Goal: Task Accomplishment & Management: Manage account settings

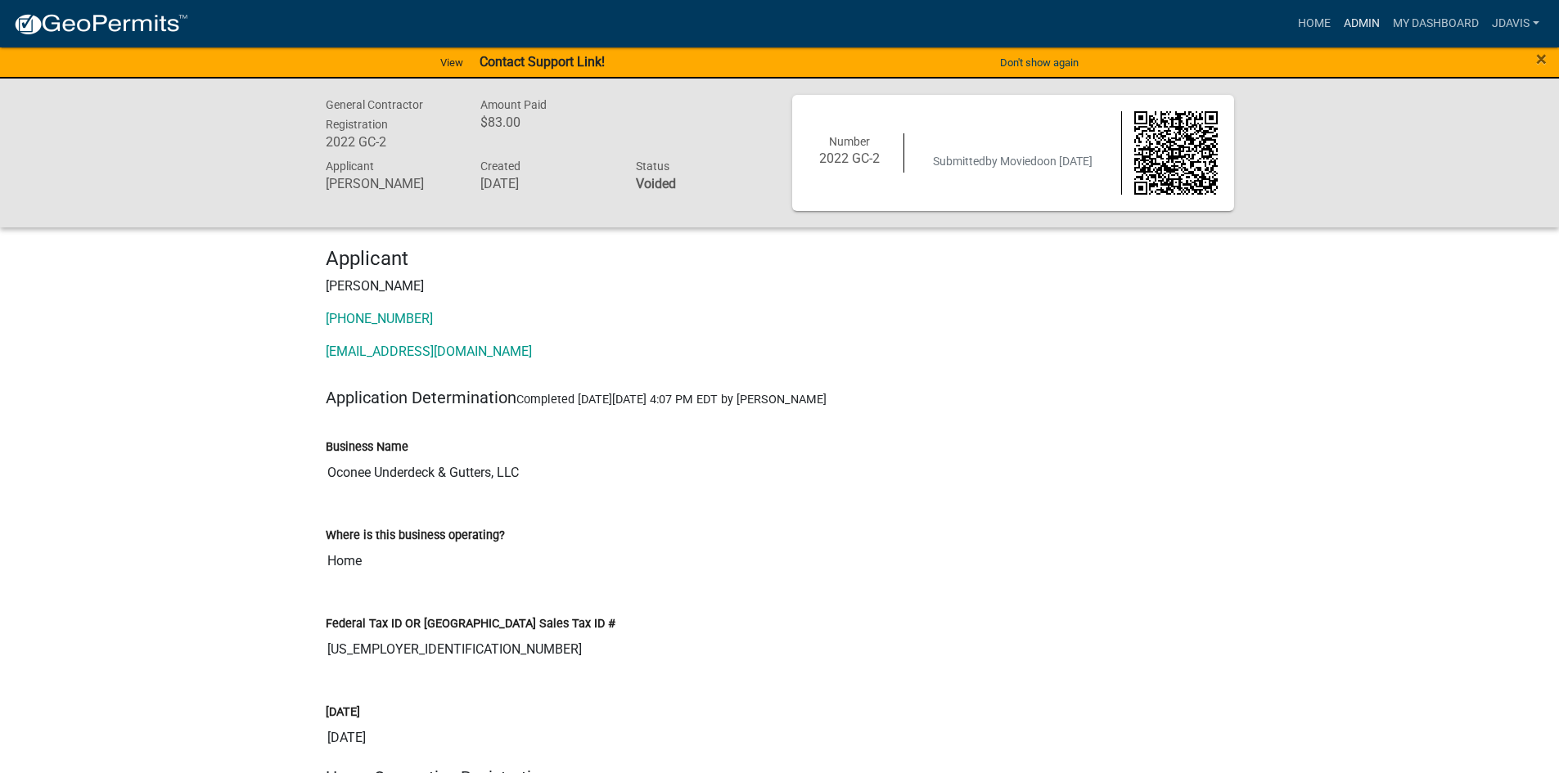
click at [1355, 22] on link "Admin" at bounding box center [1361, 23] width 49 height 31
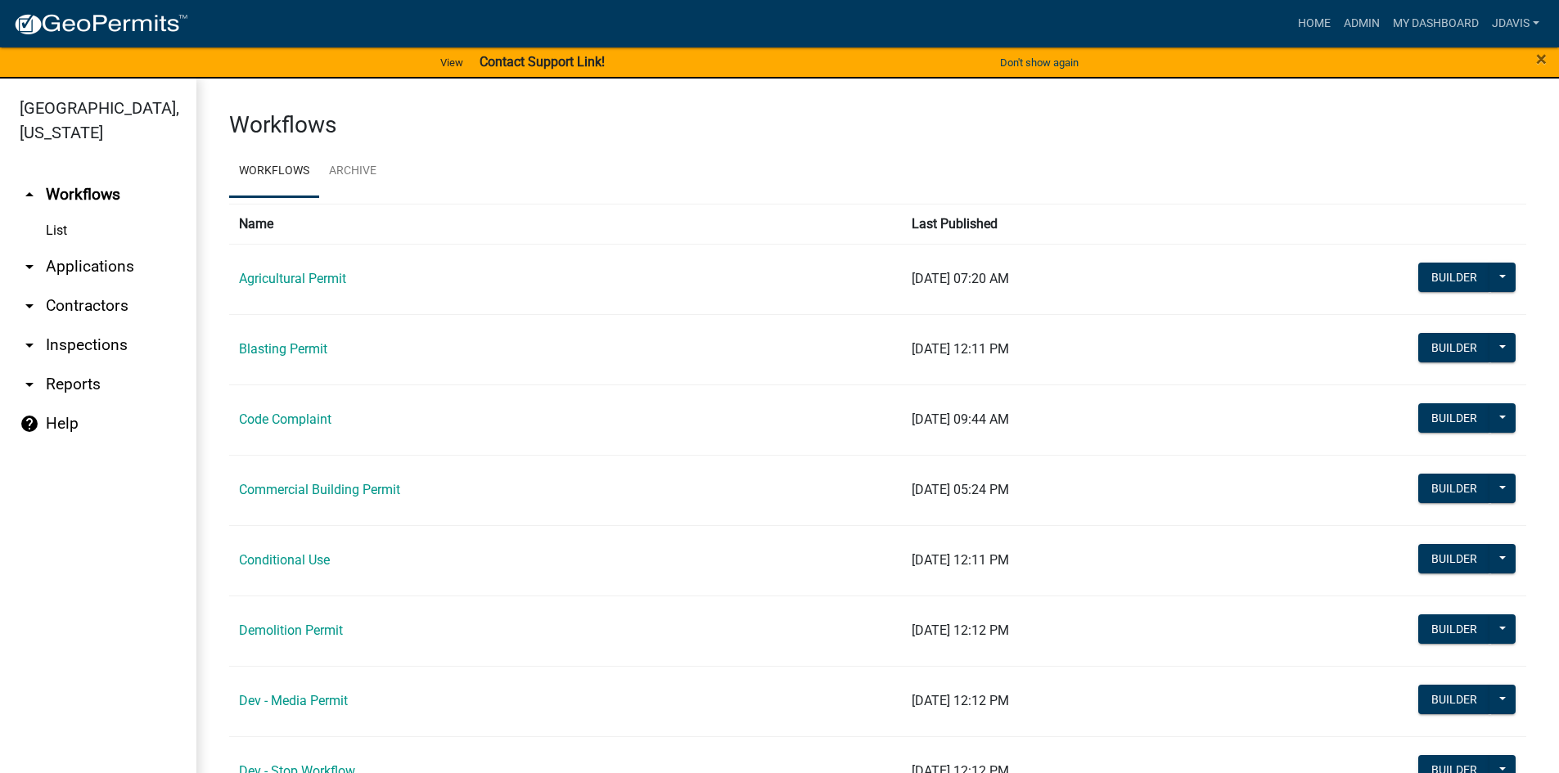
click at [126, 264] on link "arrow_drop_down Applications" at bounding box center [98, 266] width 196 height 39
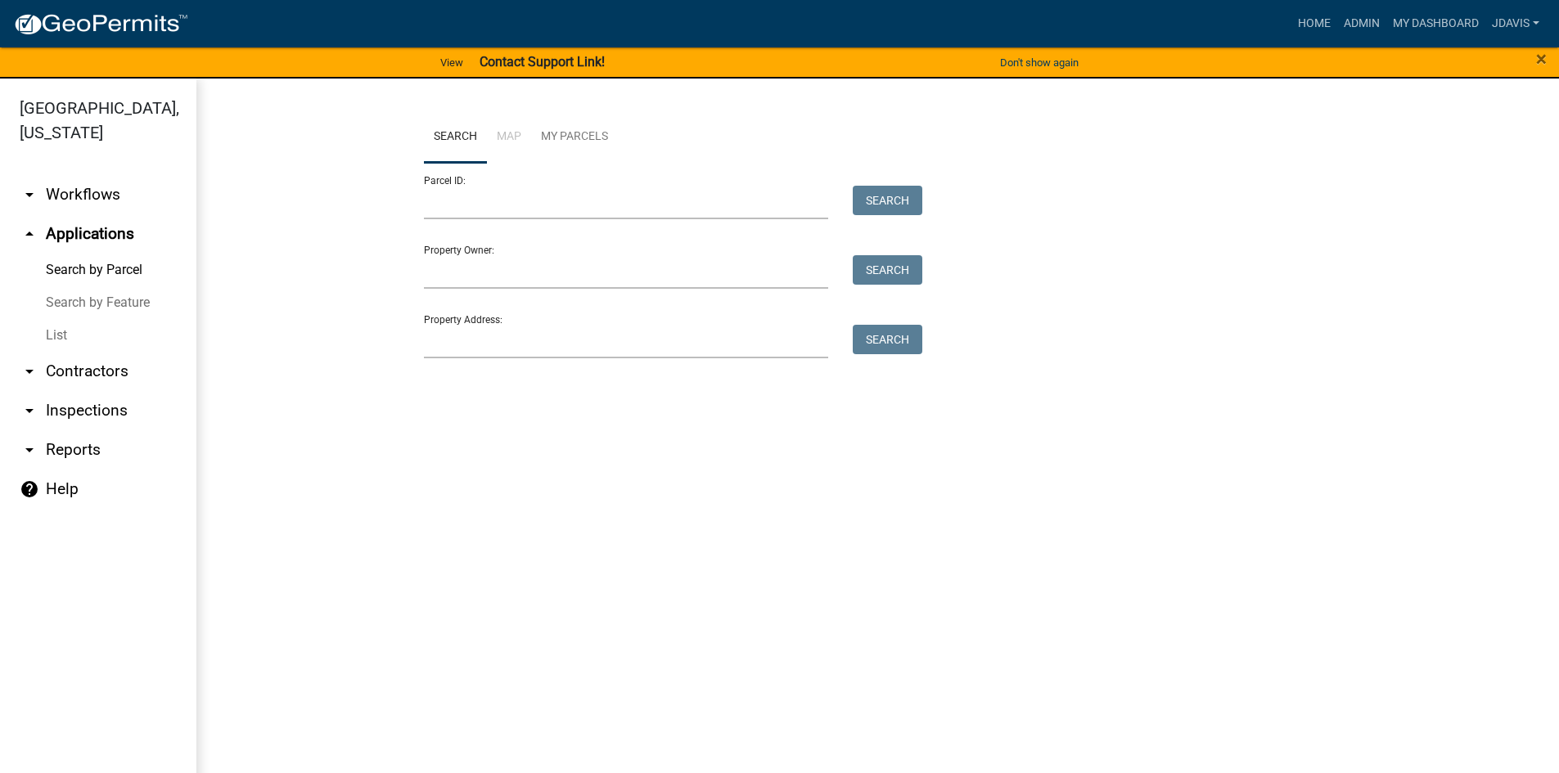
click at [59, 331] on link "List" at bounding box center [98, 335] width 196 height 33
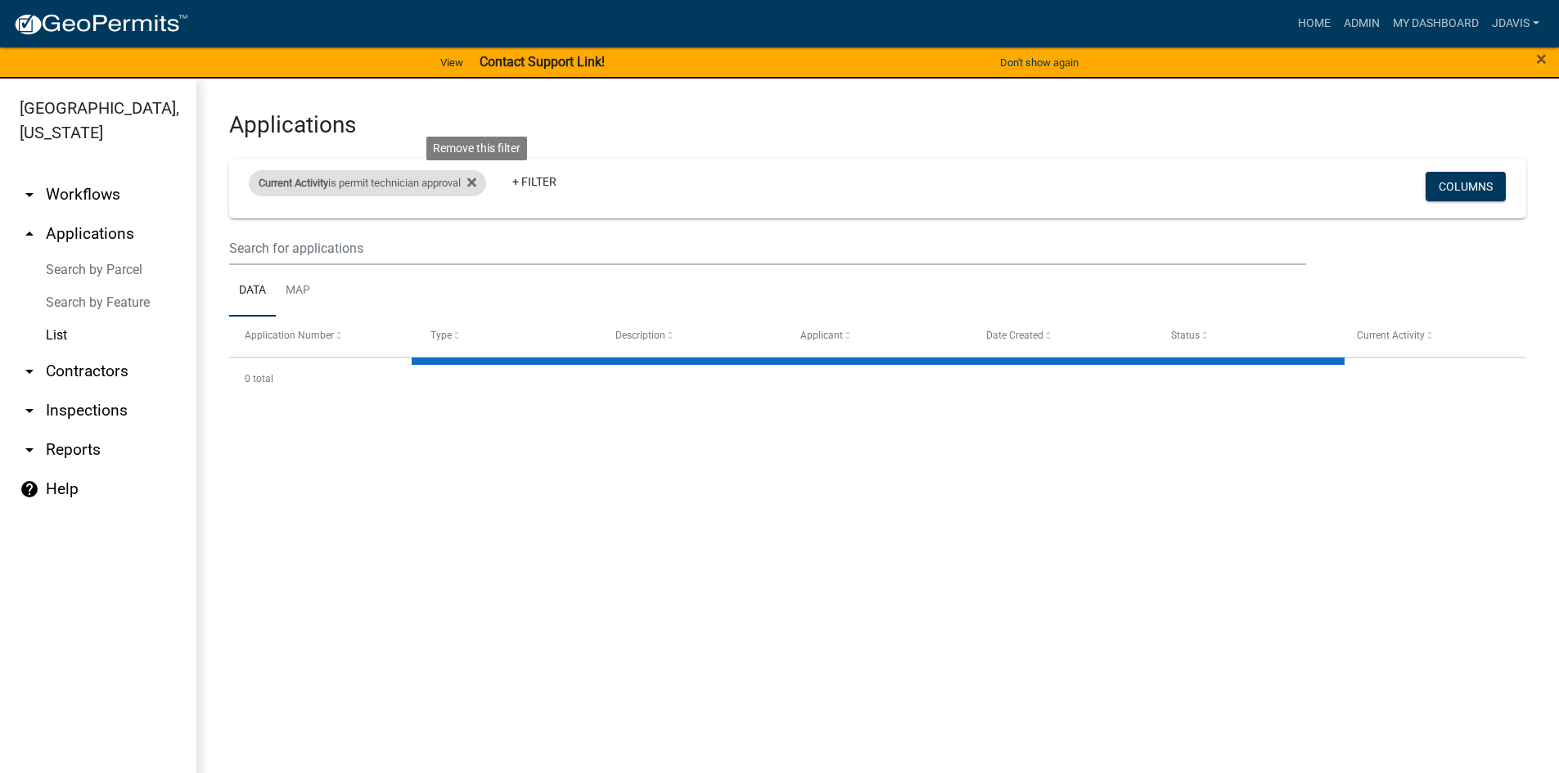
select select "2: 50"
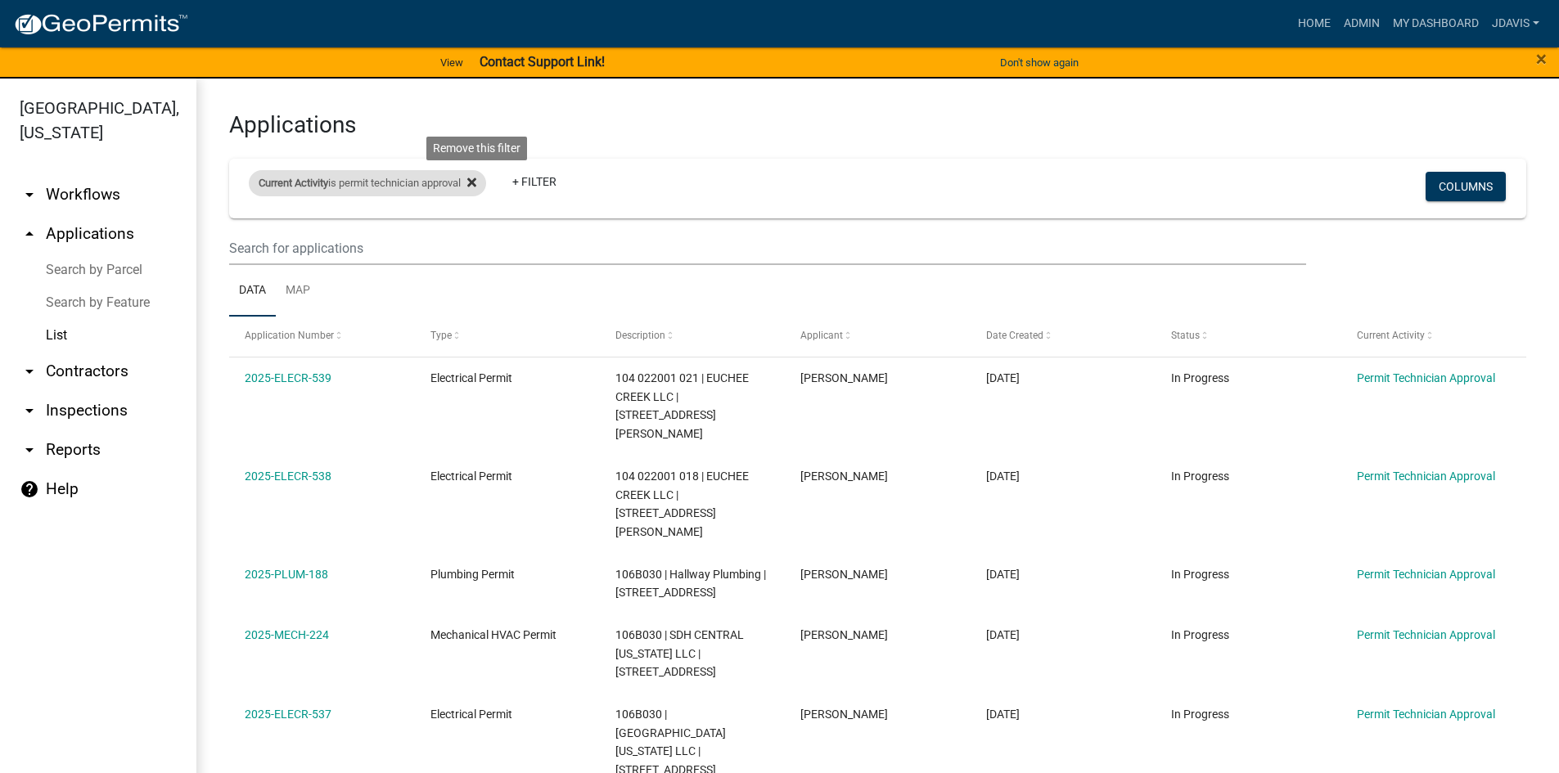
click at [476, 179] on icon at bounding box center [471, 182] width 9 height 13
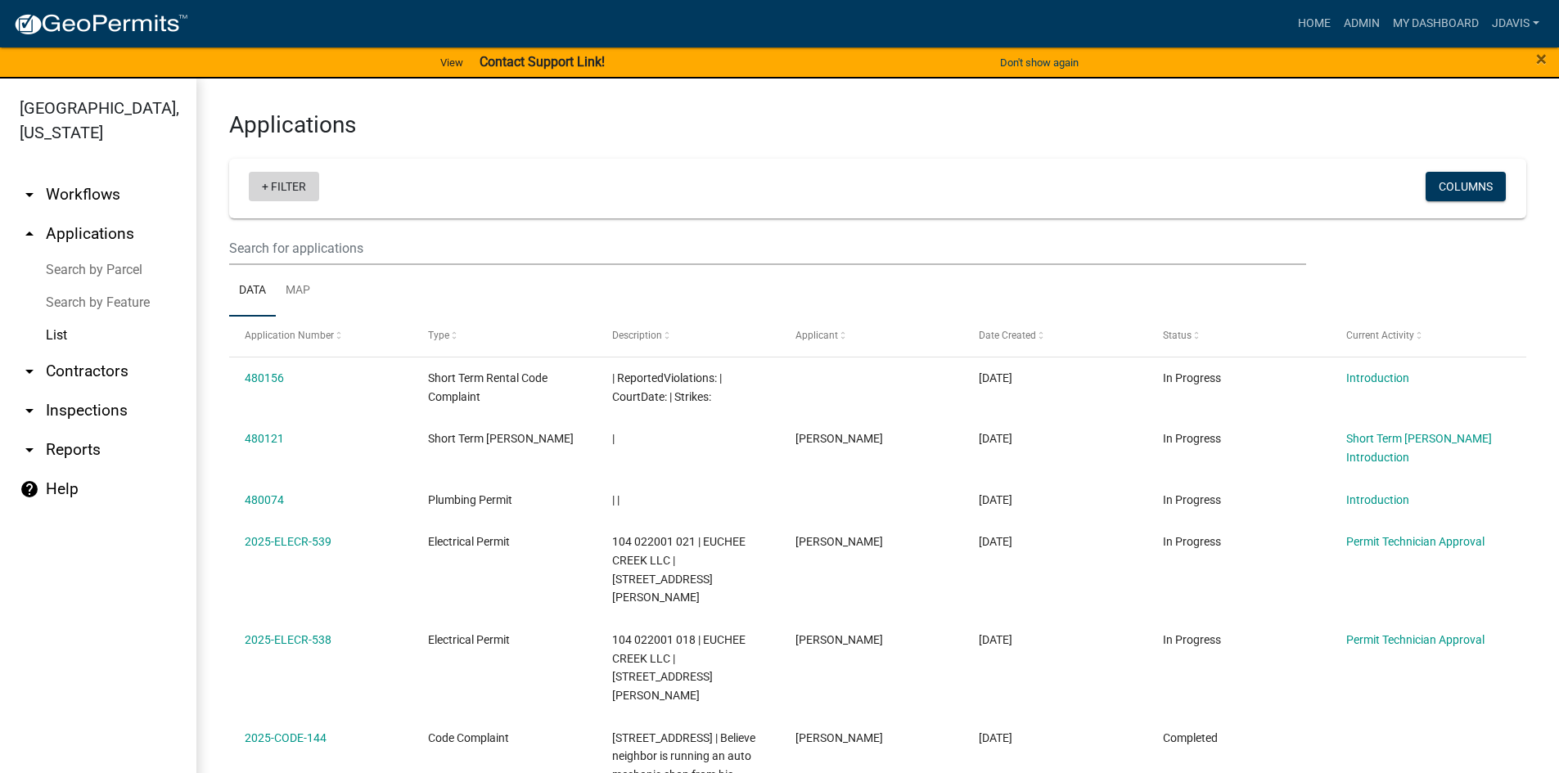
click at [264, 188] on link "+ Filter" at bounding box center [284, 186] width 70 height 29
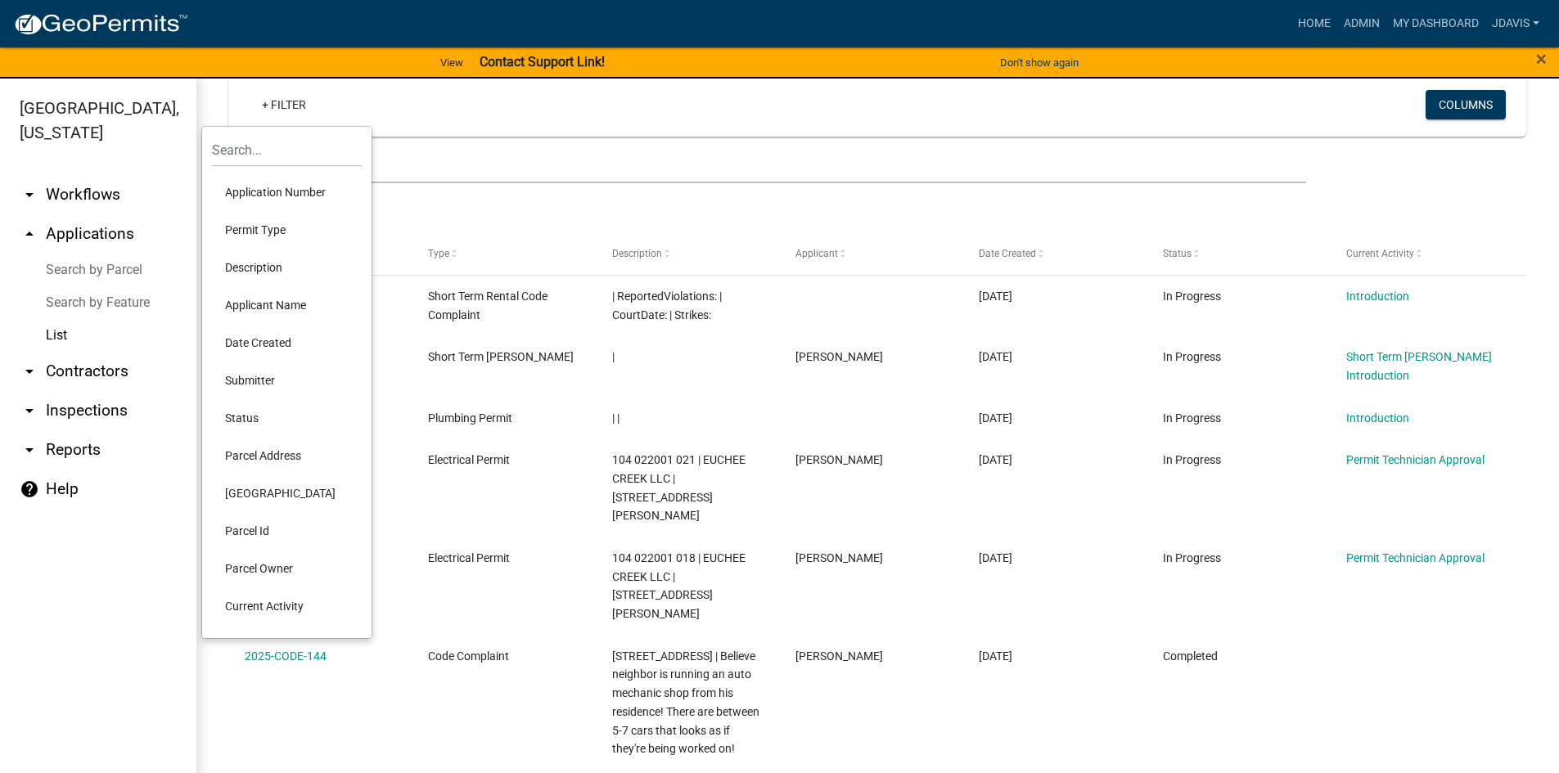
click at [272, 596] on li "Current Activity" at bounding box center [287, 607] width 150 height 38
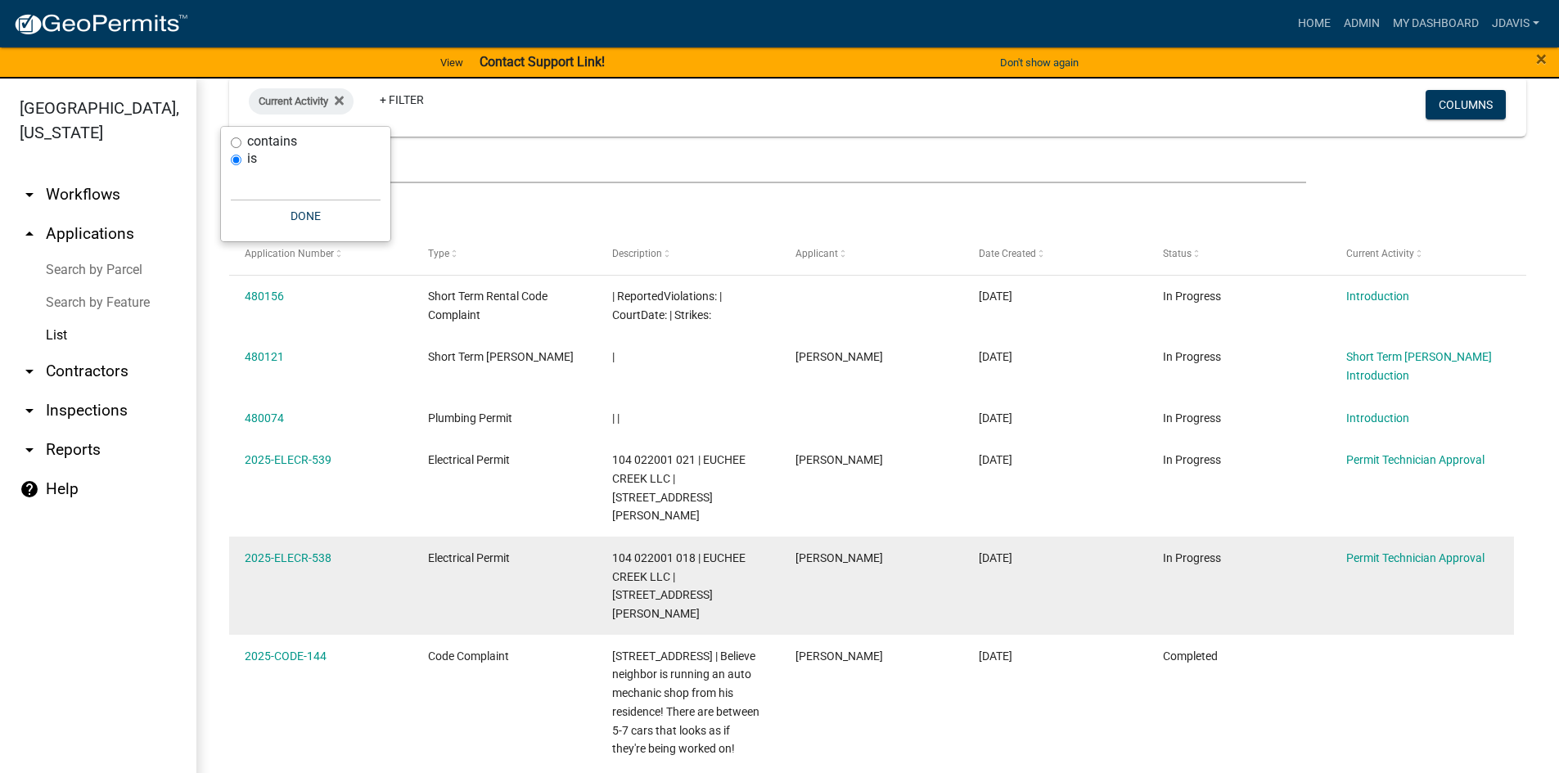
scroll to position [77, 0]
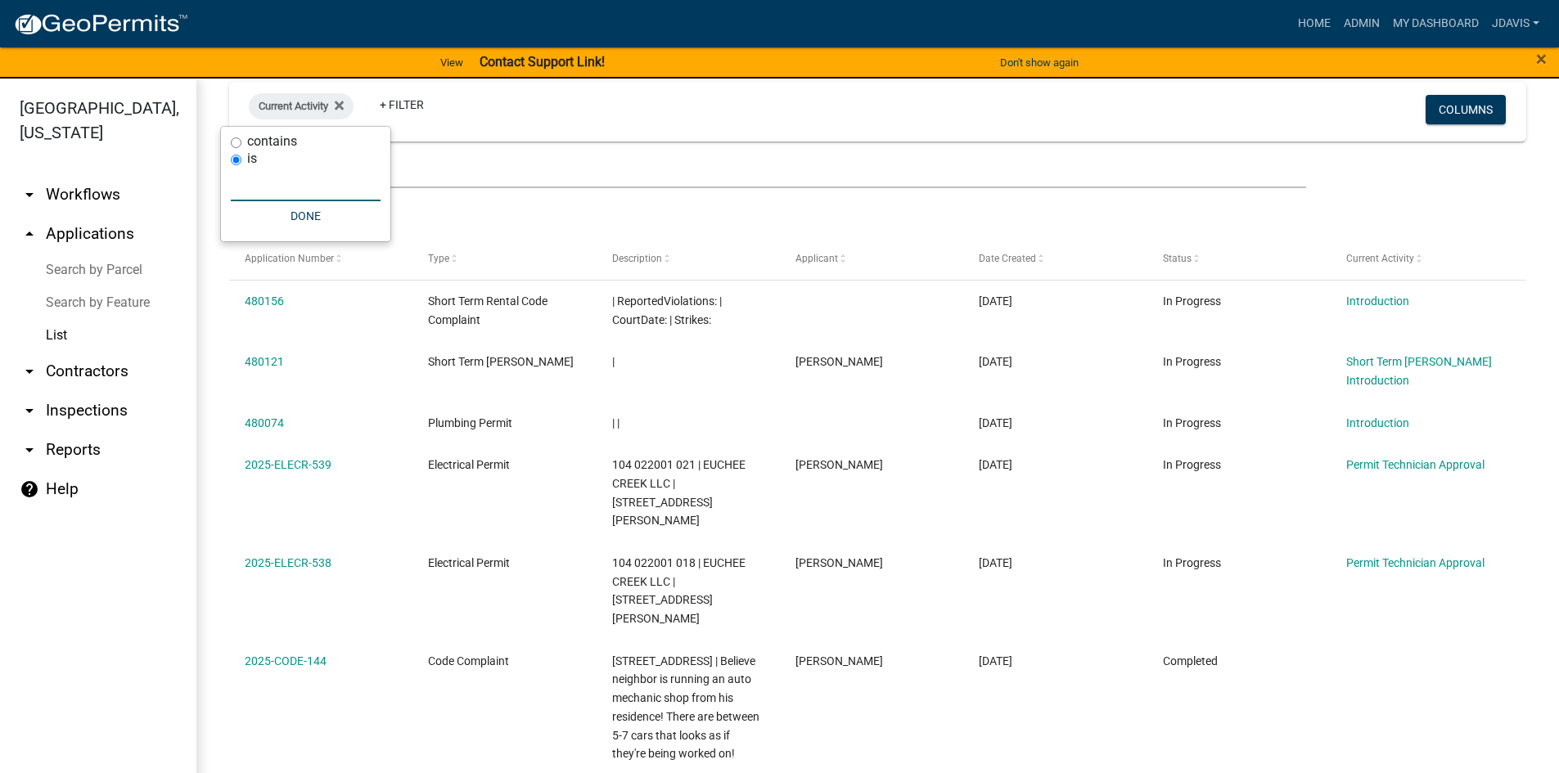
click at [279, 193] on input "text" at bounding box center [306, 185] width 150 height 34
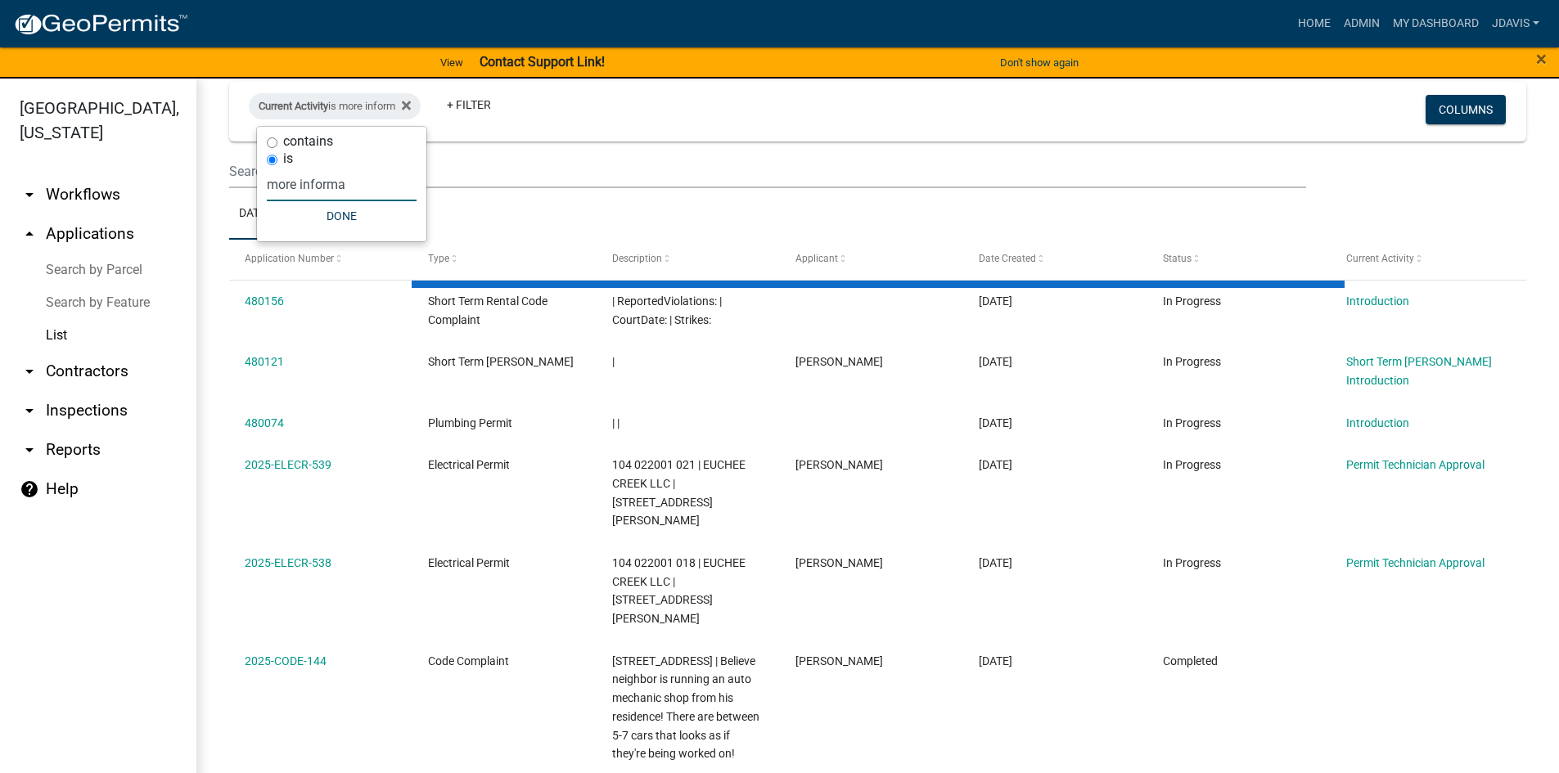
scroll to position [0, 0]
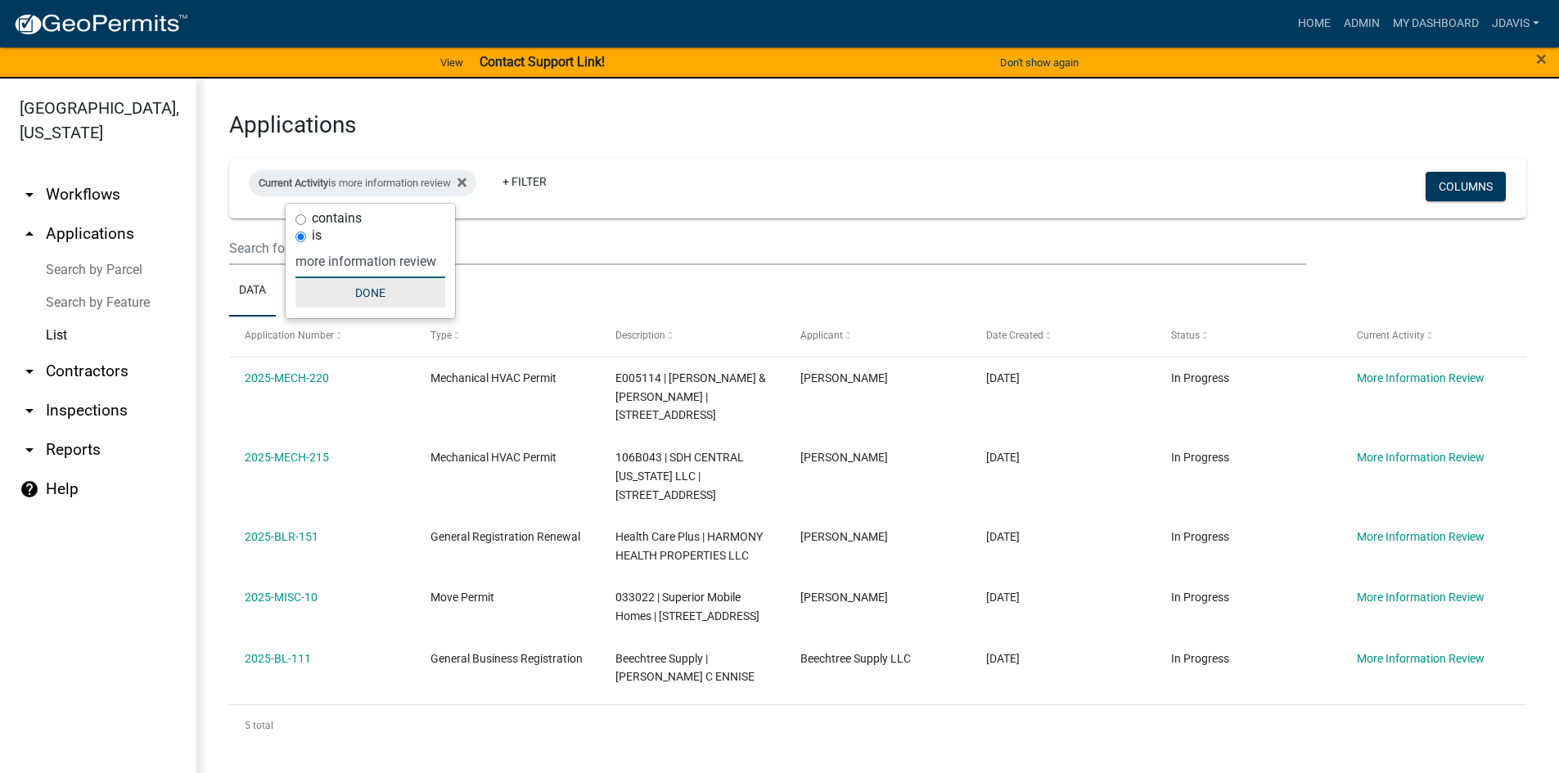
type input "more information review"
click at [381, 290] on button "Done" at bounding box center [370, 292] width 150 height 29
drag, startPoint x: 240, startPoint y: 383, endPoint x: 1345, endPoint y: 717, distance: 1154.8
click at [1357, 724] on div "Application Number Type Description Applicant Date Created Status Current Activ…" at bounding box center [877, 532] width 1297 height 430
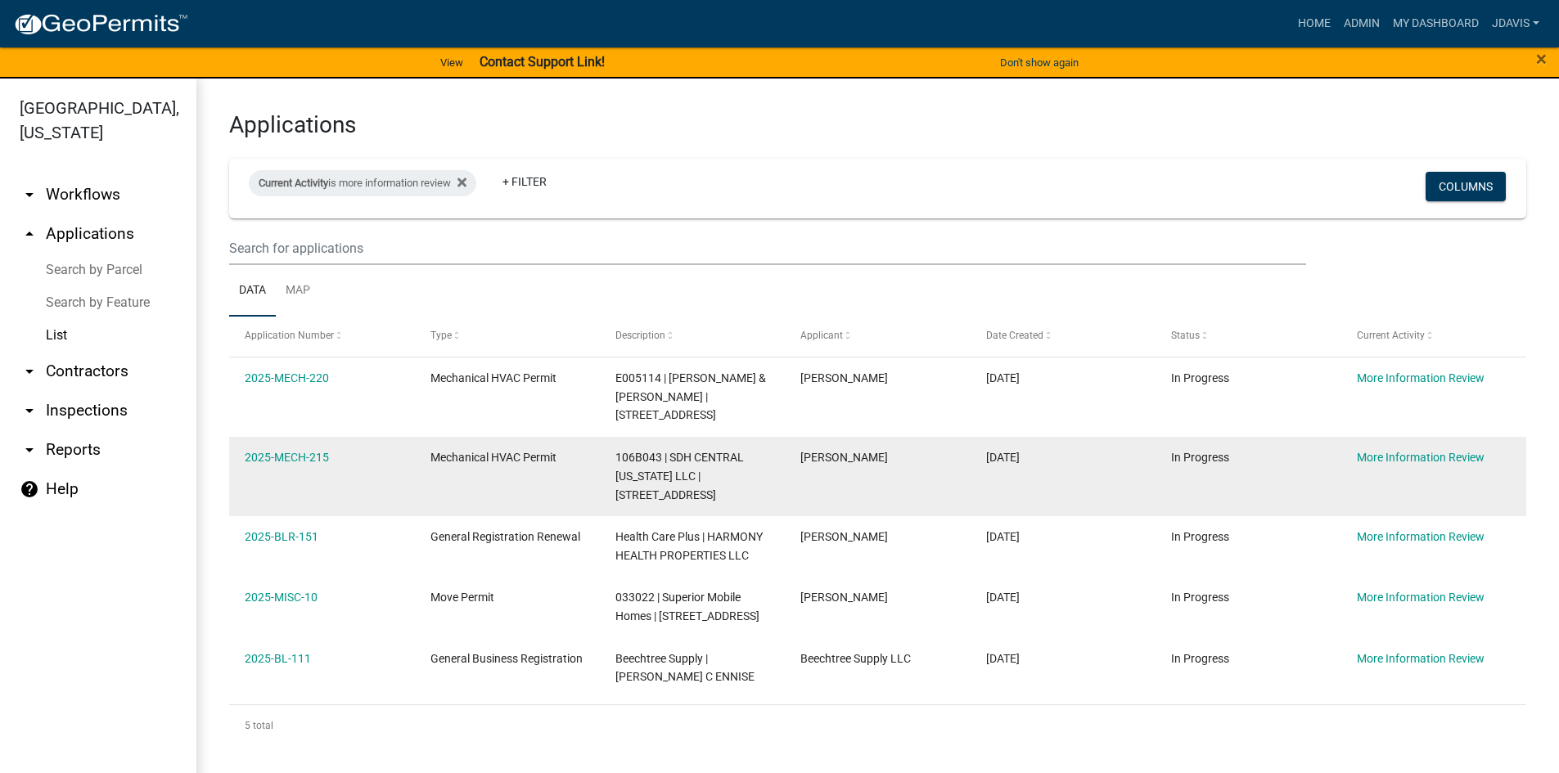
copy div "2025-MECH-220 Mechanical HVAC Permit E005114 | [PERSON_NAME] & [PERSON_NAME] P …"
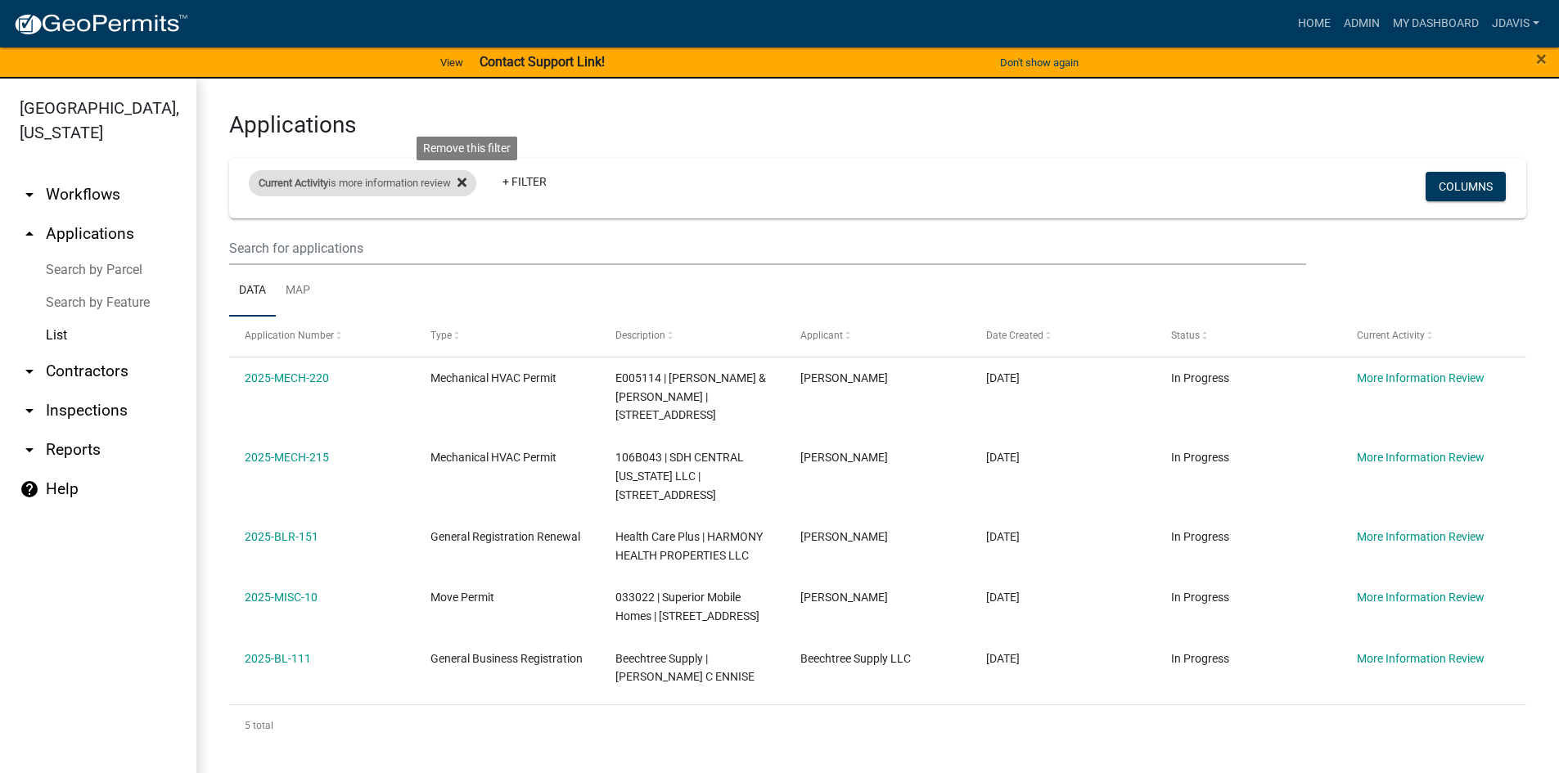
click at [466, 182] on icon at bounding box center [461, 182] width 9 height 9
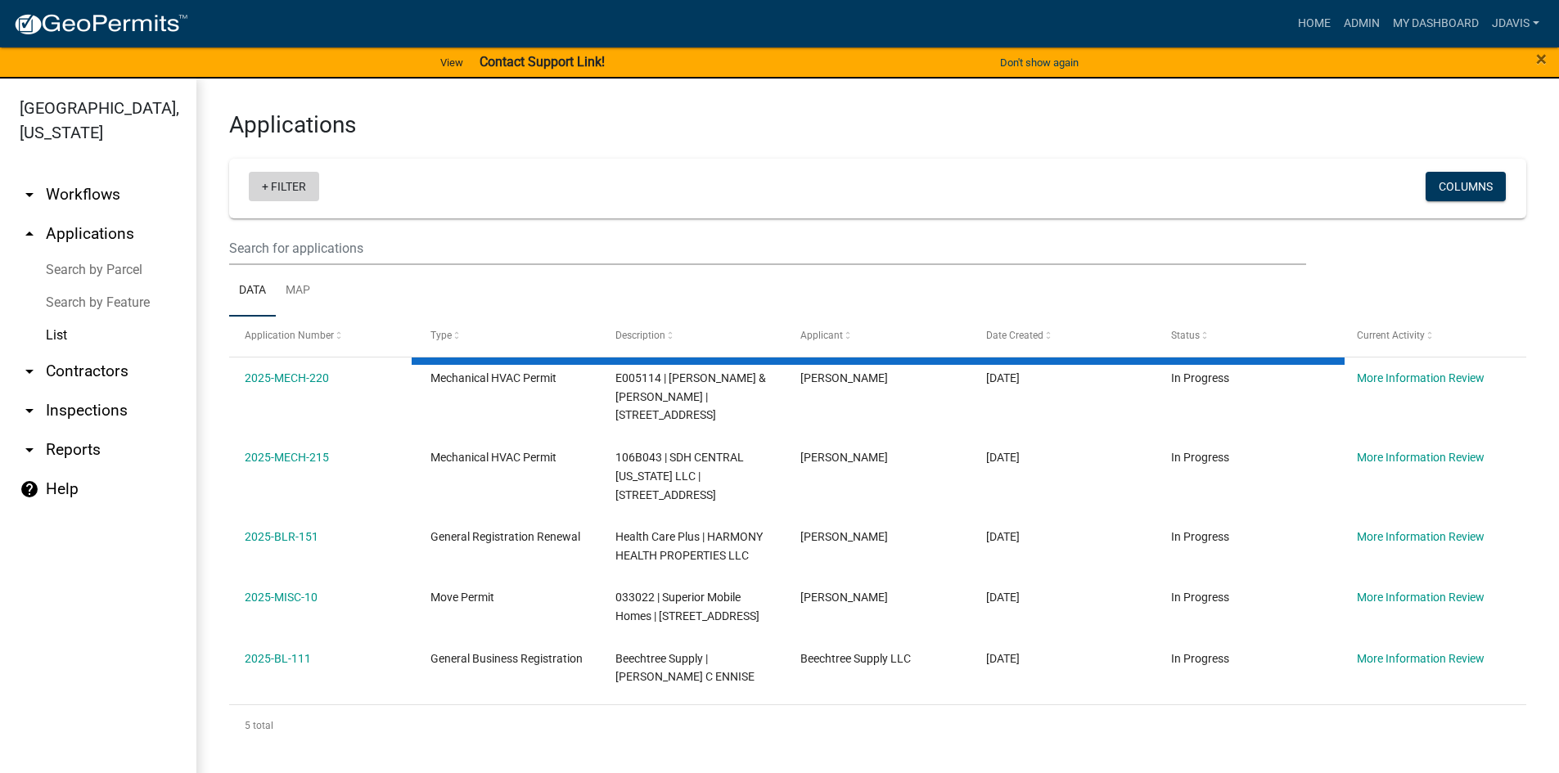
click at [265, 189] on link "+ Filter" at bounding box center [284, 186] width 70 height 29
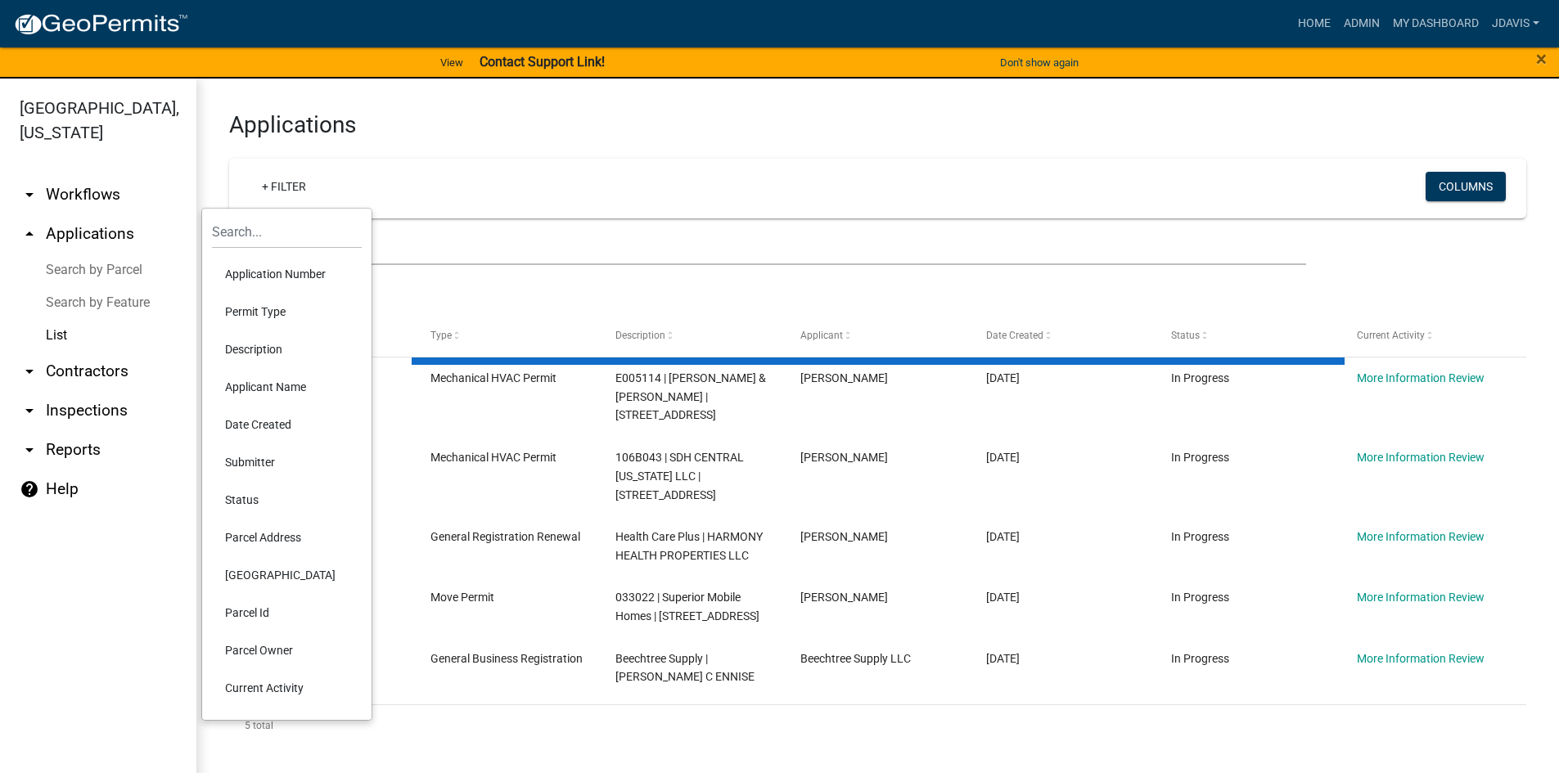
click at [254, 681] on li "Current Activity" at bounding box center [287, 688] width 150 height 38
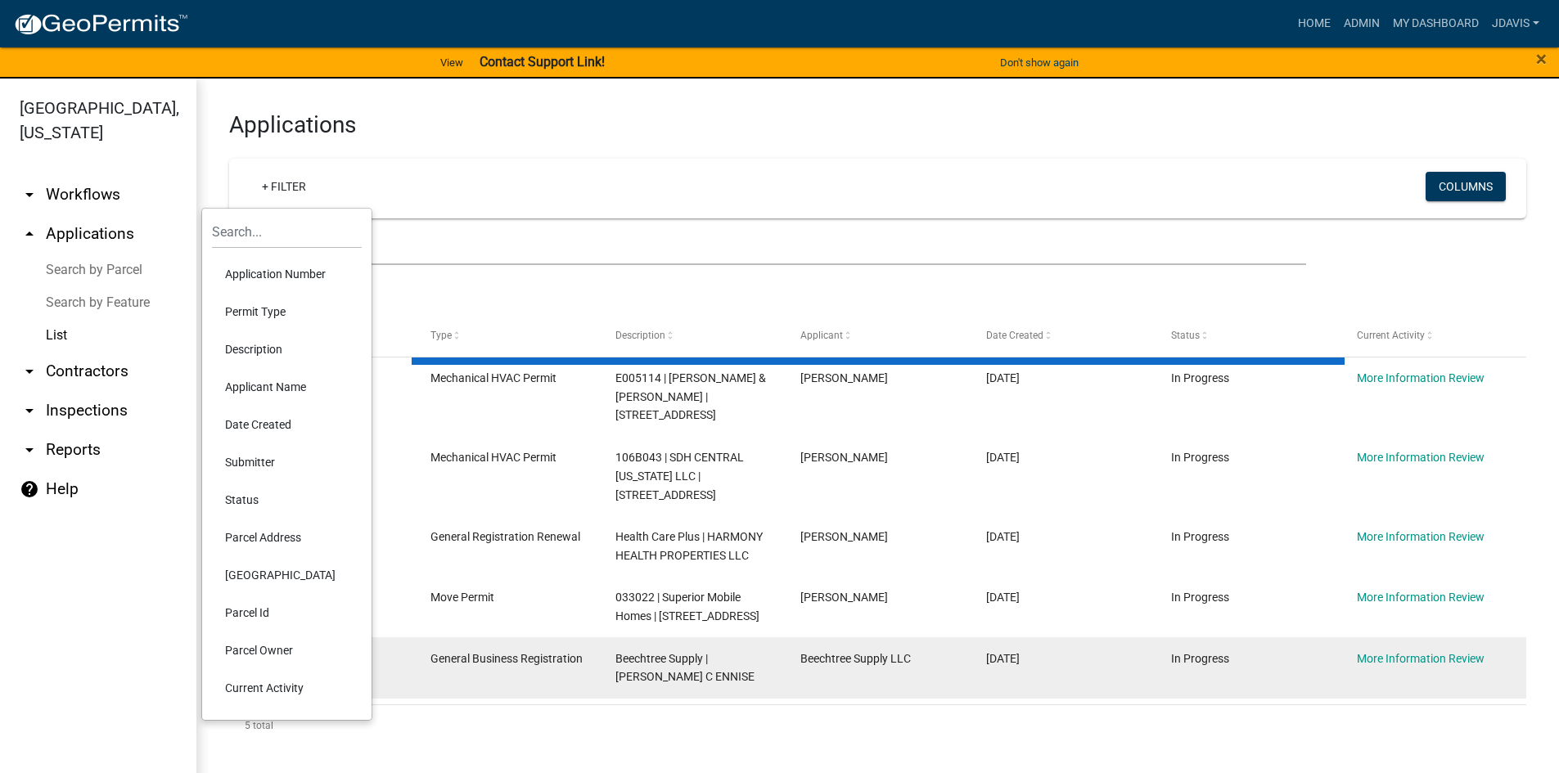
select select "2: 50"
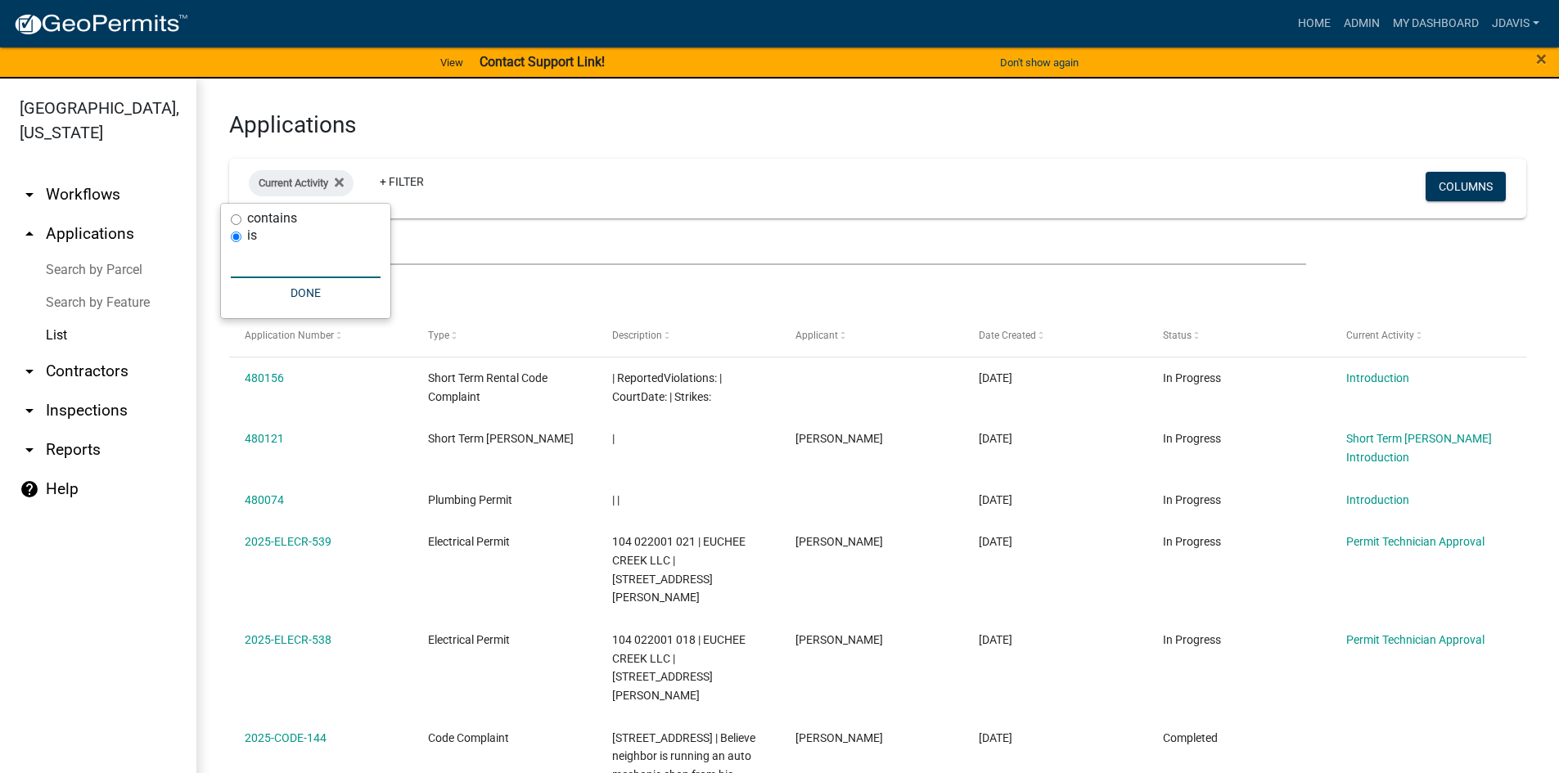
click at [293, 252] on input "text" at bounding box center [306, 262] width 150 height 34
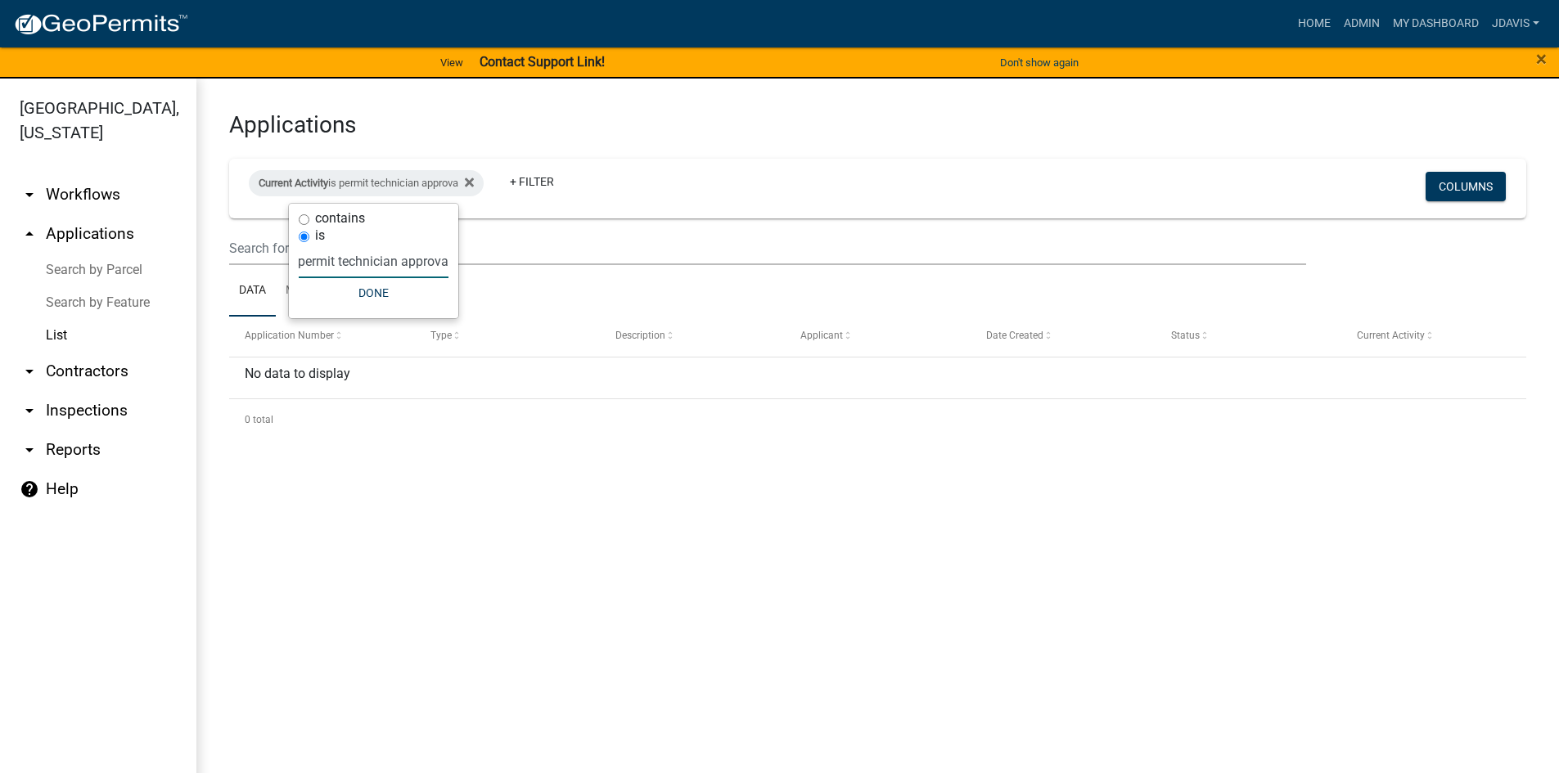
scroll to position [0, 11]
type input "permit technician approval"
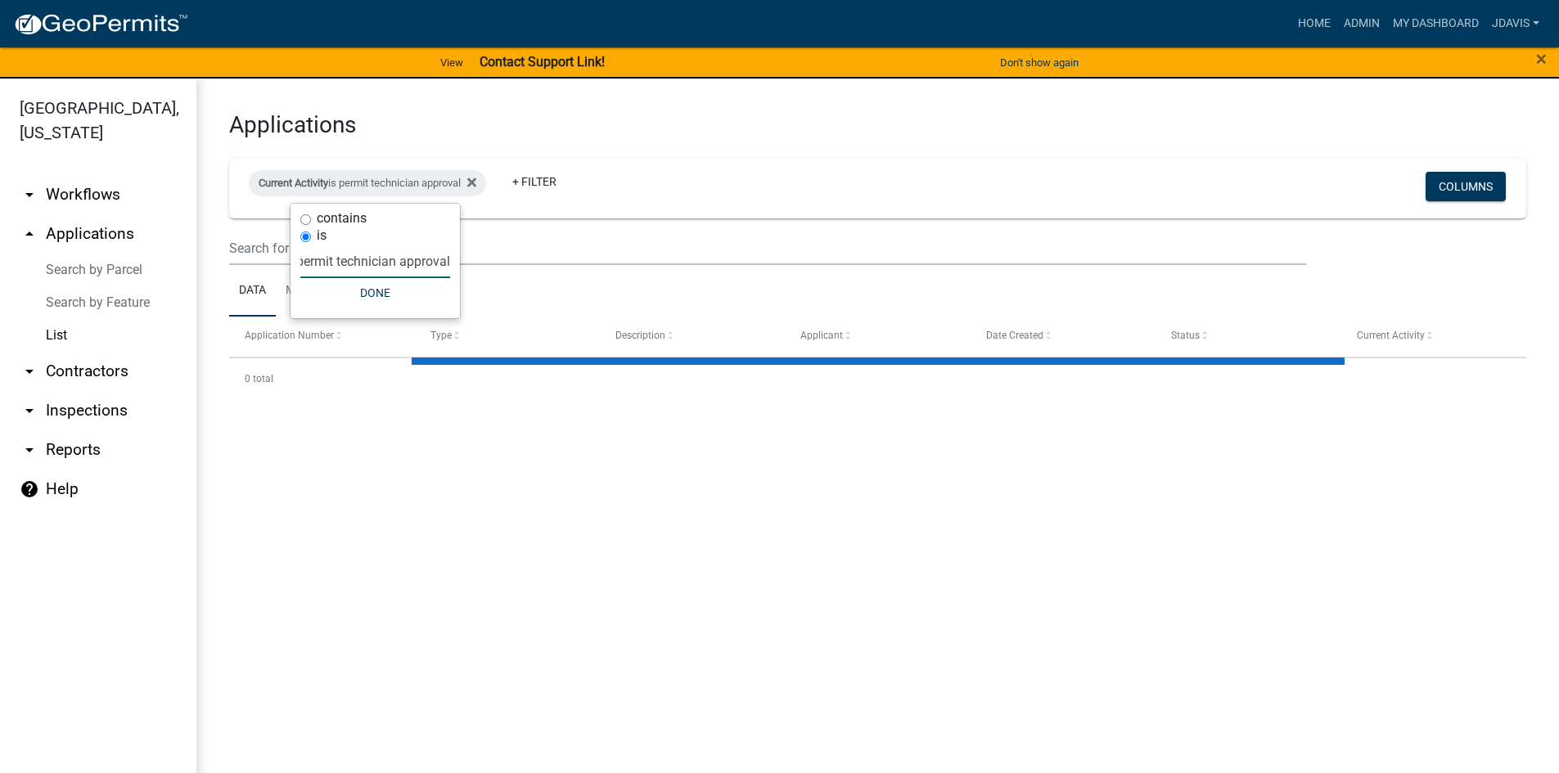
select select "2: 50"
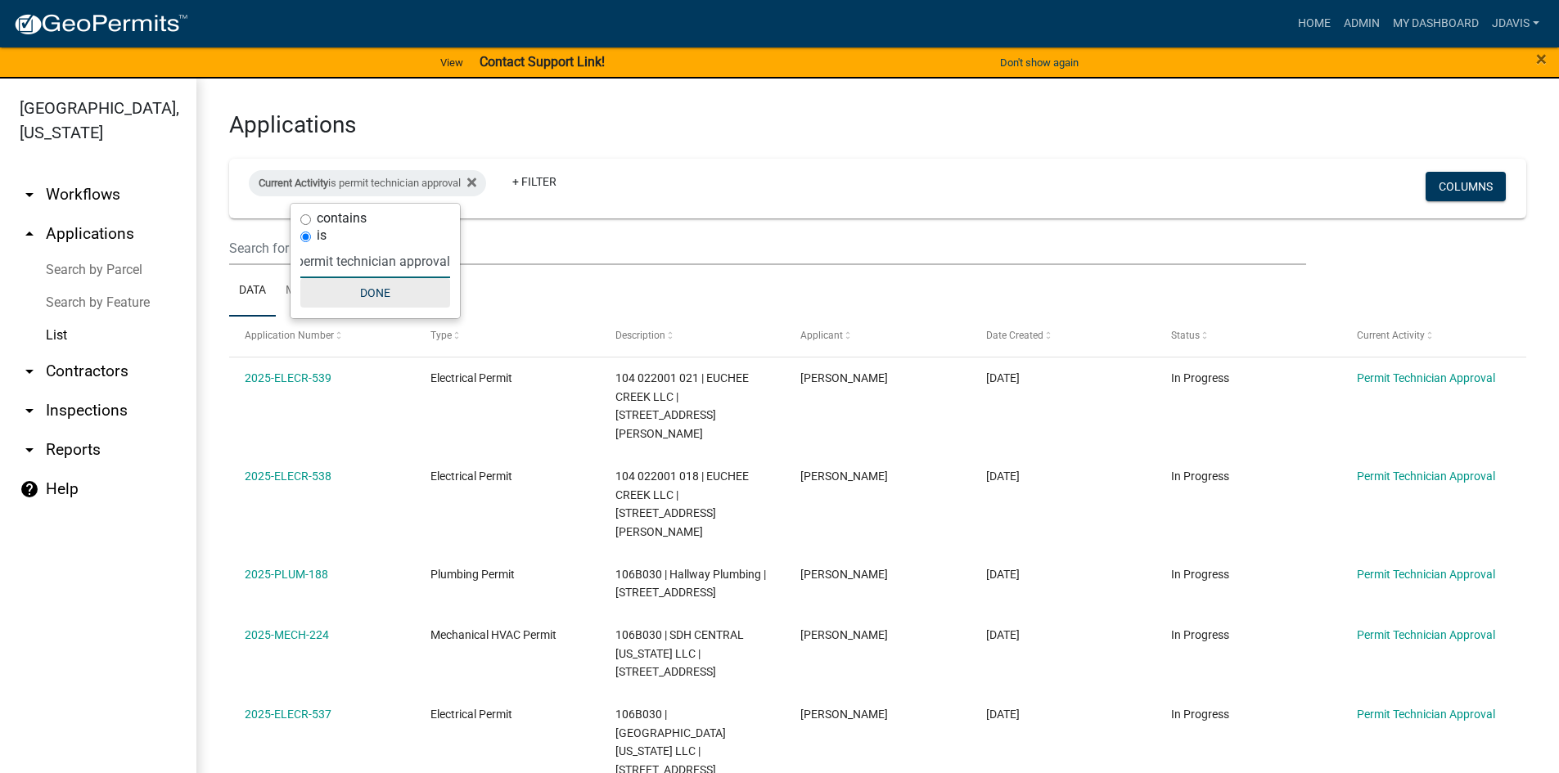
type input "permit technician approval"
click at [375, 303] on button "Done" at bounding box center [375, 292] width 150 height 29
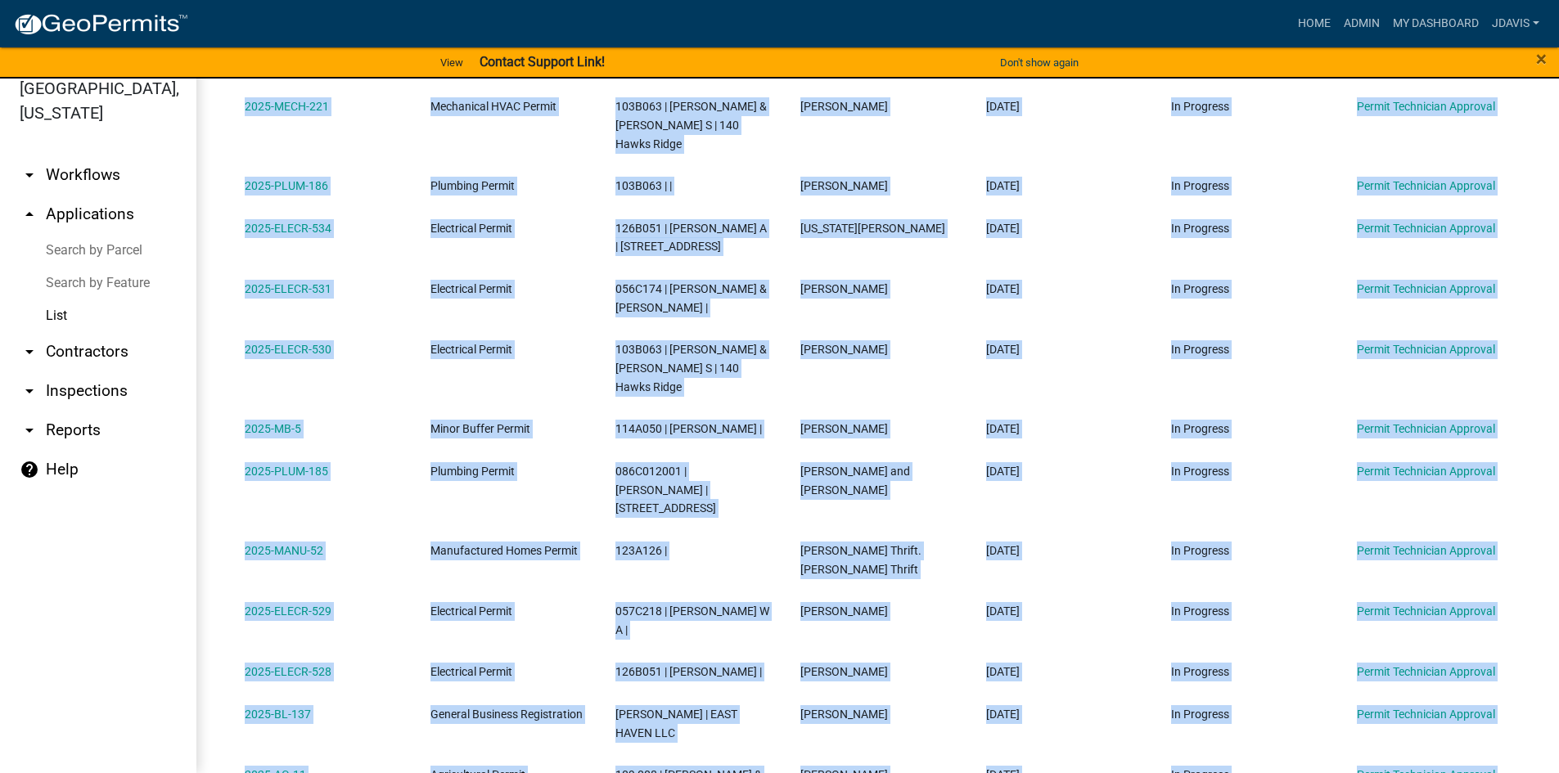
scroll to position [1462, 0]
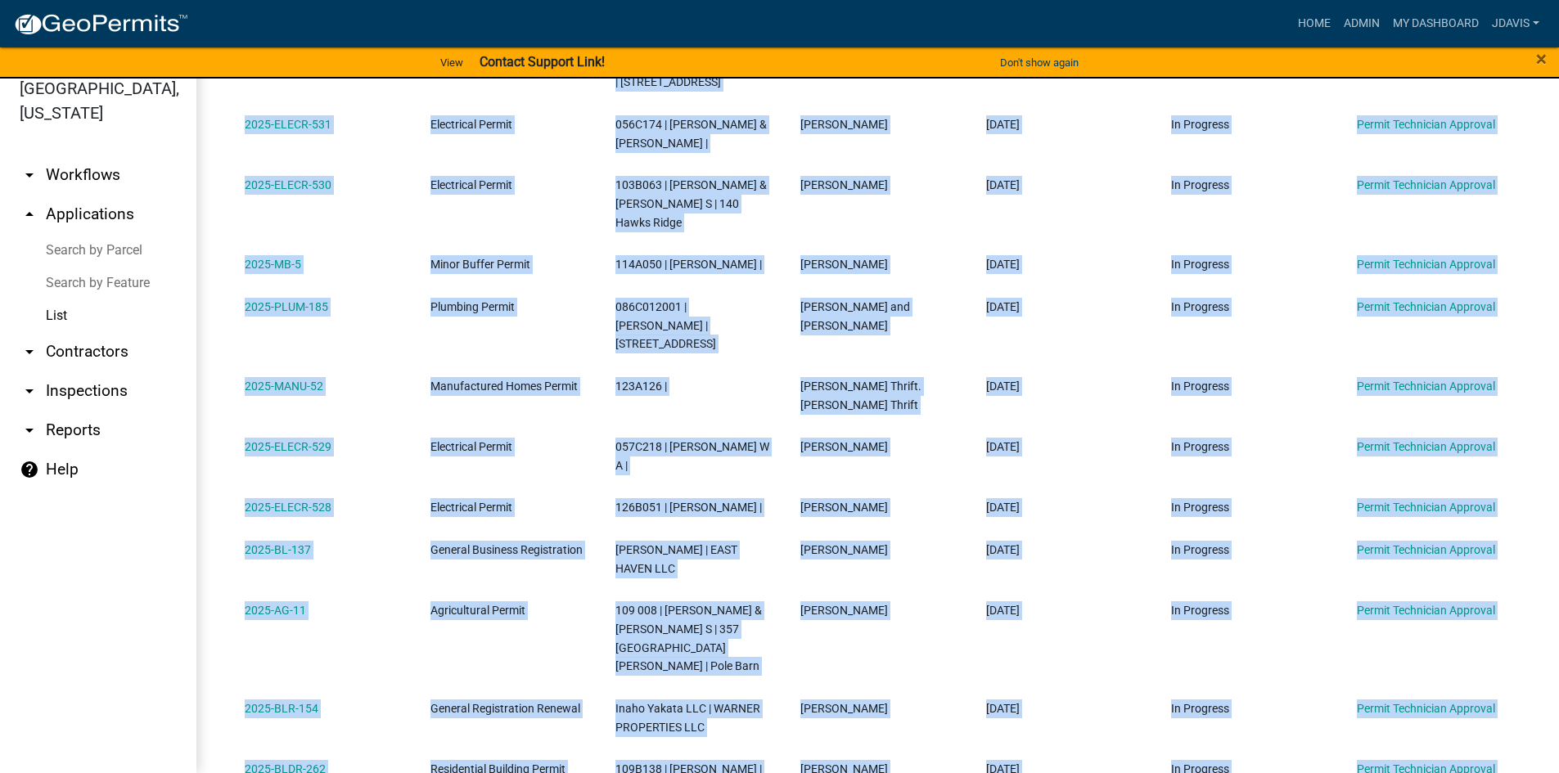
drag, startPoint x: 236, startPoint y: 380, endPoint x: 1246, endPoint y: 637, distance: 1042.7
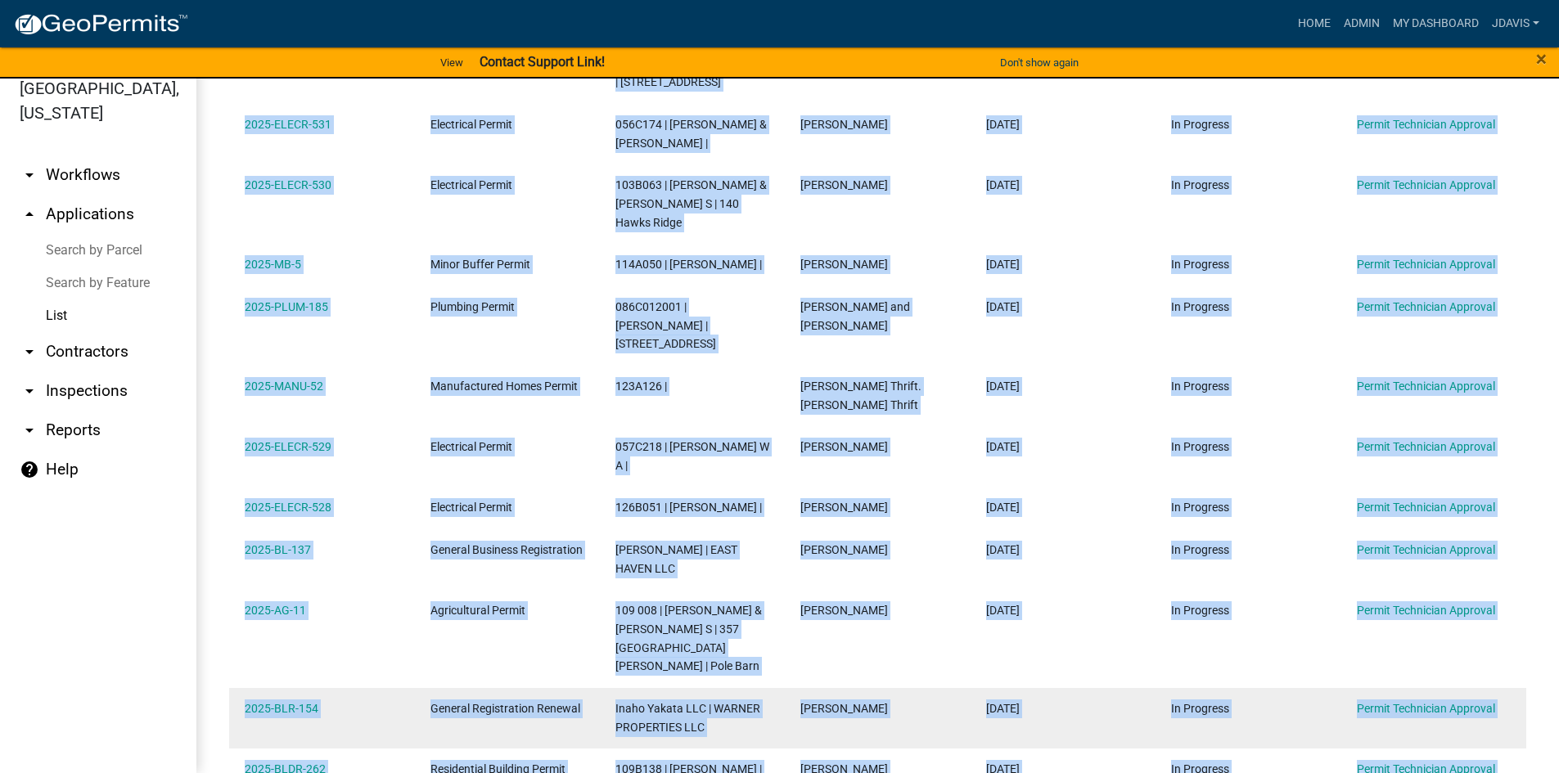
copy div "2025-ELECR-539 Electrical Permit 104 022001 021 | EUCHEE CREEK LLC | [STREET_AD…"
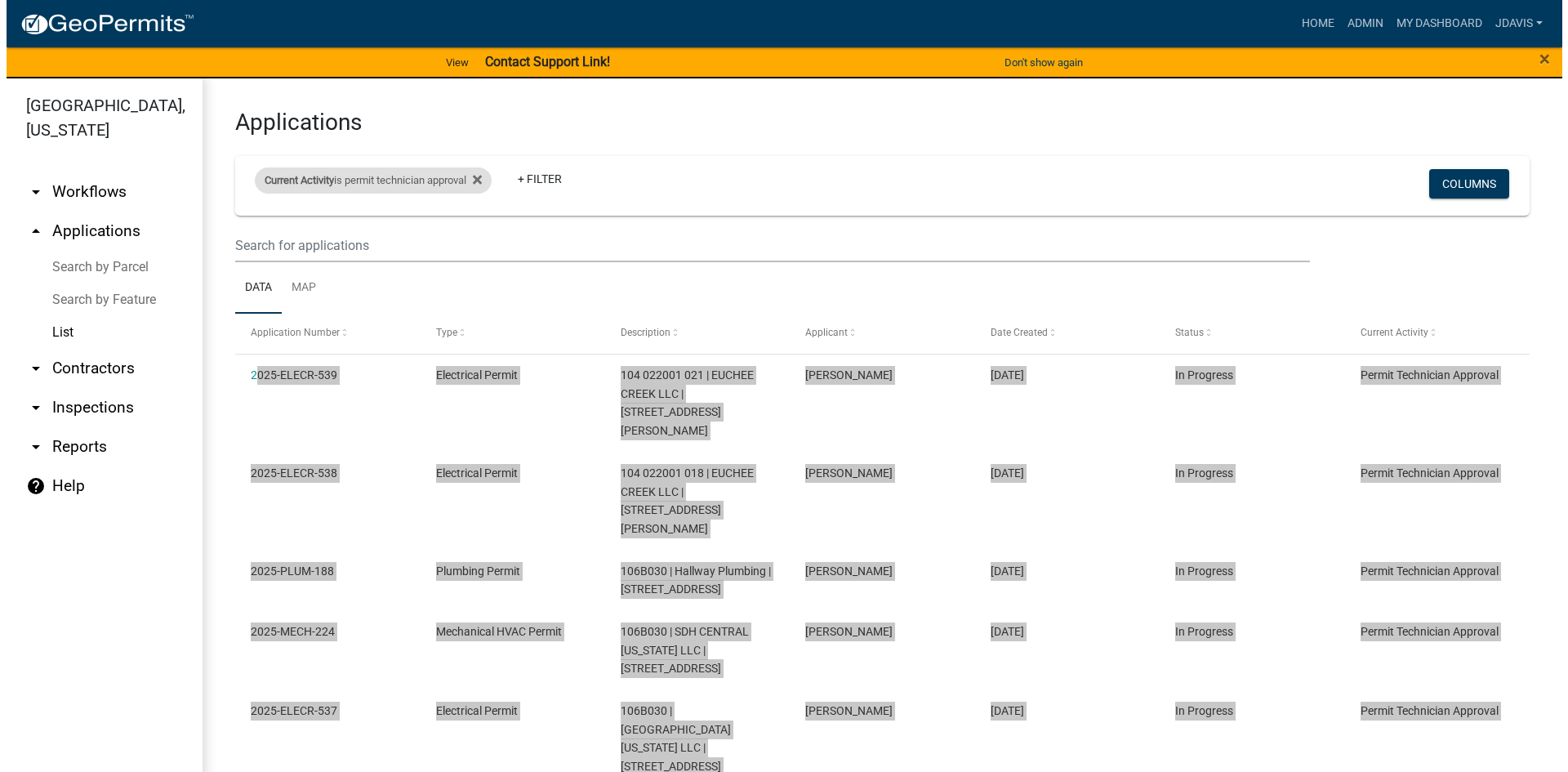
scroll to position [0, 0]
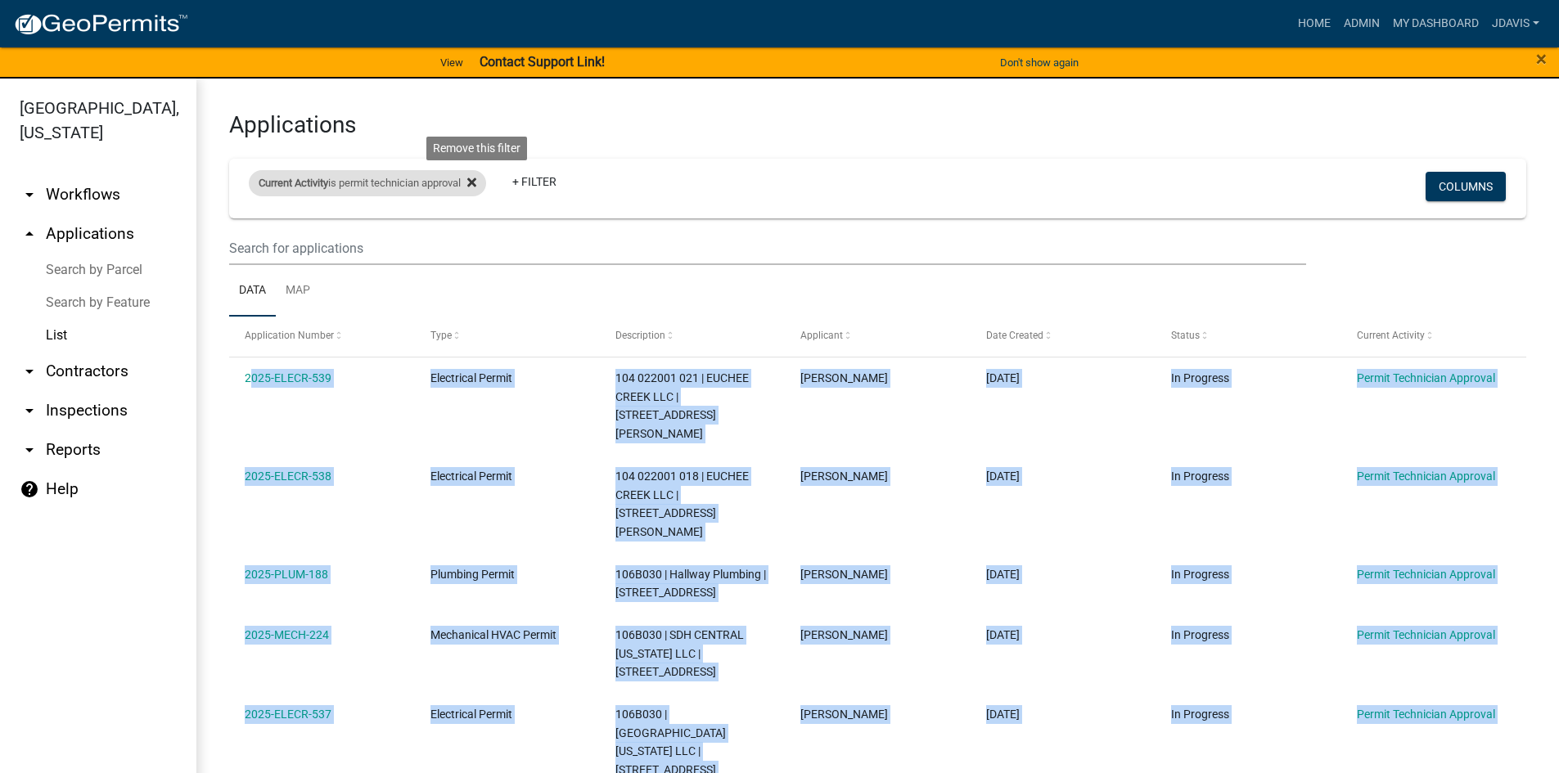
drag, startPoint x: 484, startPoint y: 182, endPoint x: 411, endPoint y: 189, distance: 73.2
click at [476, 182] on icon at bounding box center [471, 182] width 9 height 13
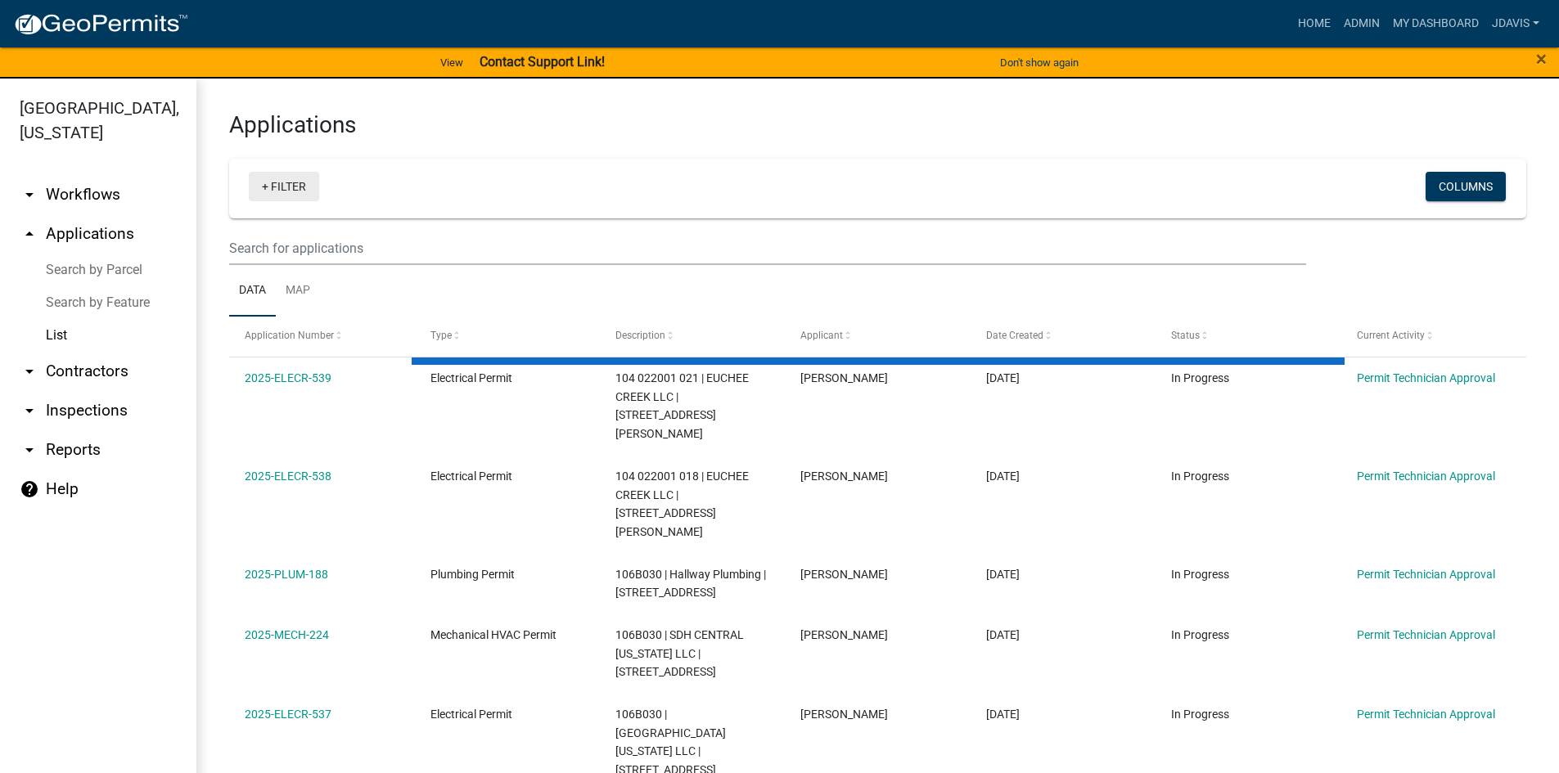
click at [263, 189] on link "+ Filter" at bounding box center [284, 186] width 70 height 29
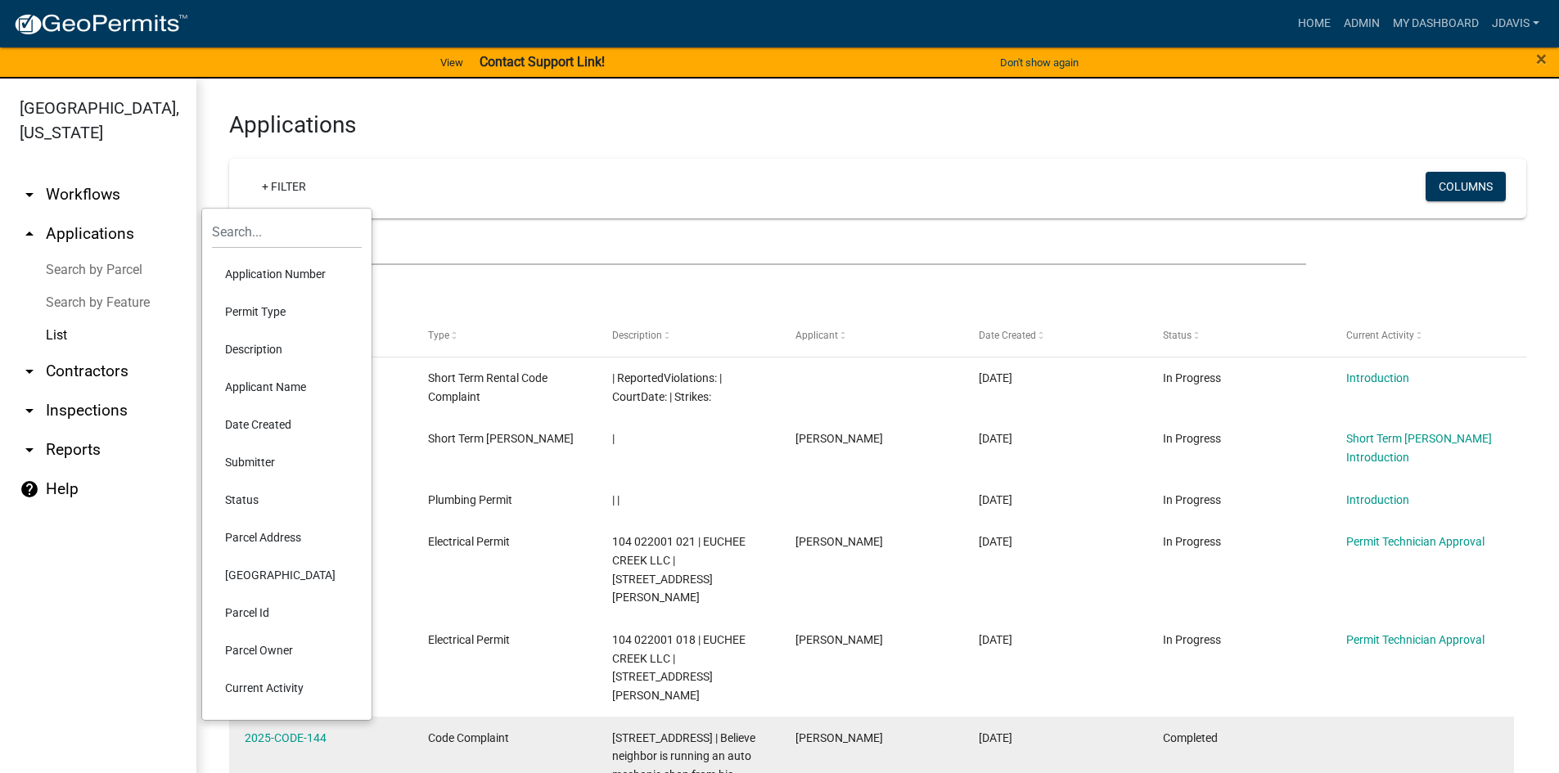
click at [287, 682] on li "Current Activity" at bounding box center [287, 688] width 150 height 38
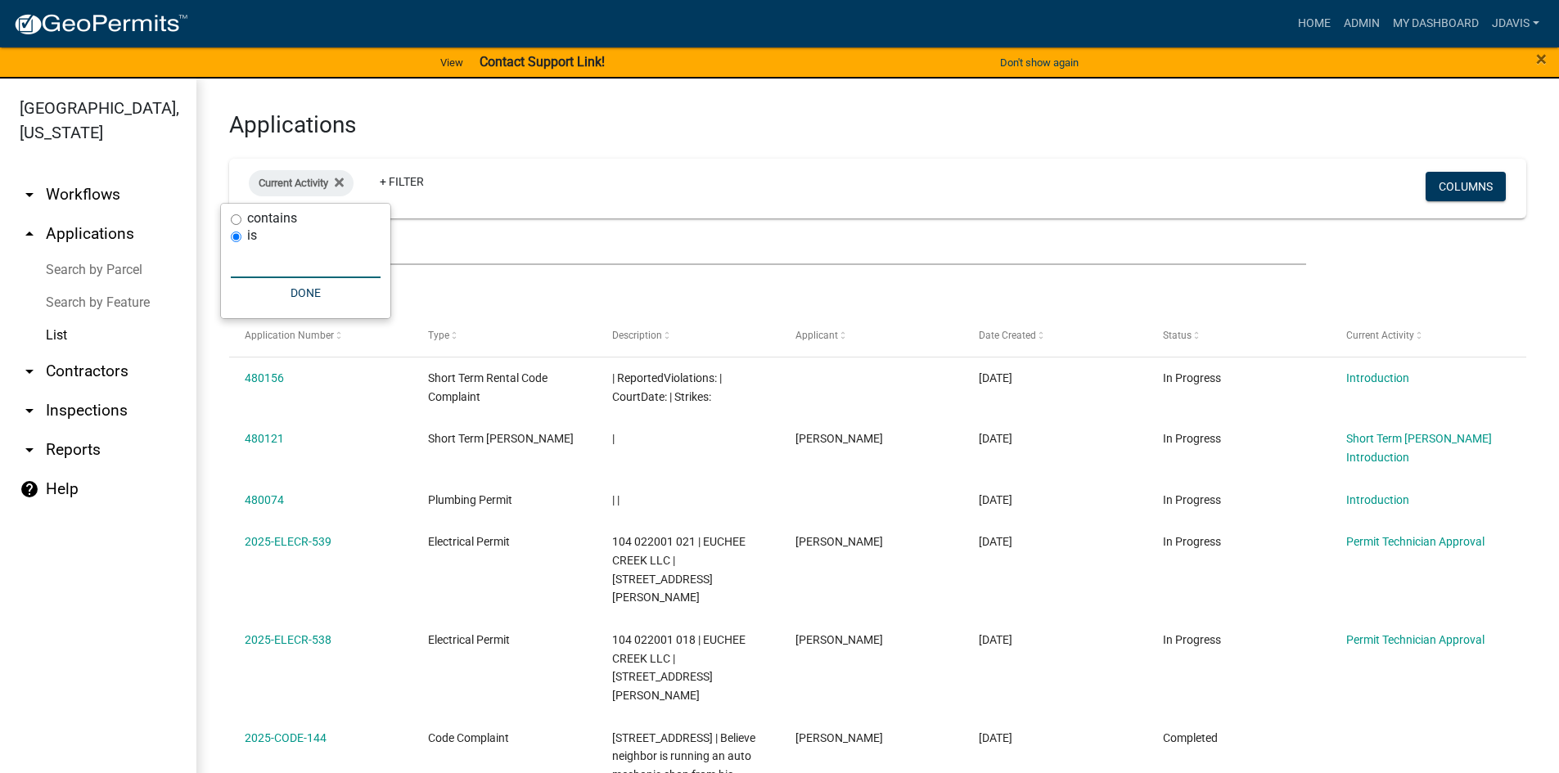
click at [270, 259] on input "text" at bounding box center [306, 262] width 150 height 34
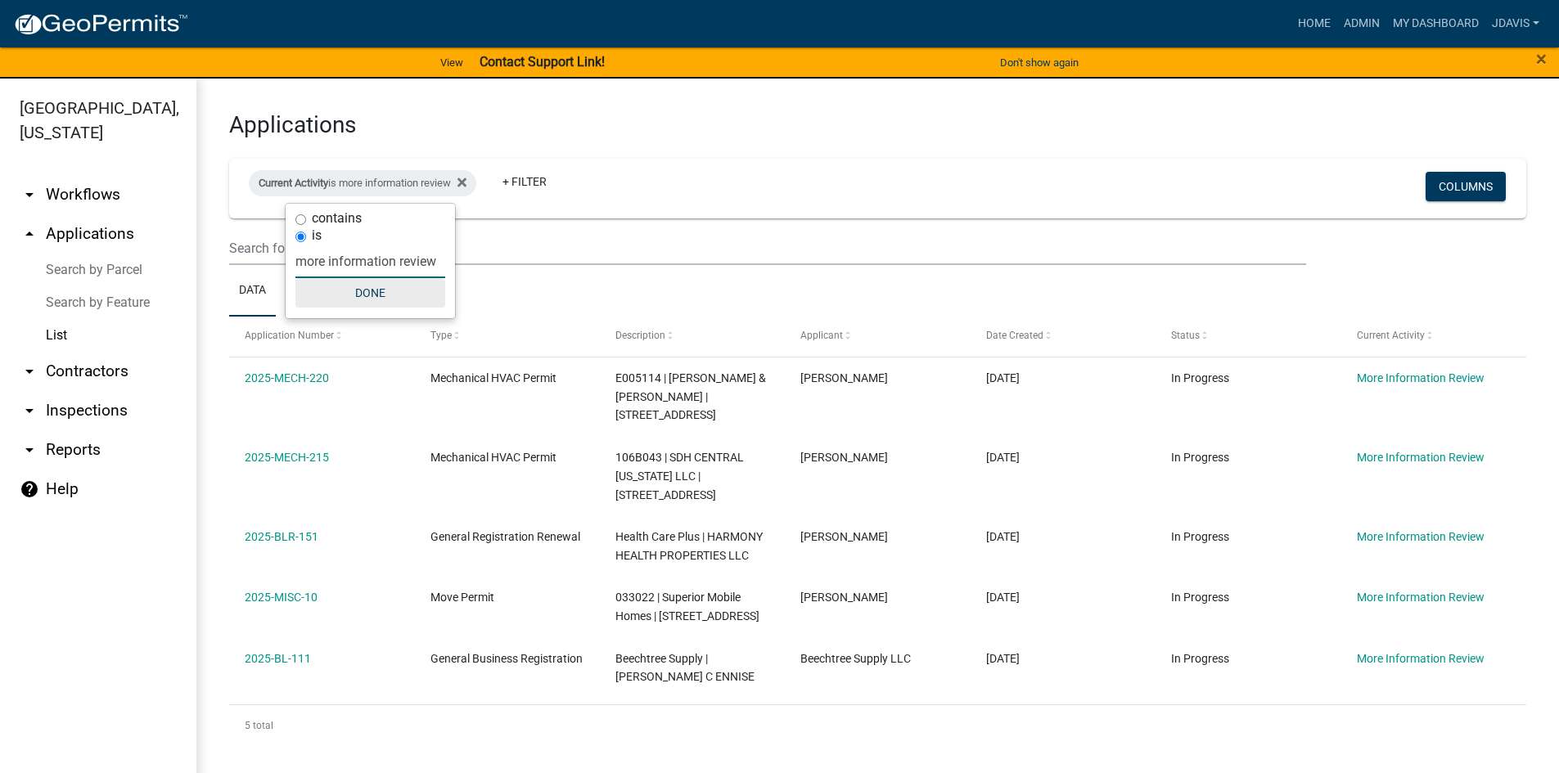
type input "more information review"
click at [370, 285] on button "Done" at bounding box center [370, 292] width 150 height 29
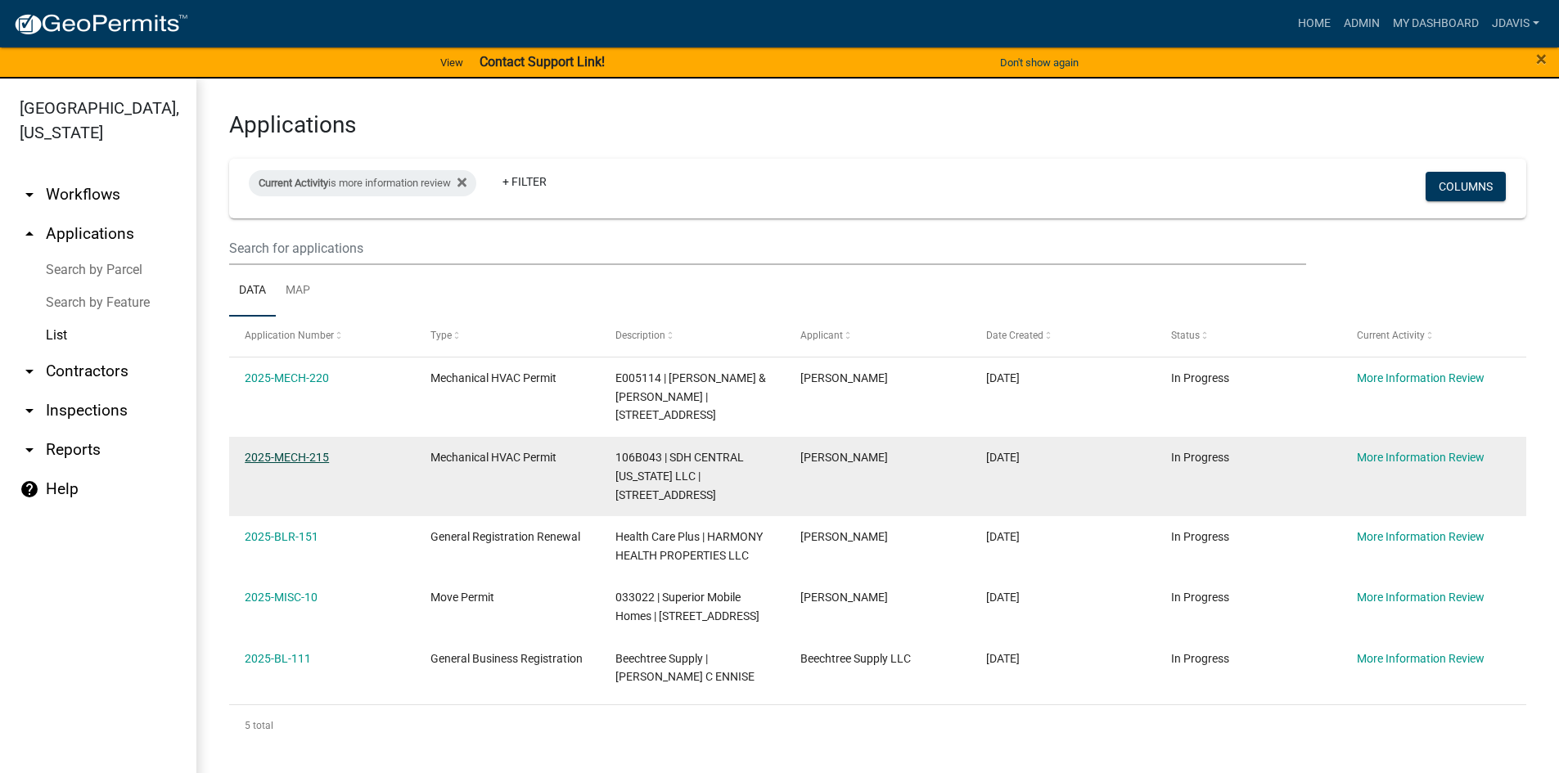
click at [281, 454] on link "2025-MECH-215" at bounding box center [287, 457] width 84 height 13
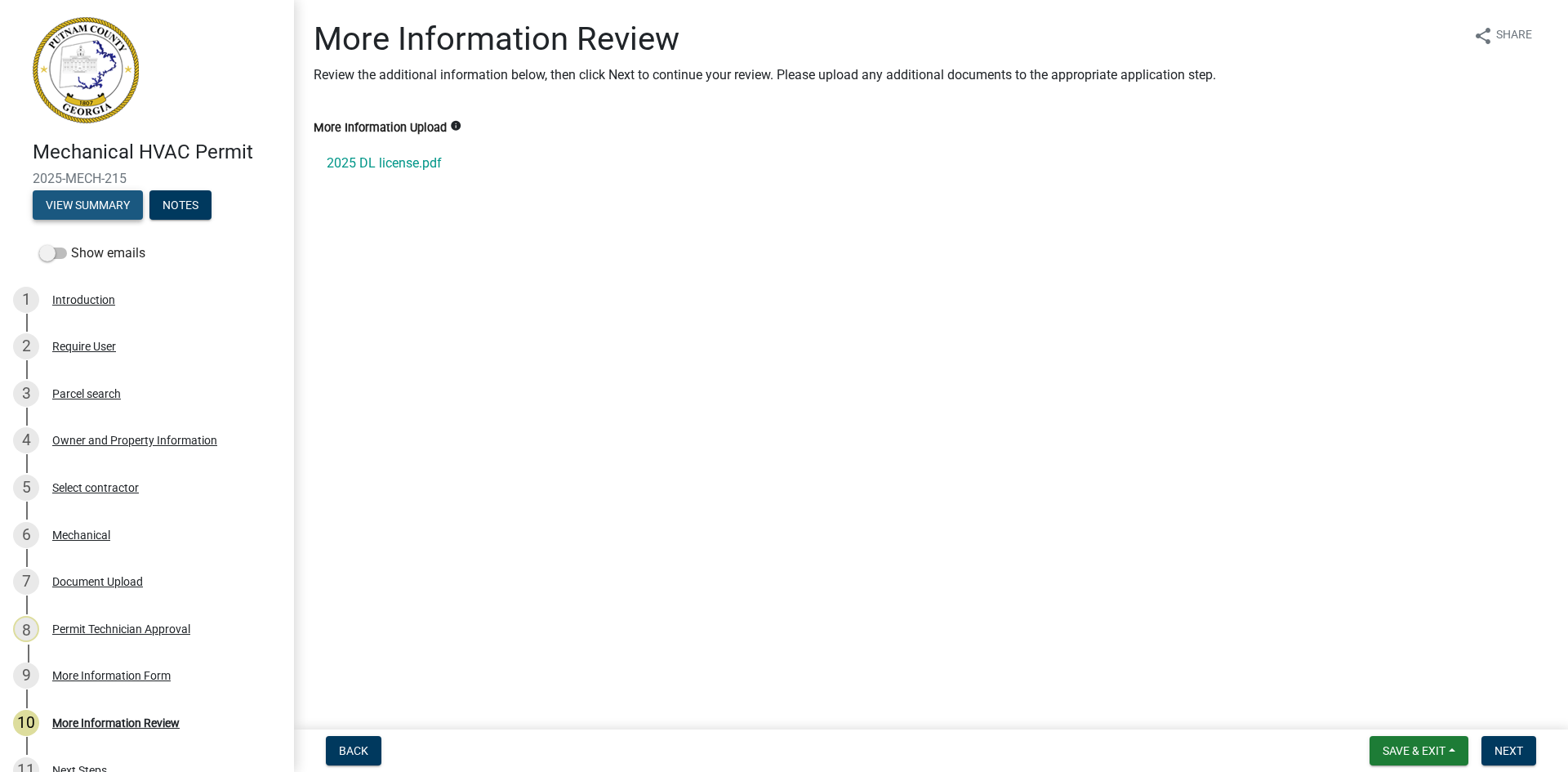
click at [103, 198] on button "View Summary" at bounding box center [88, 205] width 110 height 29
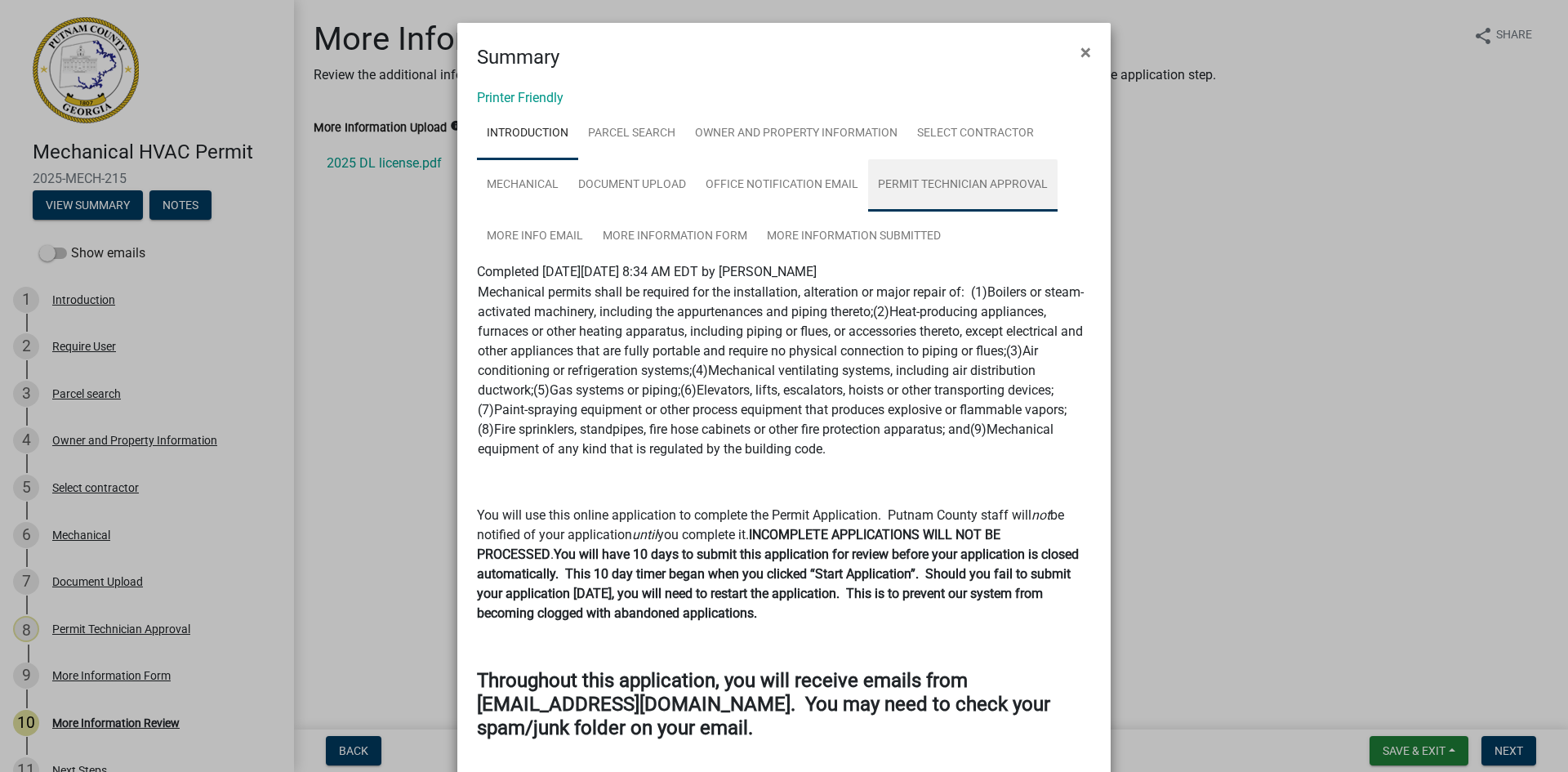
click at [951, 191] on link "Permit Technician Approval" at bounding box center [963, 186] width 190 height 52
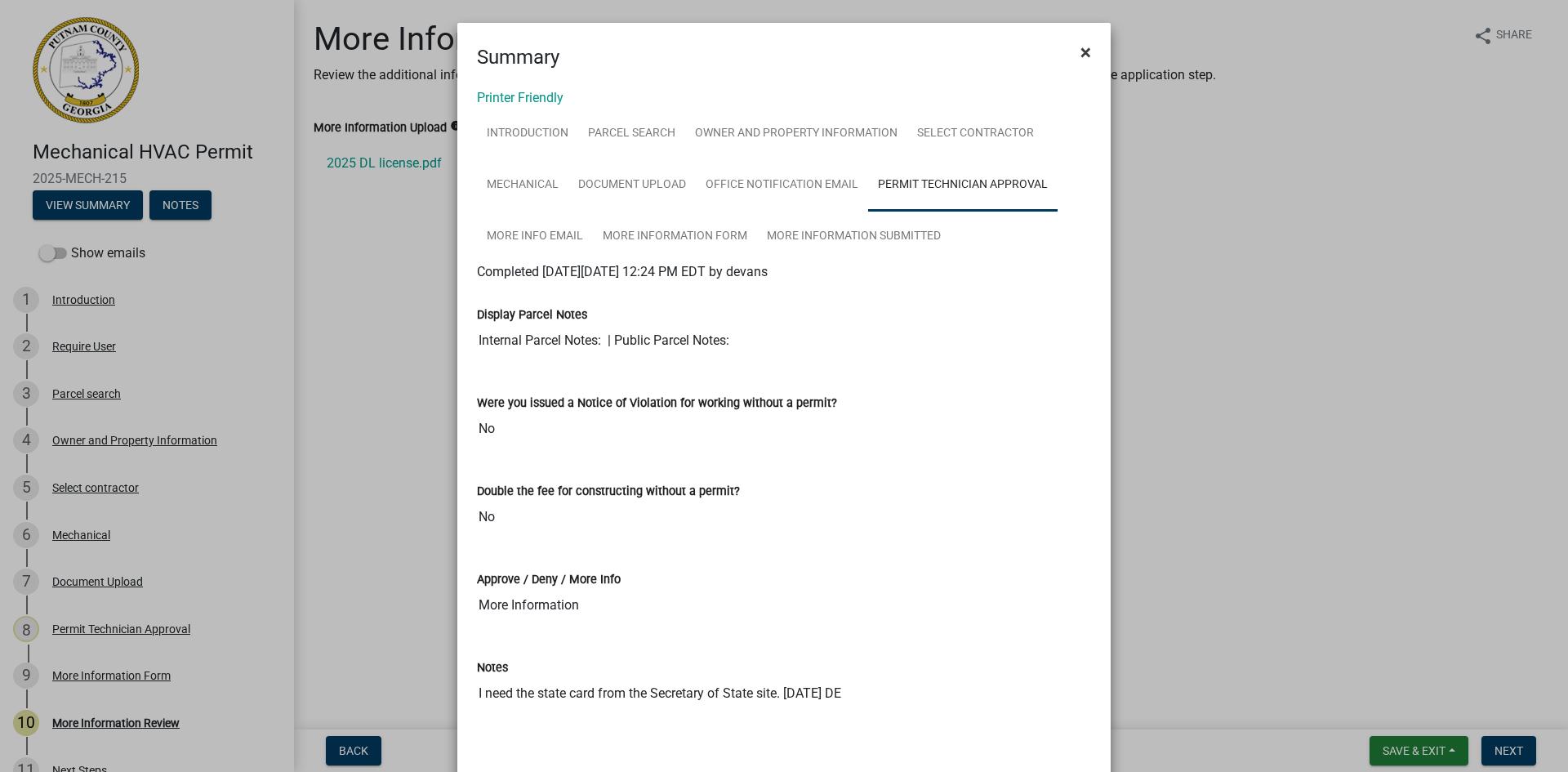
click at [1086, 52] on button "×" at bounding box center [1085, 52] width 37 height 46
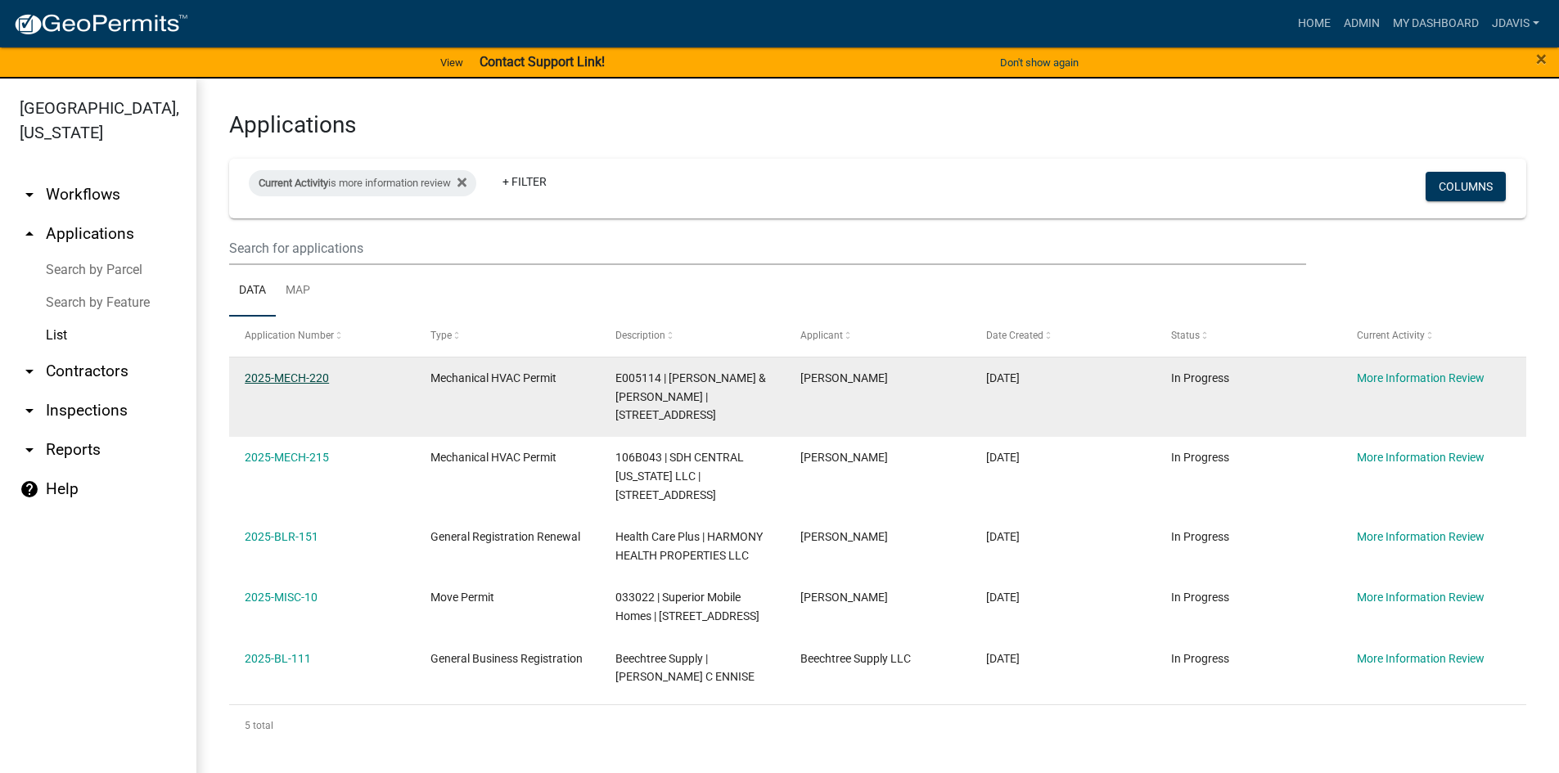
click at [298, 380] on link "2025-MECH-220" at bounding box center [287, 377] width 84 height 13
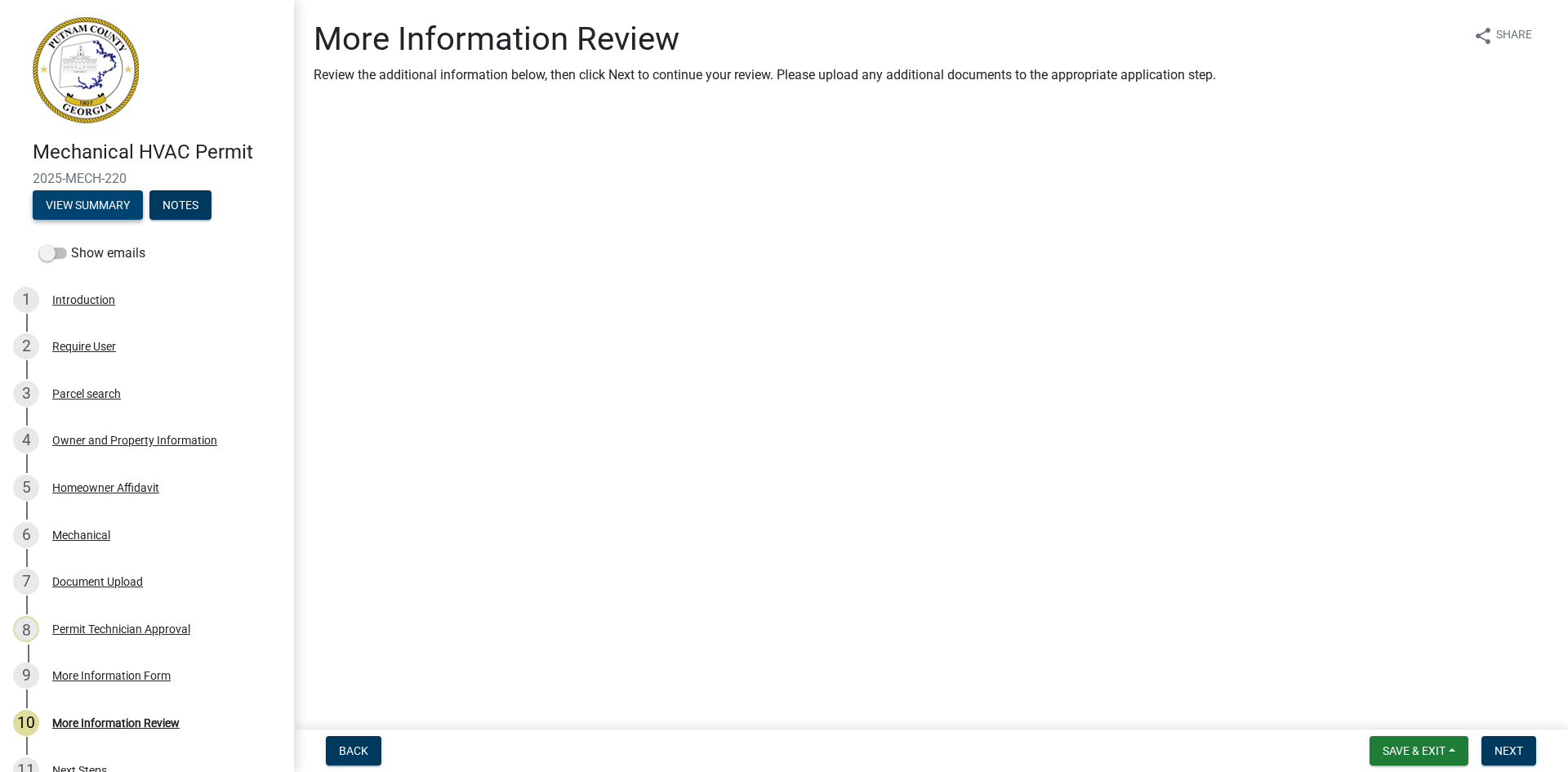
click at [115, 196] on button "View Summary" at bounding box center [88, 205] width 110 height 29
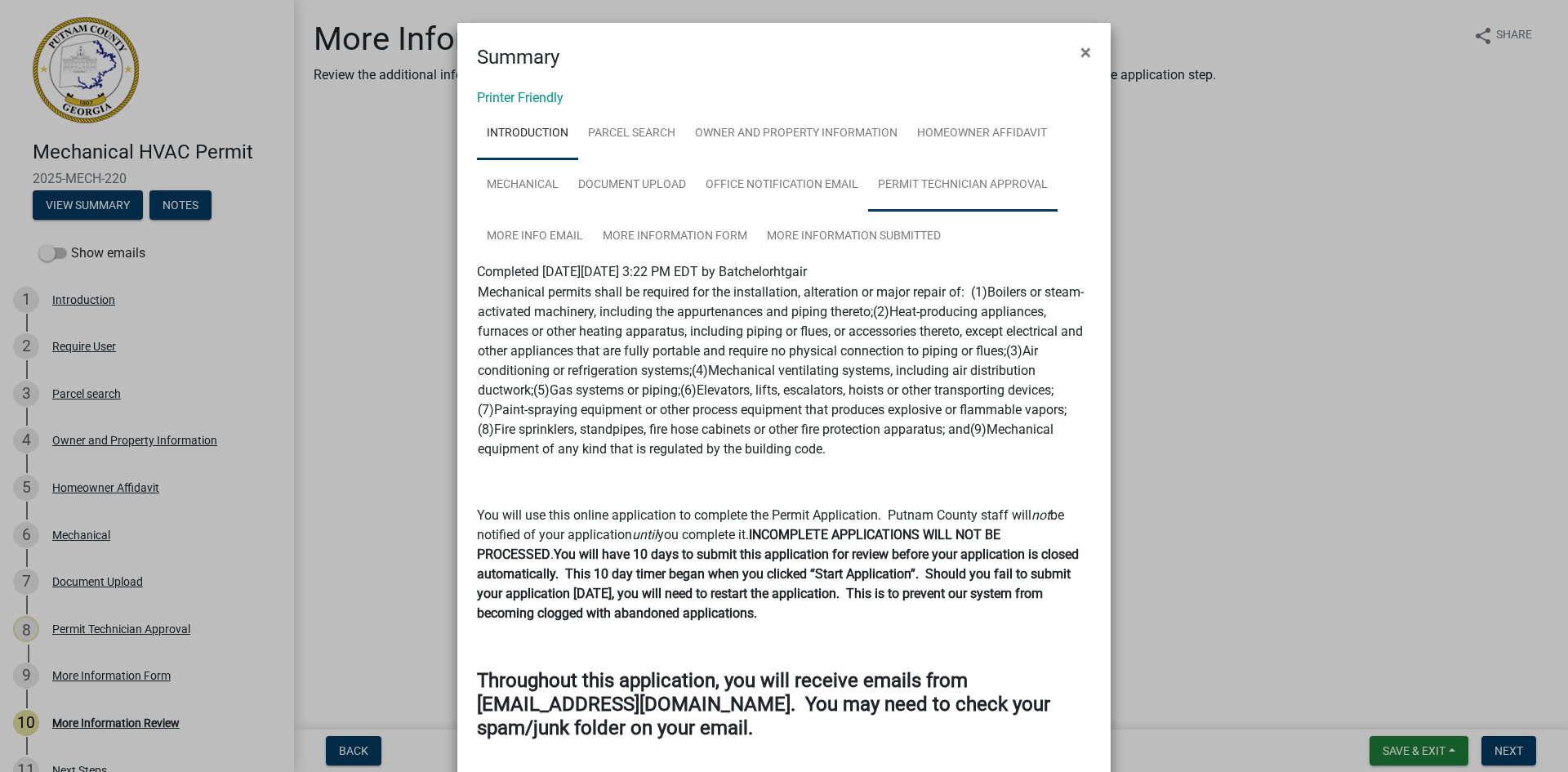
click at [947, 182] on link "Permit Technician Approval" at bounding box center [963, 186] width 190 height 52
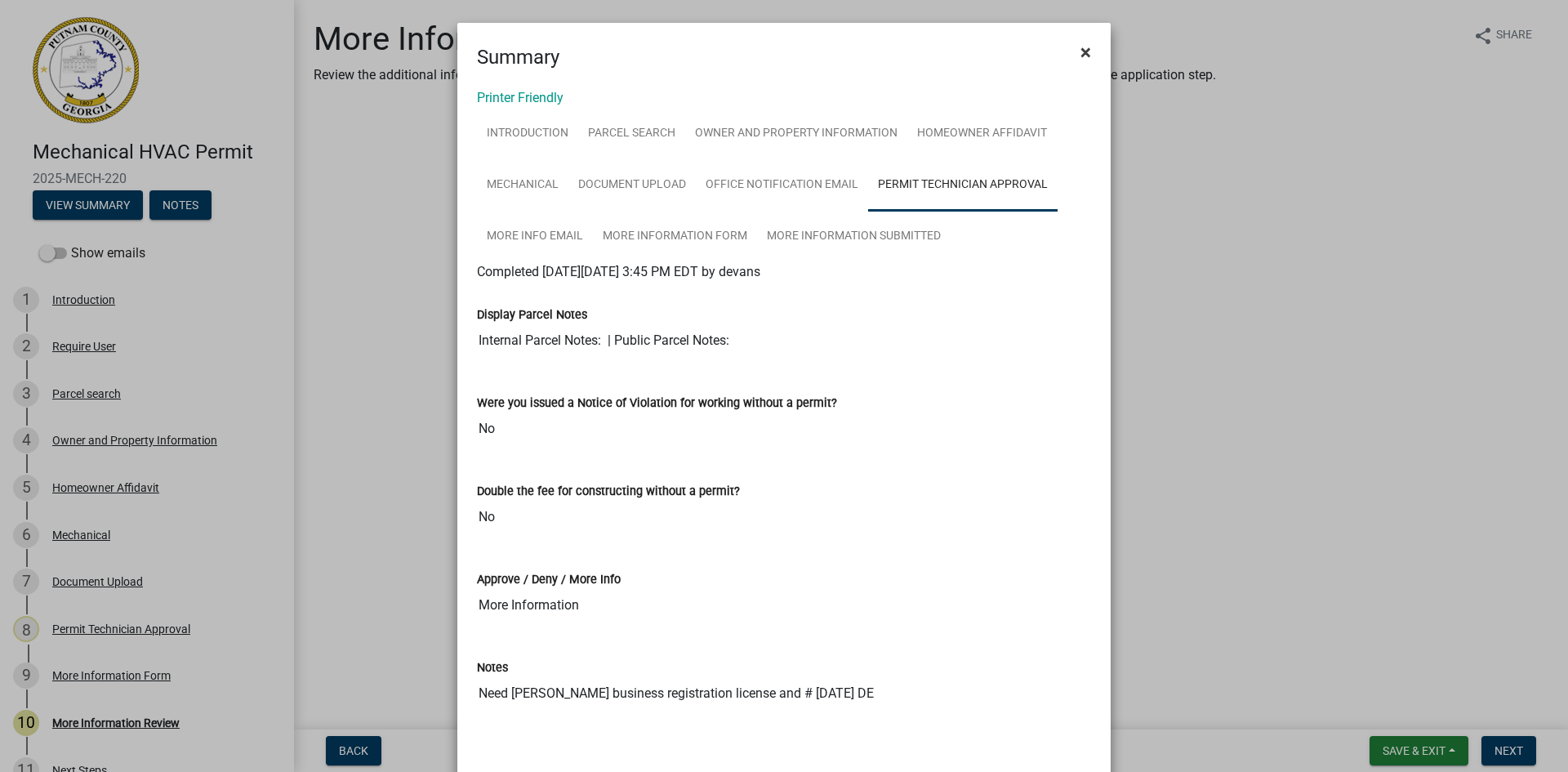
click at [1081, 48] on span "×" at bounding box center [1086, 52] width 11 height 23
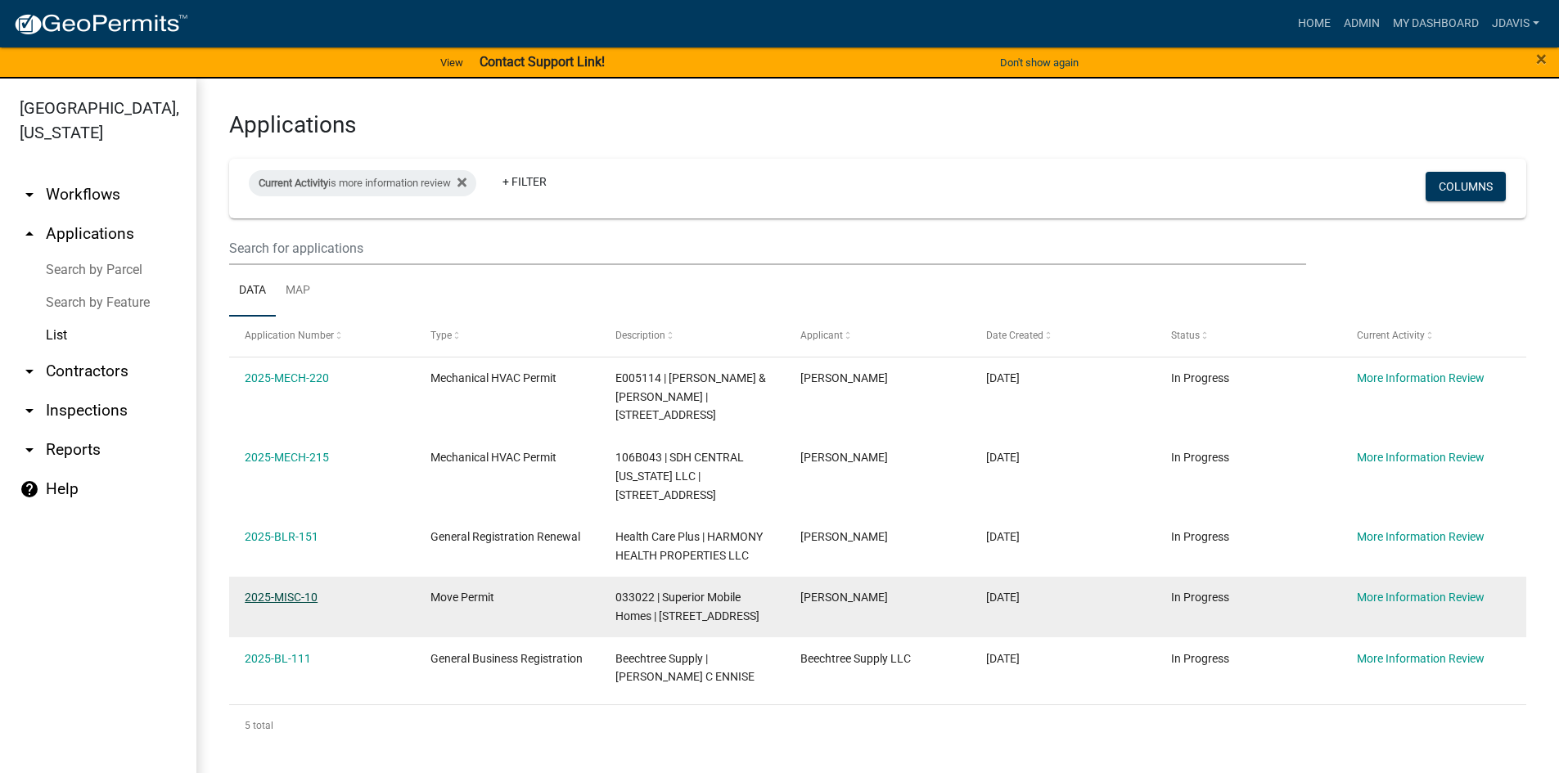
click at [300, 600] on link "2025-MISC-10" at bounding box center [281, 597] width 73 height 13
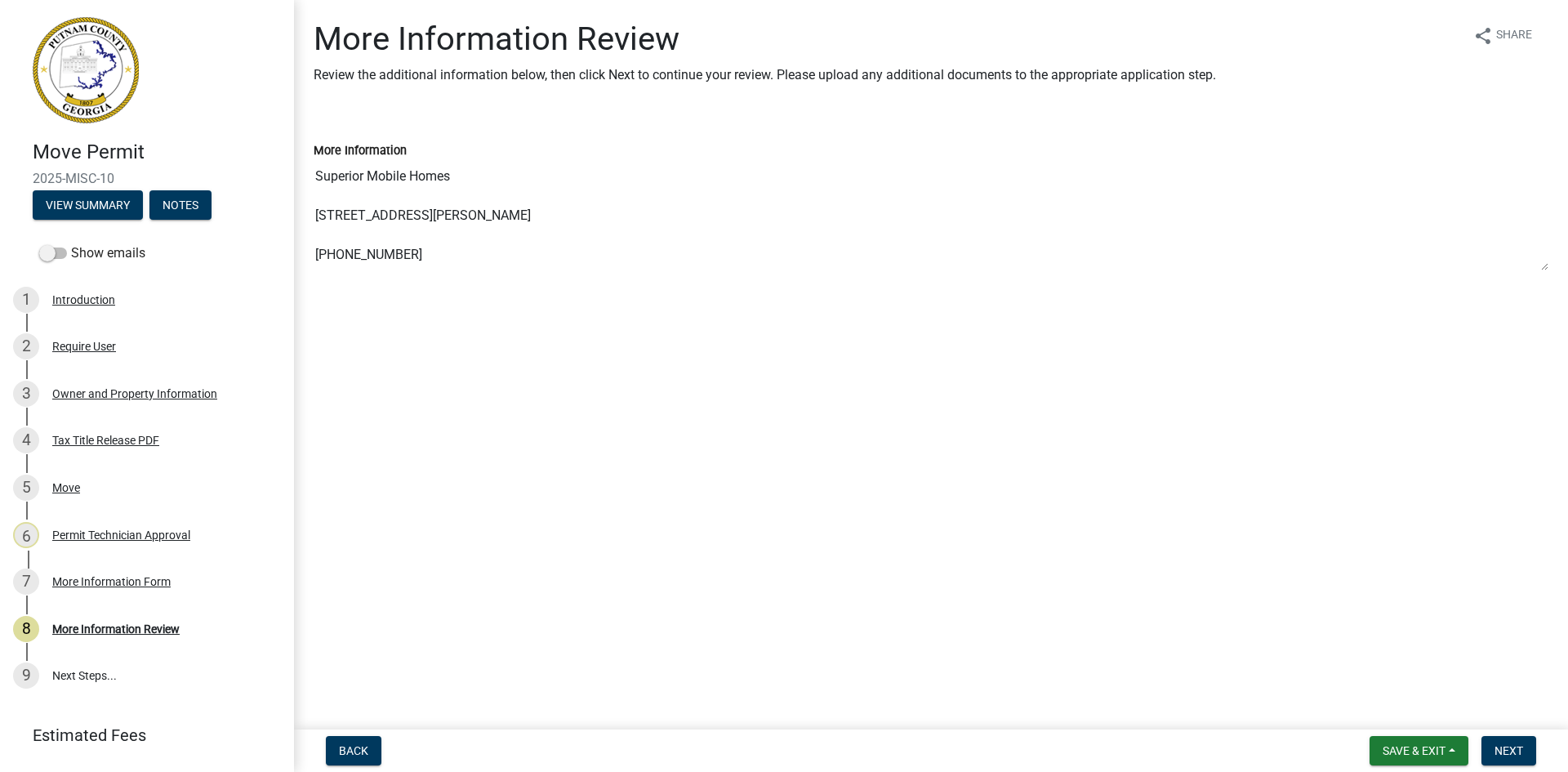
drag, startPoint x: 317, startPoint y: 213, endPoint x: 650, endPoint y: 305, distance: 345.5
click at [650, 305] on div "More Information Review Review the additional information below, then click Nex…" at bounding box center [931, 166] width 1260 height 293
click at [142, 394] on div "Owner and Property Information" at bounding box center [134, 393] width 165 height 11
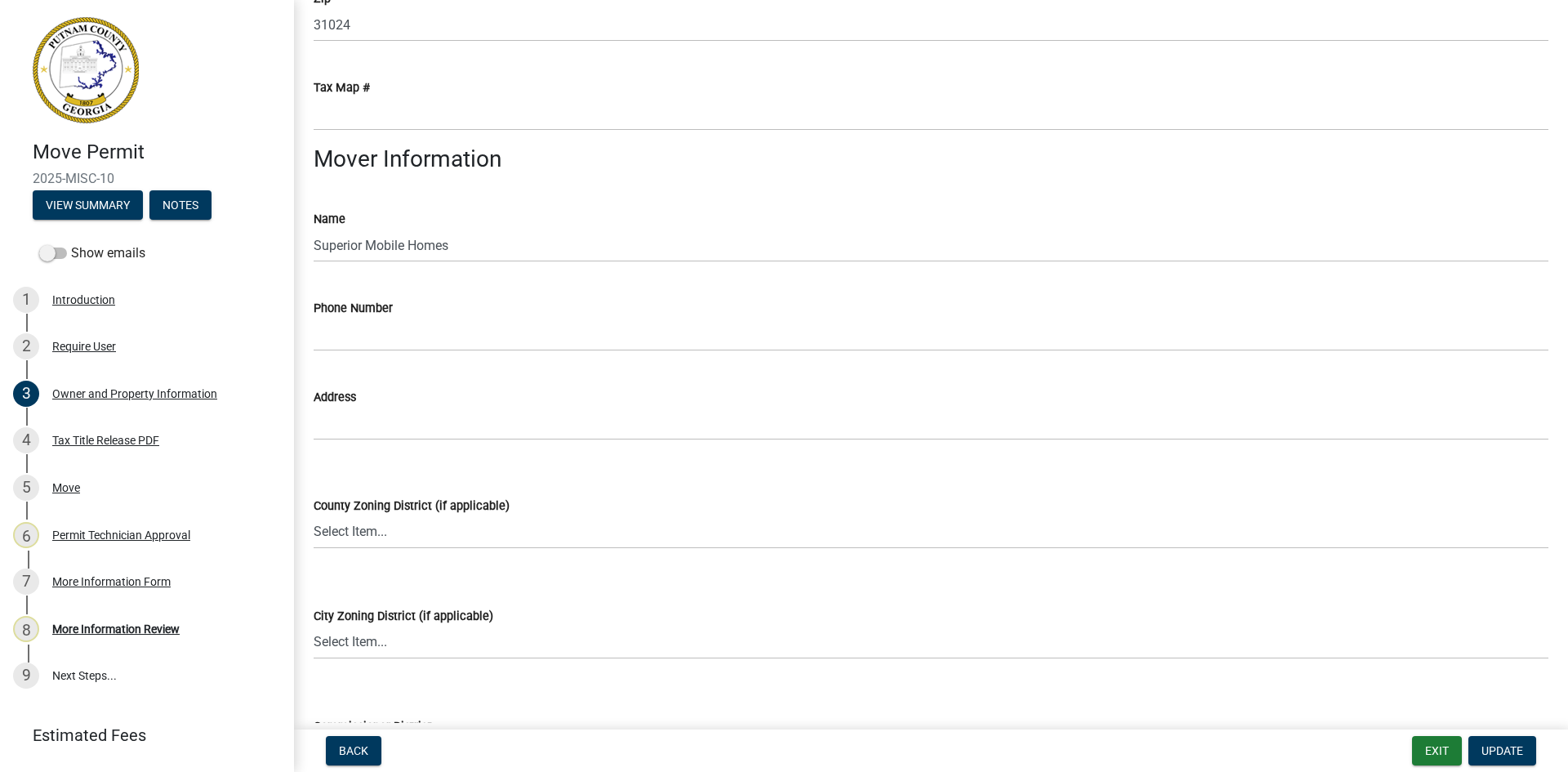
scroll to position [1389, 0]
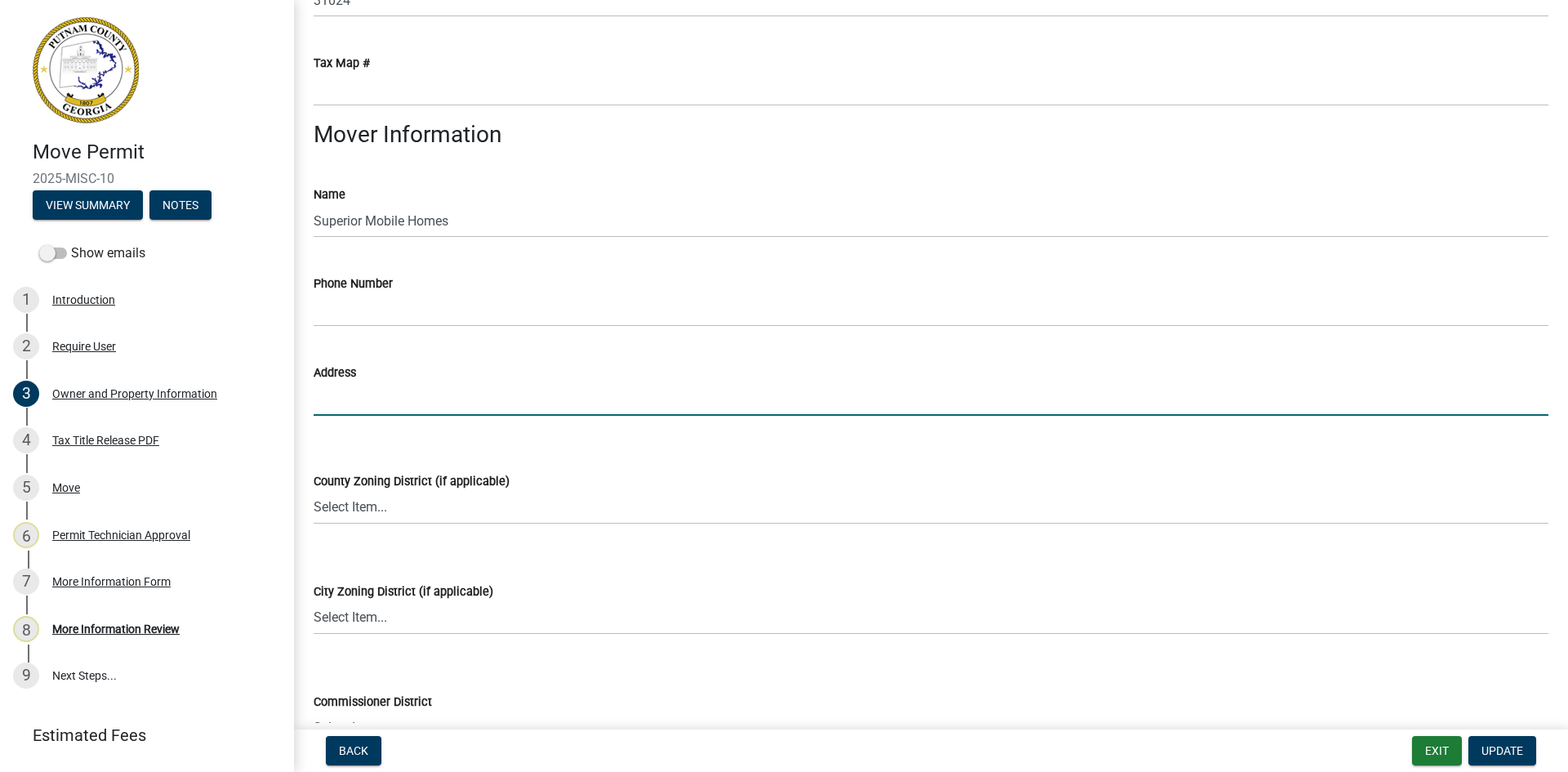
paste input "[STREET_ADDRESS][PERSON_NAME] 678-210-9087"
type input "[STREET_ADDRESS][PERSON_NAME] 678-210-9087"
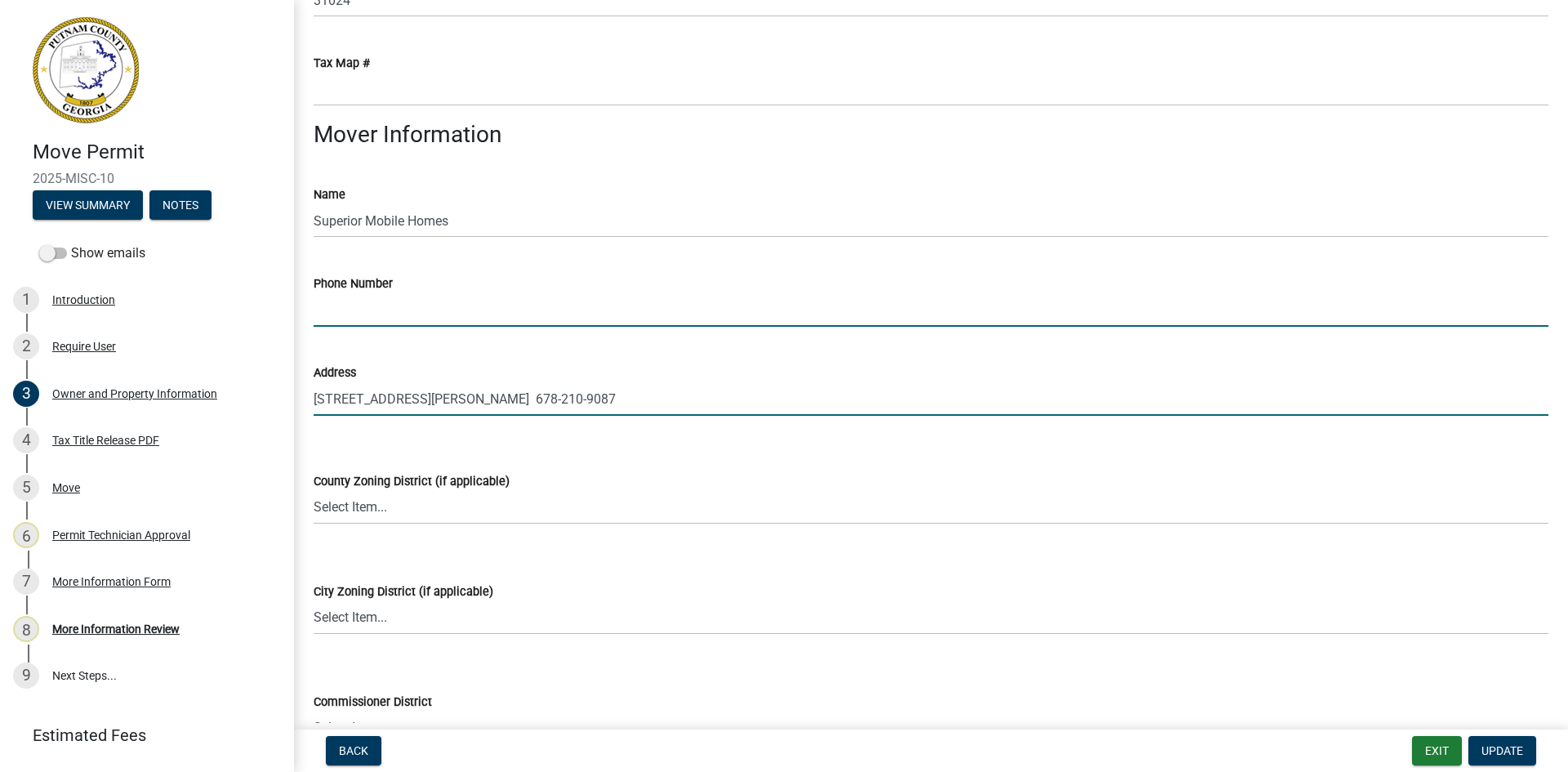
click at [427, 321] on input "Phone Number" at bounding box center [930, 311] width 1235 height 34
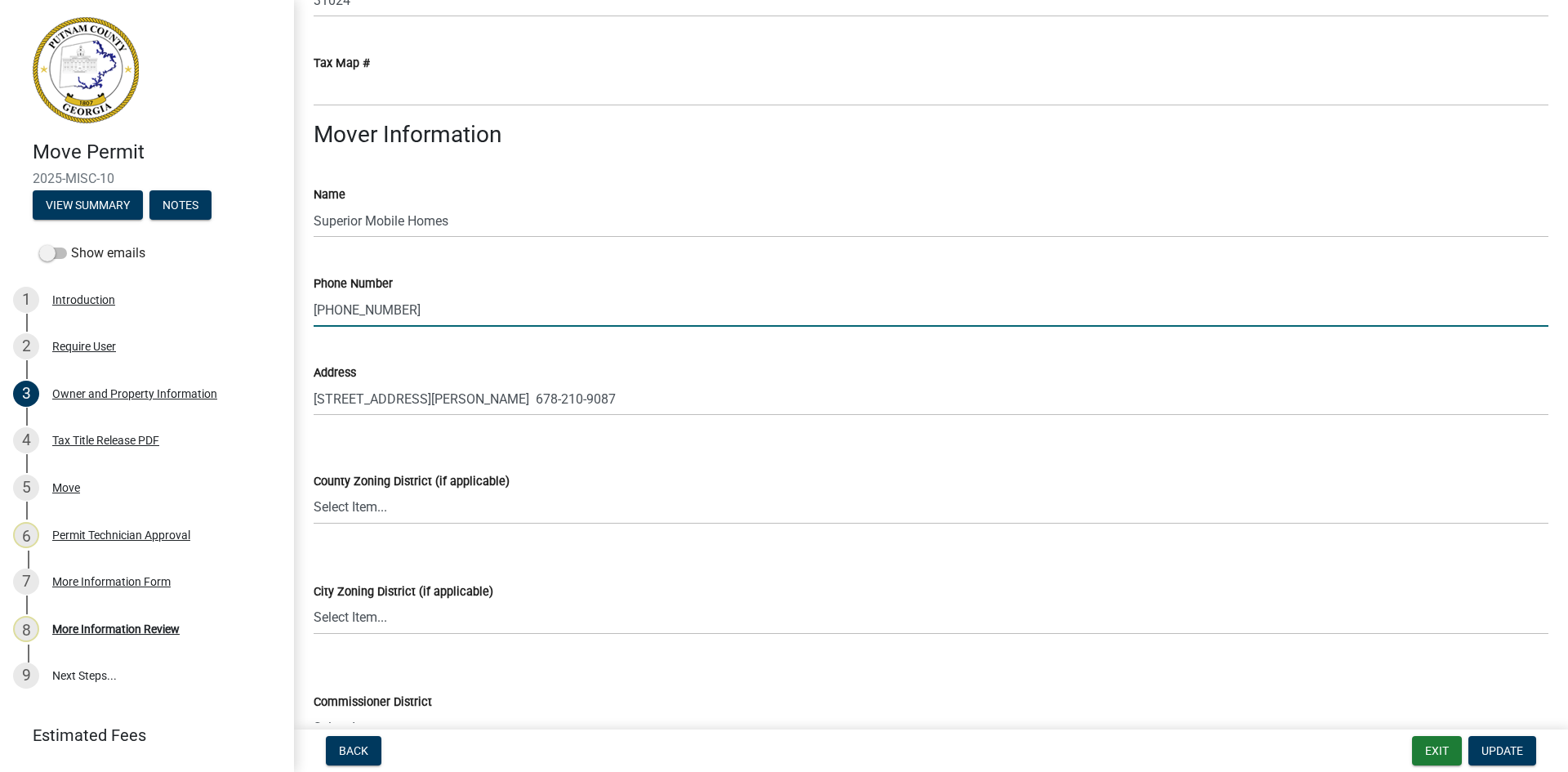
type input "[PHONE_NUMBER]"
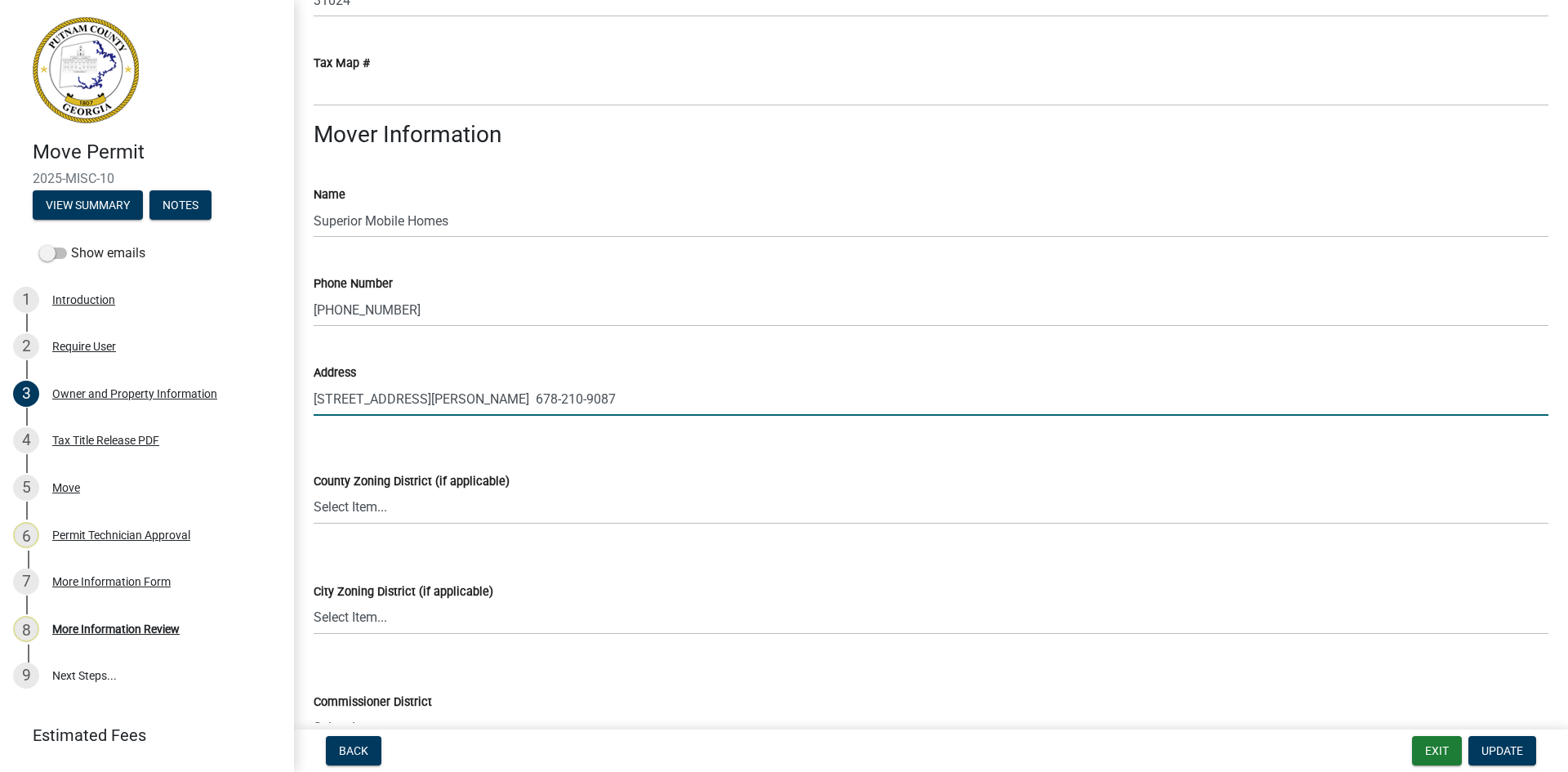
drag, startPoint x: 636, startPoint y: 400, endPoint x: 551, endPoint y: 418, distance: 86.9
click at [551, 418] on wm-data-entity-input "Address [STREET_ADDRESS][PERSON_NAME] 678-210-9087" at bounding box center [930, 384] width 1235 height 89
type input "[STREET_ADDRESS][PERSON_NAME]"
click at [1510, 758] on span "Update" at bounding box center [1502, 750] width 42 height 13
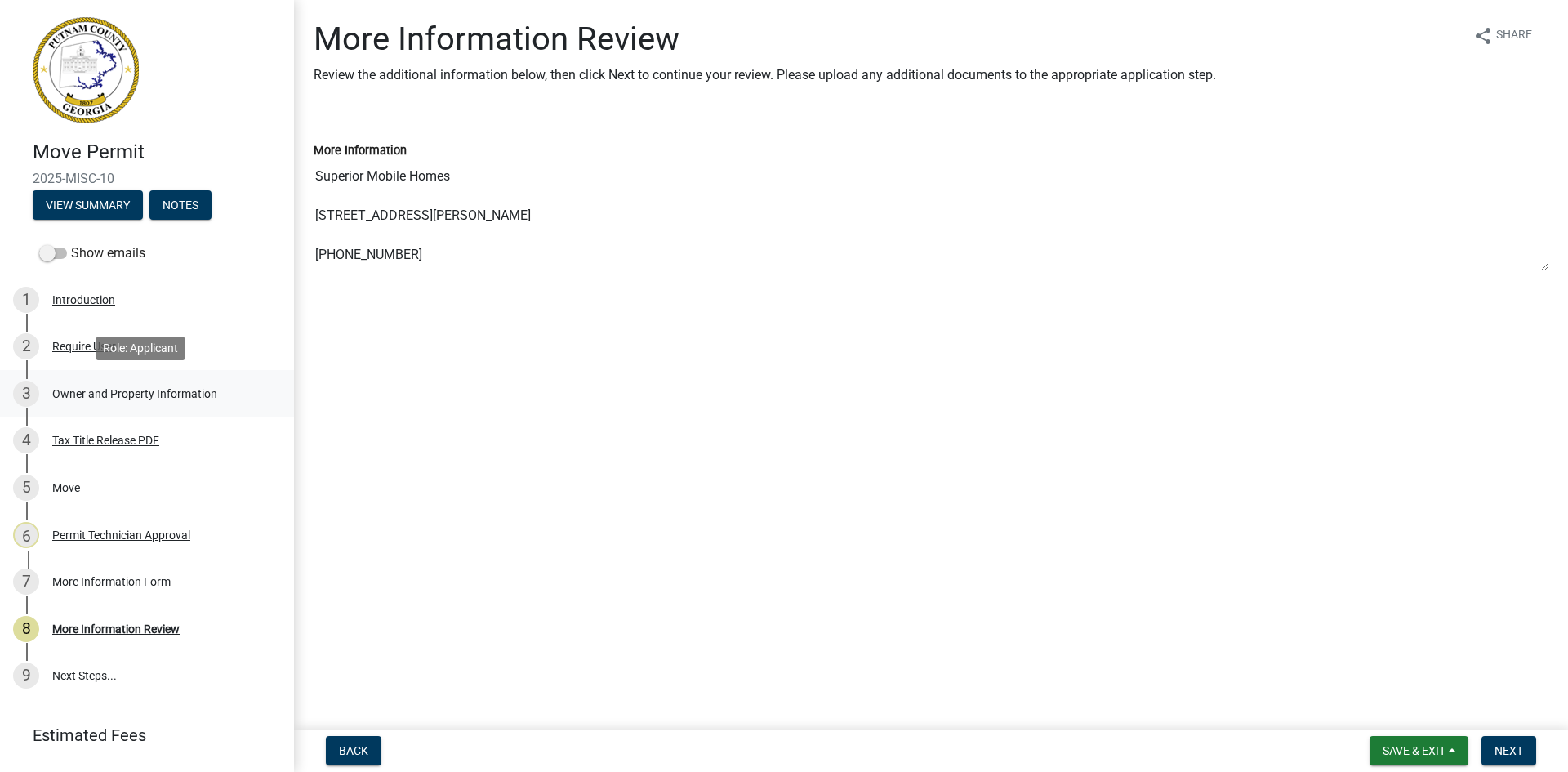
click at [145, 400] on div "3 Owner and Property Information" at bounding box center [140, 393] width 255 height 26
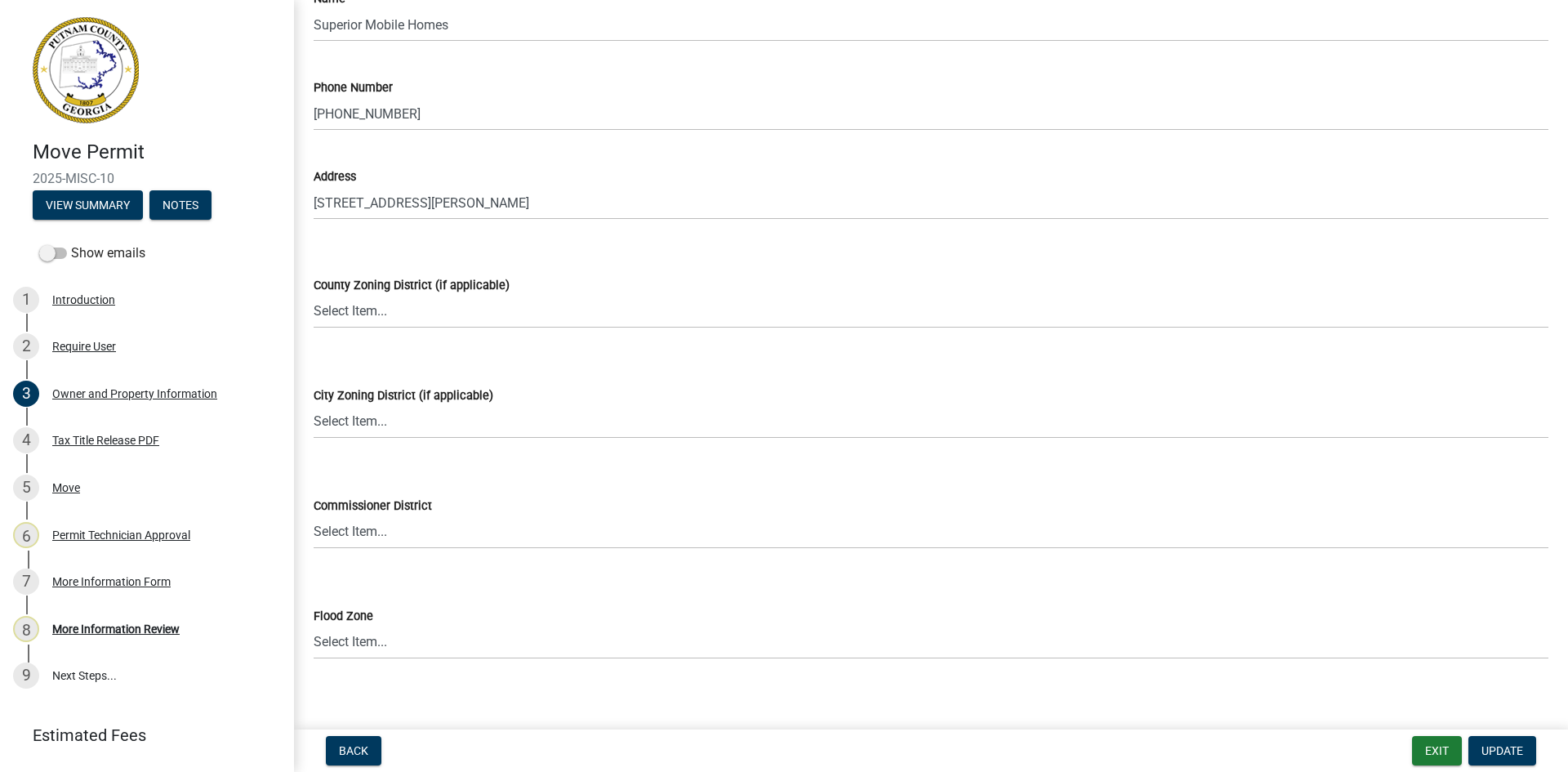
scroll to position [1600, 0]
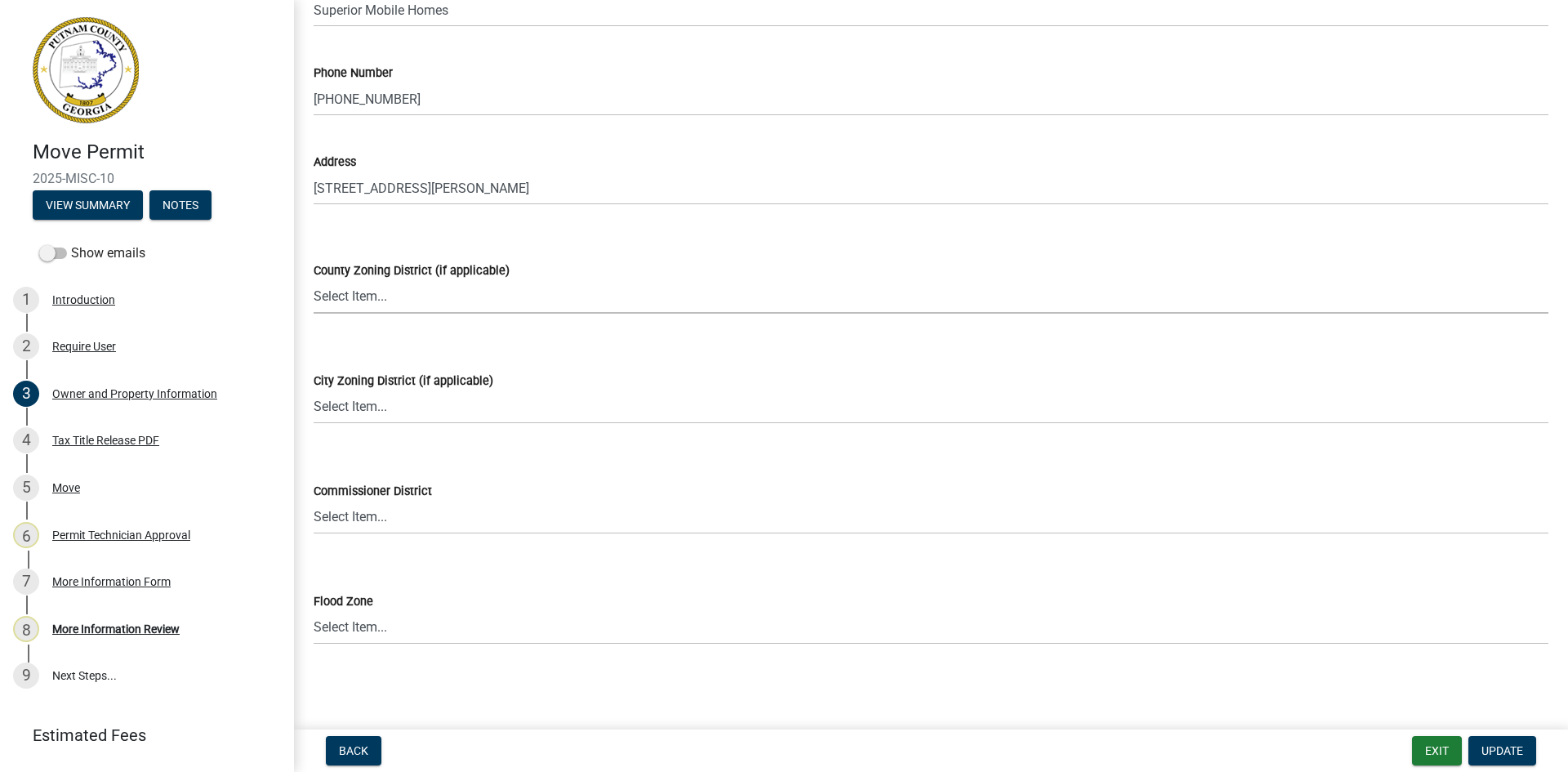
click at [435, 284] on select "Select Item... AG-1 R-1R R-1 R-2 MHP RM-1 RM-3 C-1 C-2 I-M PUD N/A" at bounding box center [930, 298] width 1235 height 34
click at [313, 281] on select "Select Item... AG-1 R-1R R-1 R-2 MHP RM-1 RM-3 C-1 C-2 I-M PUD N/A" at bounding box center [930, 298] width 1235 height 34
select select "a4366e26-0f82-401b-a682-956e4112ff86"
click at [1500, 759] on button "Update" at bounding box center [1502, 750] width 68 height 29
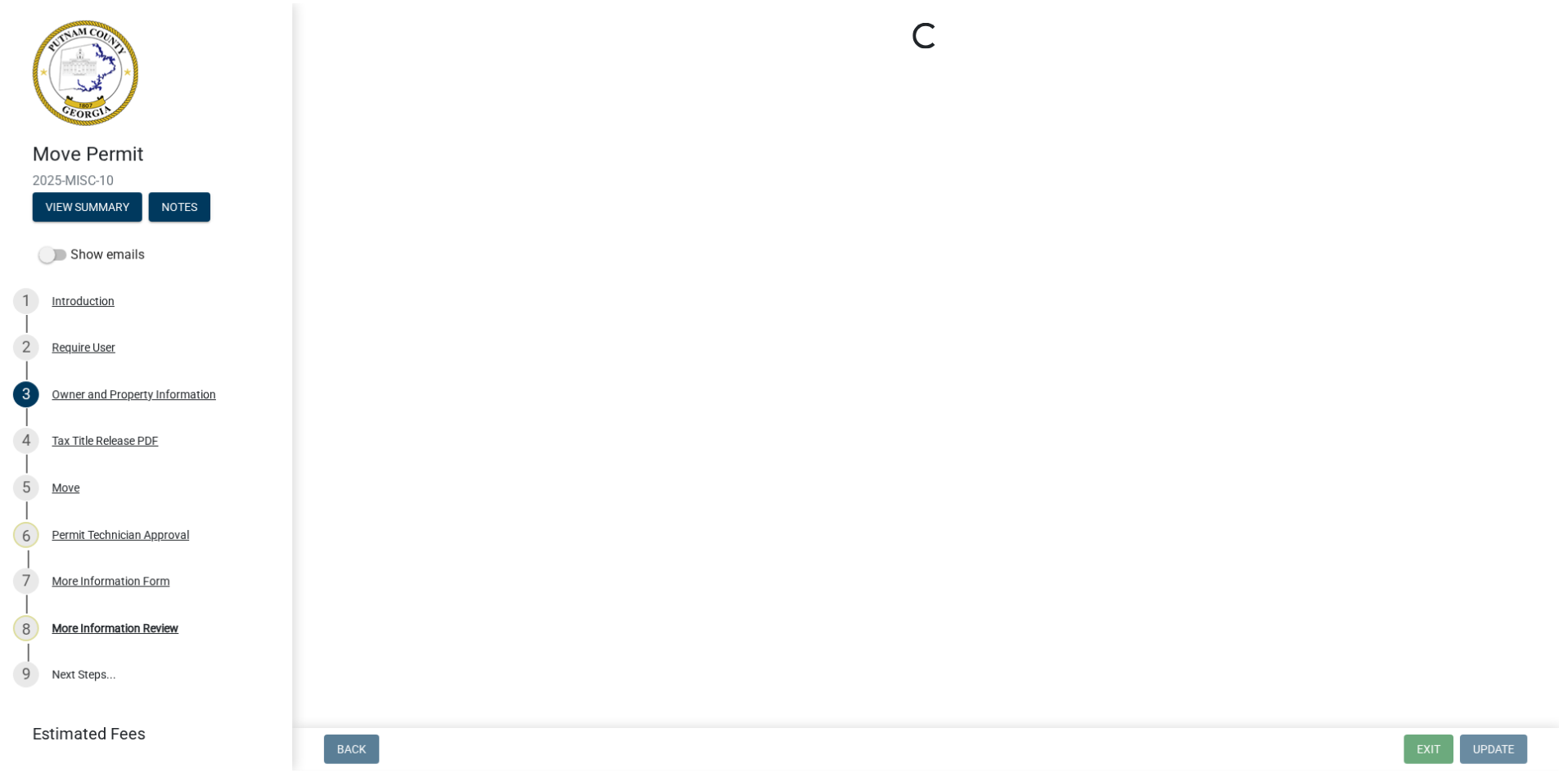
scroll to position [0, 0]
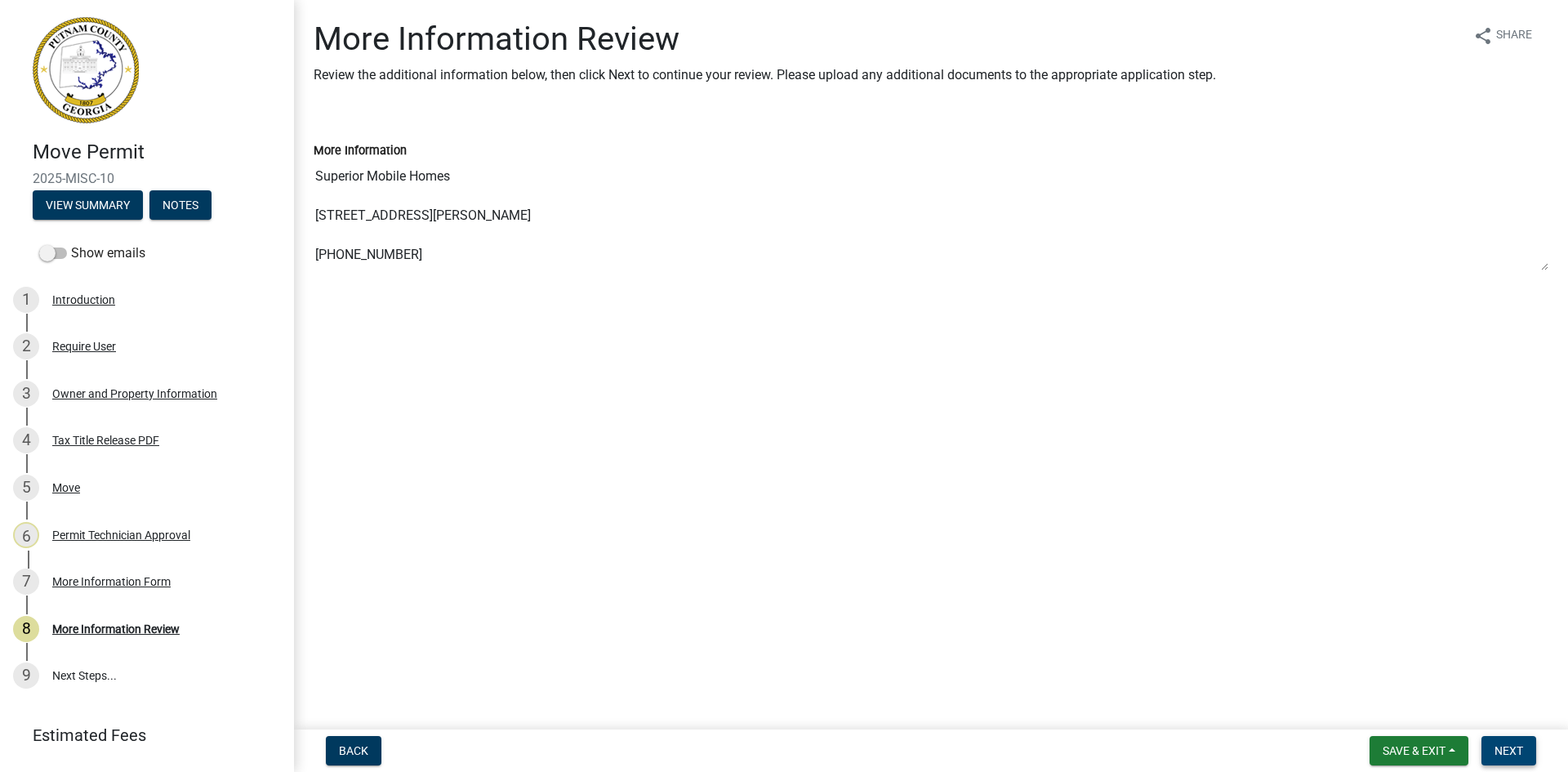
click at [1502, 741] on button "Next" at bounding box center [1508, 750] width 55 height 29
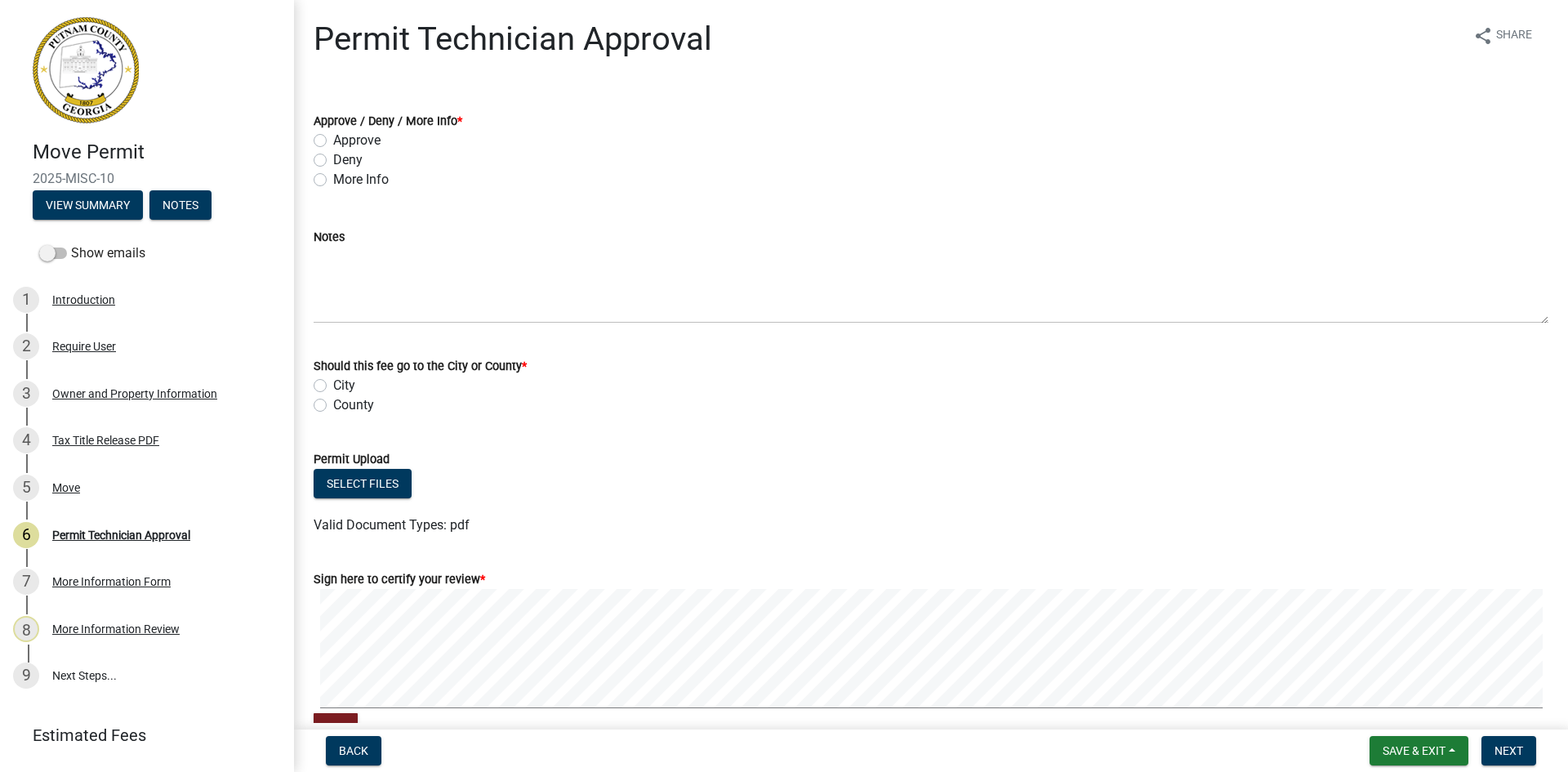
click at [333, 145] on label "Approve" at bounding box center [356, 141] width 47 height 20
click at [333, 142] on input "Approve" at bounding box center [338, 136] width 11 height 11
radio input "true"
click at [333, 406] on label "County" at bounding box center [353, 405] width 41 height 20
click at [333, 406] on input "County" at bounding box center [338, 400] width 11 height 11
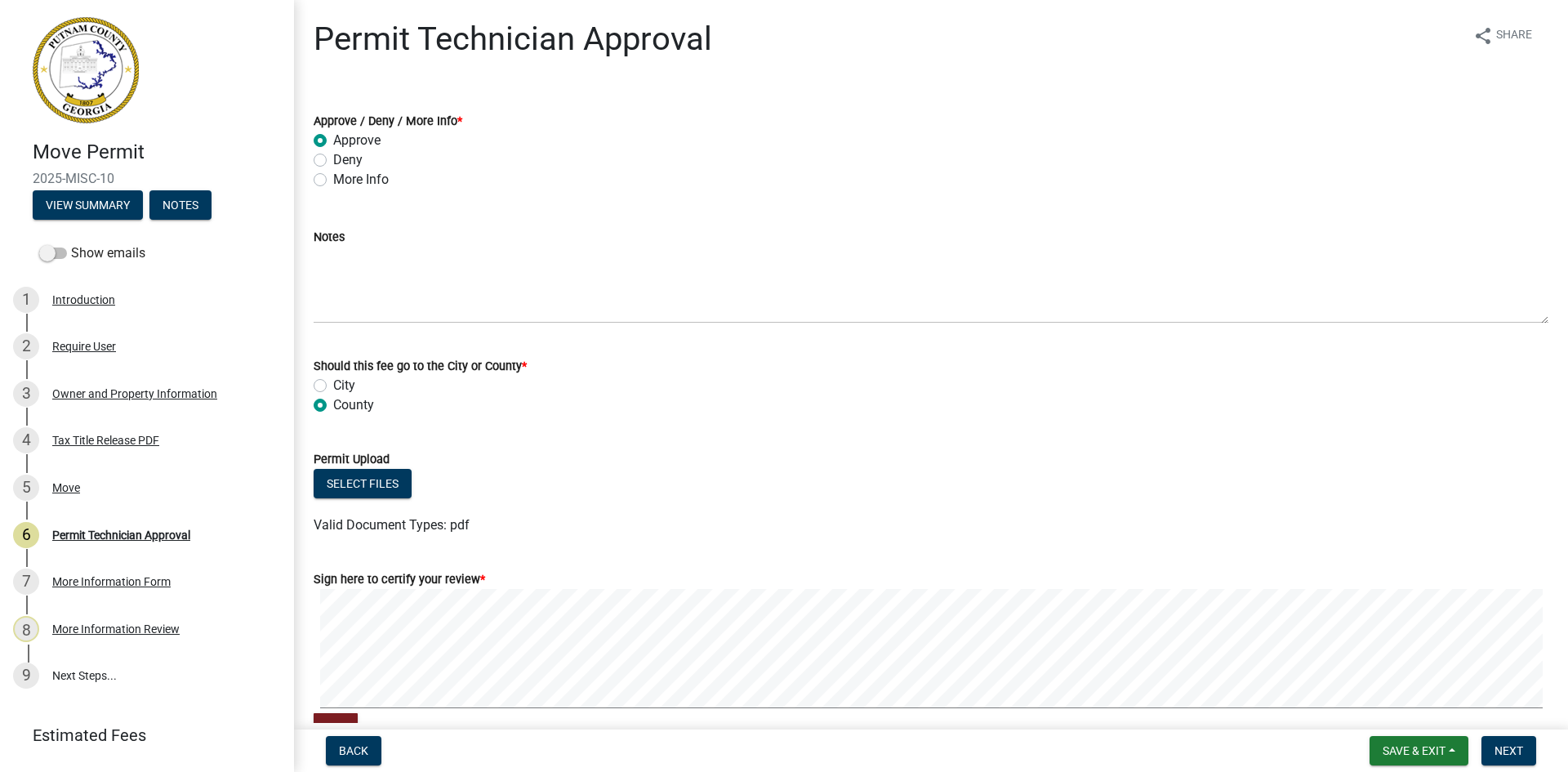
radio input "true"
click at [900, 717] on div "Clear" at bounding box center [930, 666] width 1235 height 155
click at [1517, 749] on span "Next" at bounding box center [1508, 750] width 29 height 13
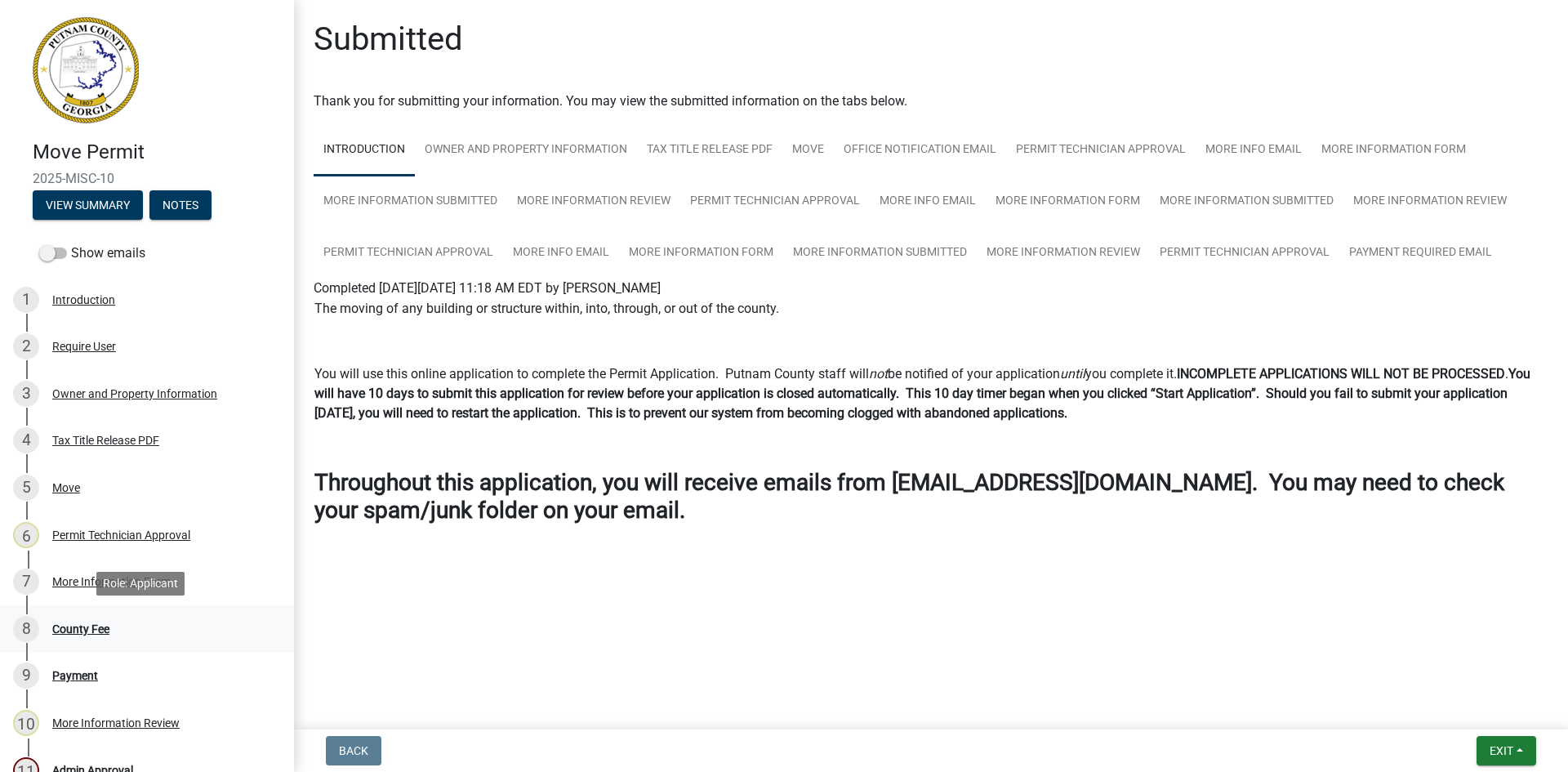
click at [93, 623] on div "County Fee" at bounding box center [80, 628] width 57 height 11
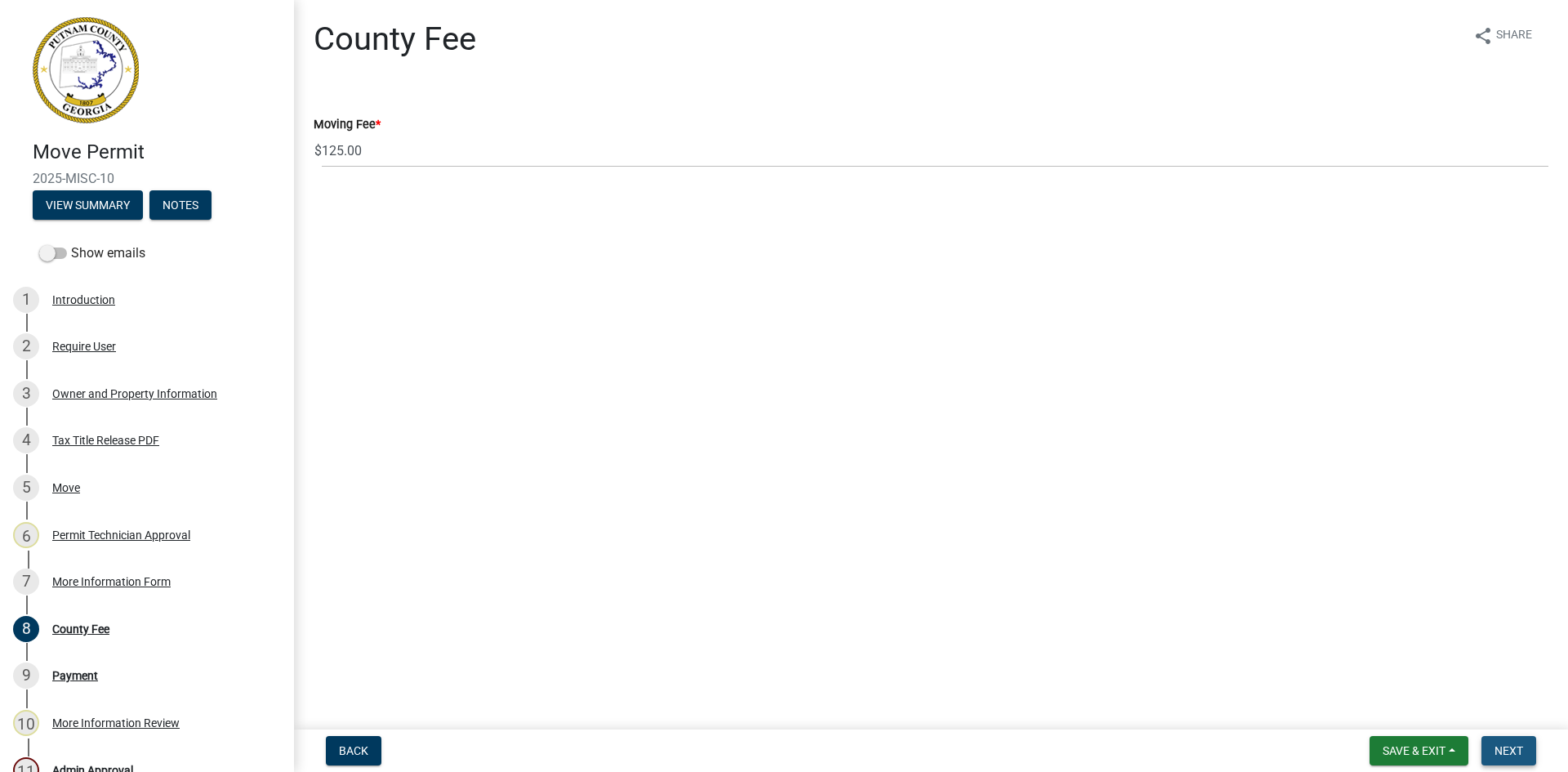
click at [1522, 749] on span "Next" at bounding box center [1508, 750] width 29 height 13
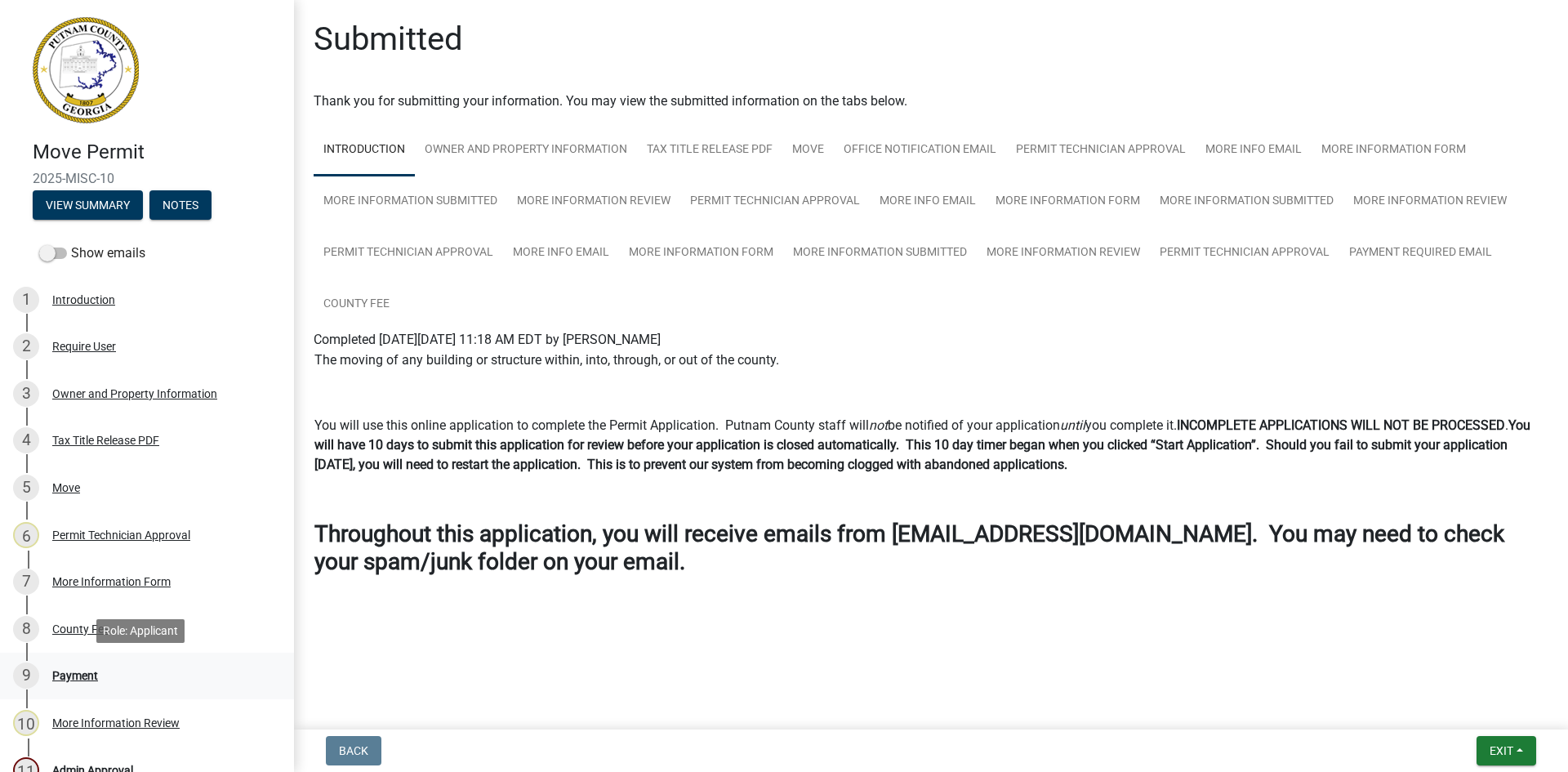
click at [91, 674] on div "Payment" at bounding box center [75, 675] width 46 height 11
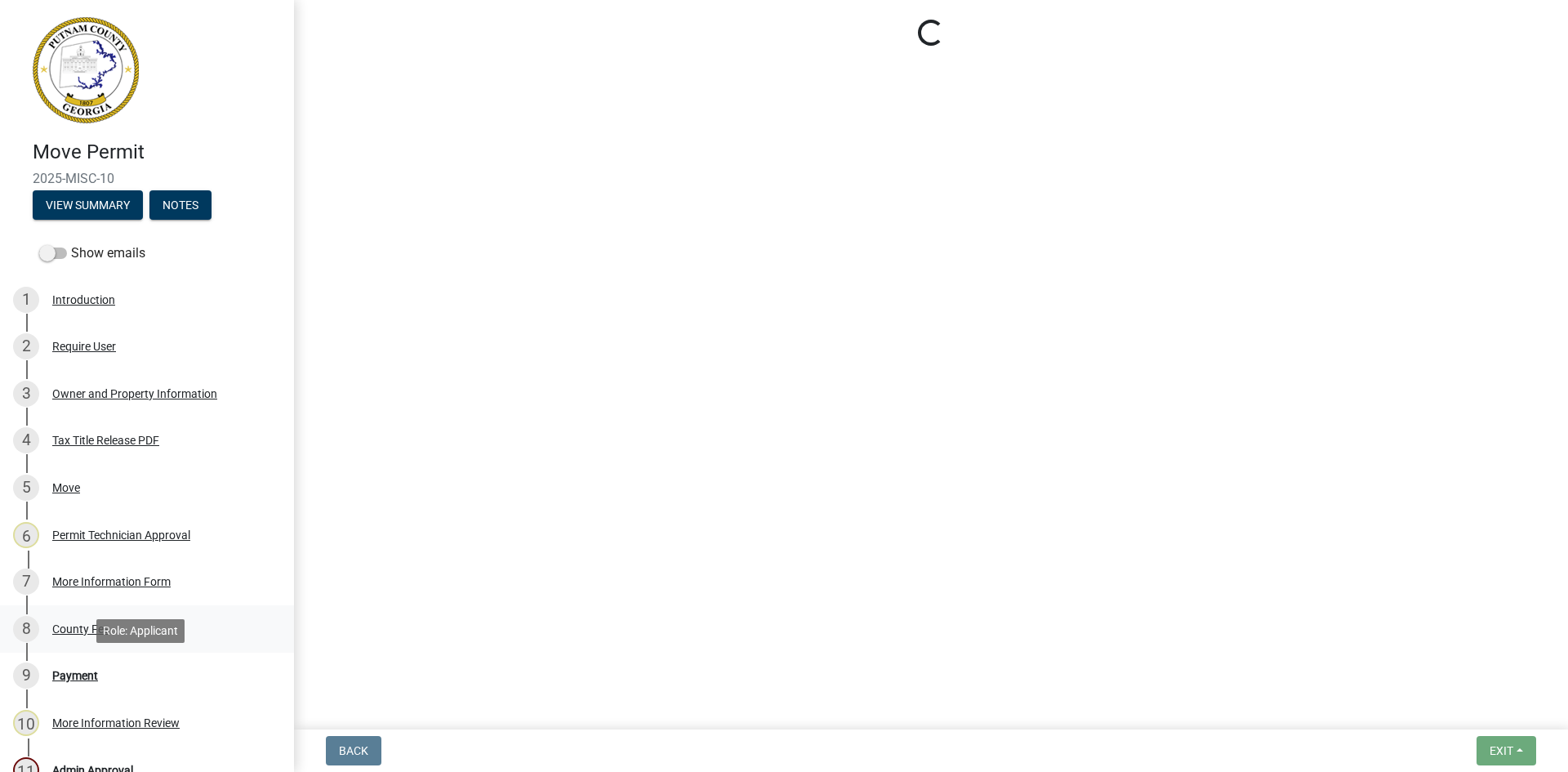
select select "3: 3"
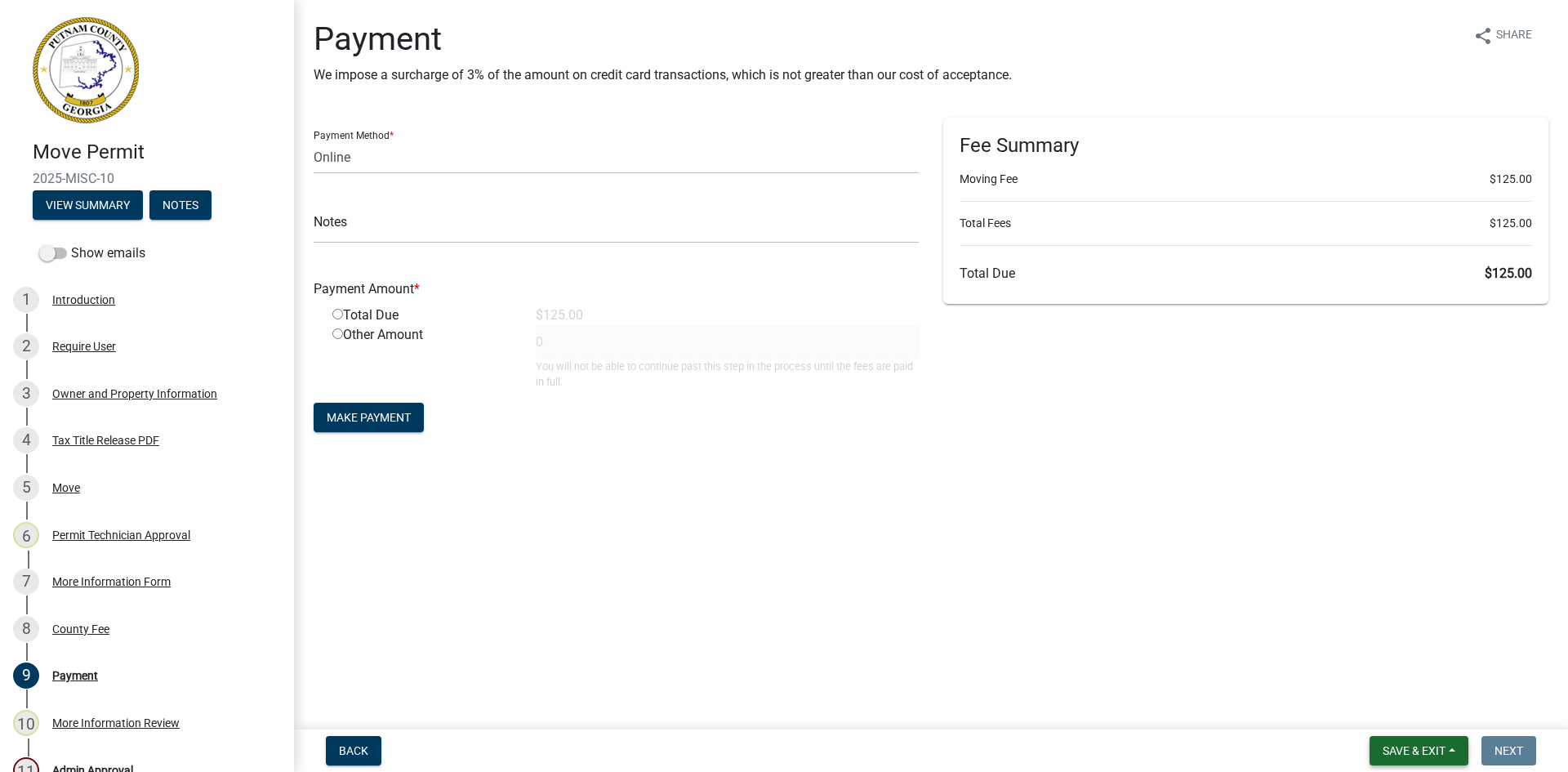
click at [1420, 758] on span "Save & Exit" at bounding box center [1413, 750] width 63 height 13
click at [1420, 708] on button "Save & Exit" at bounding box center [1402, 708] width 131 height 39
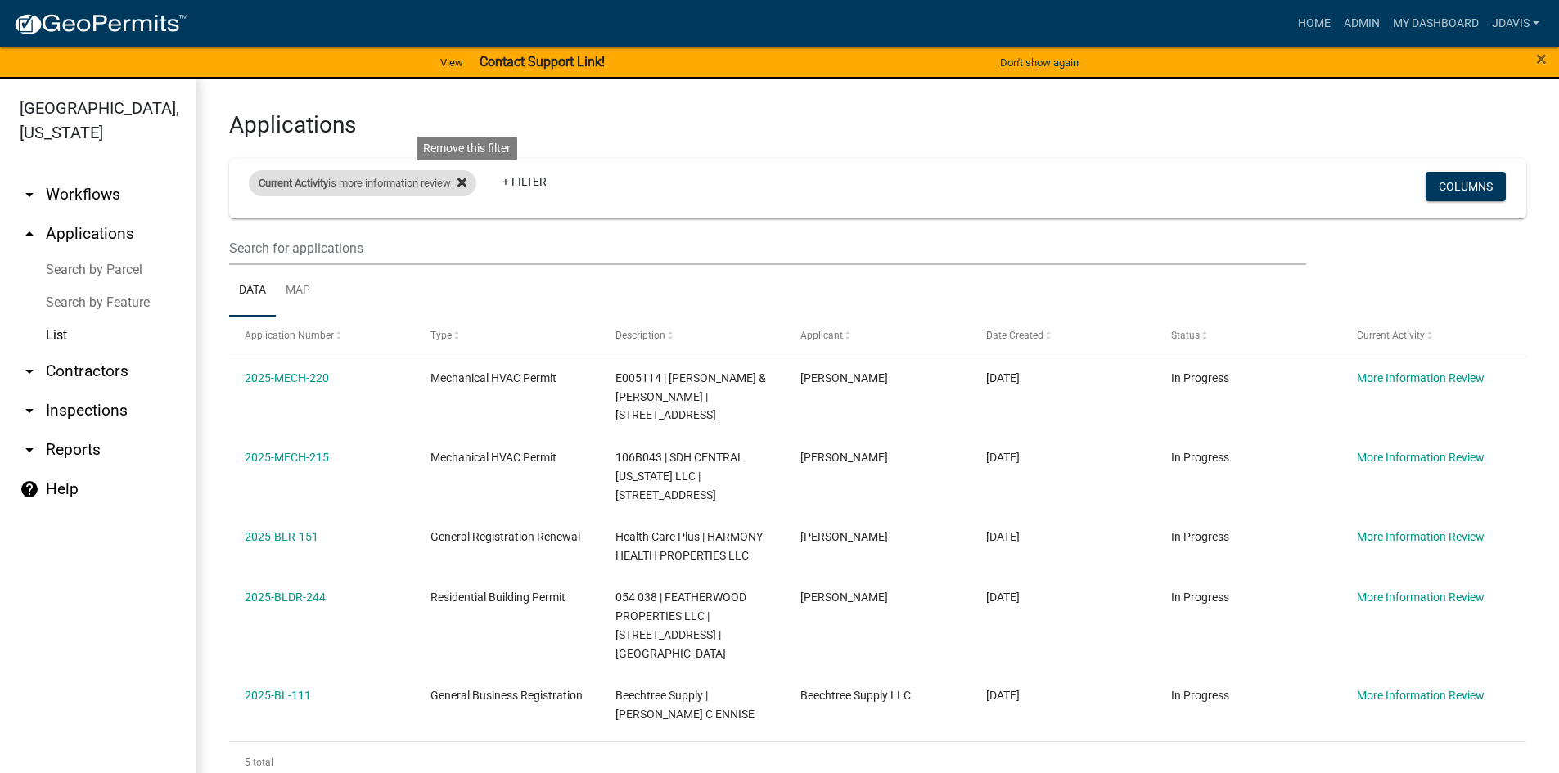
click at [466, 184] on icon at bounding box center [461, 182] width 9 height 9
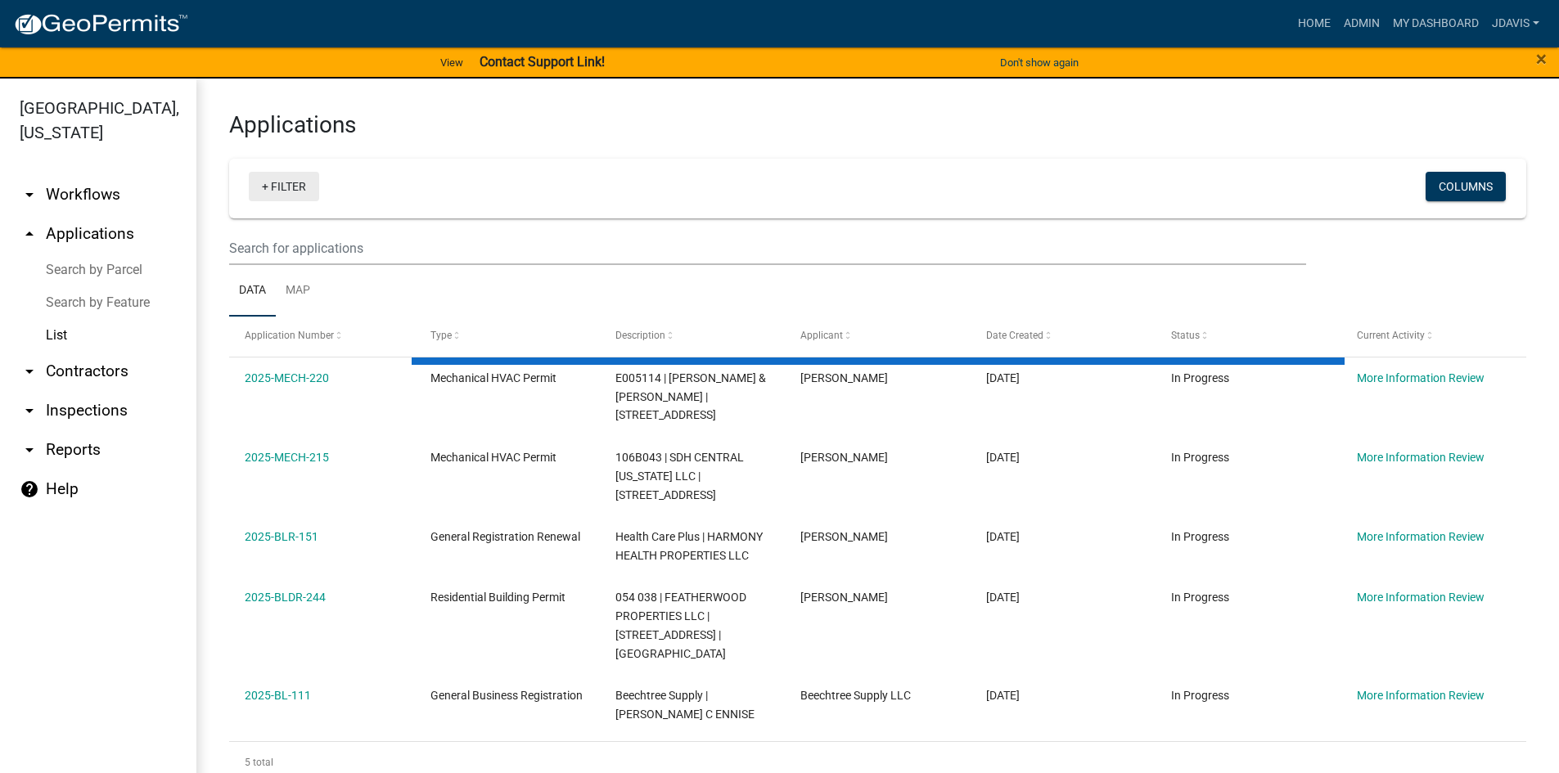
select select "2: 50"
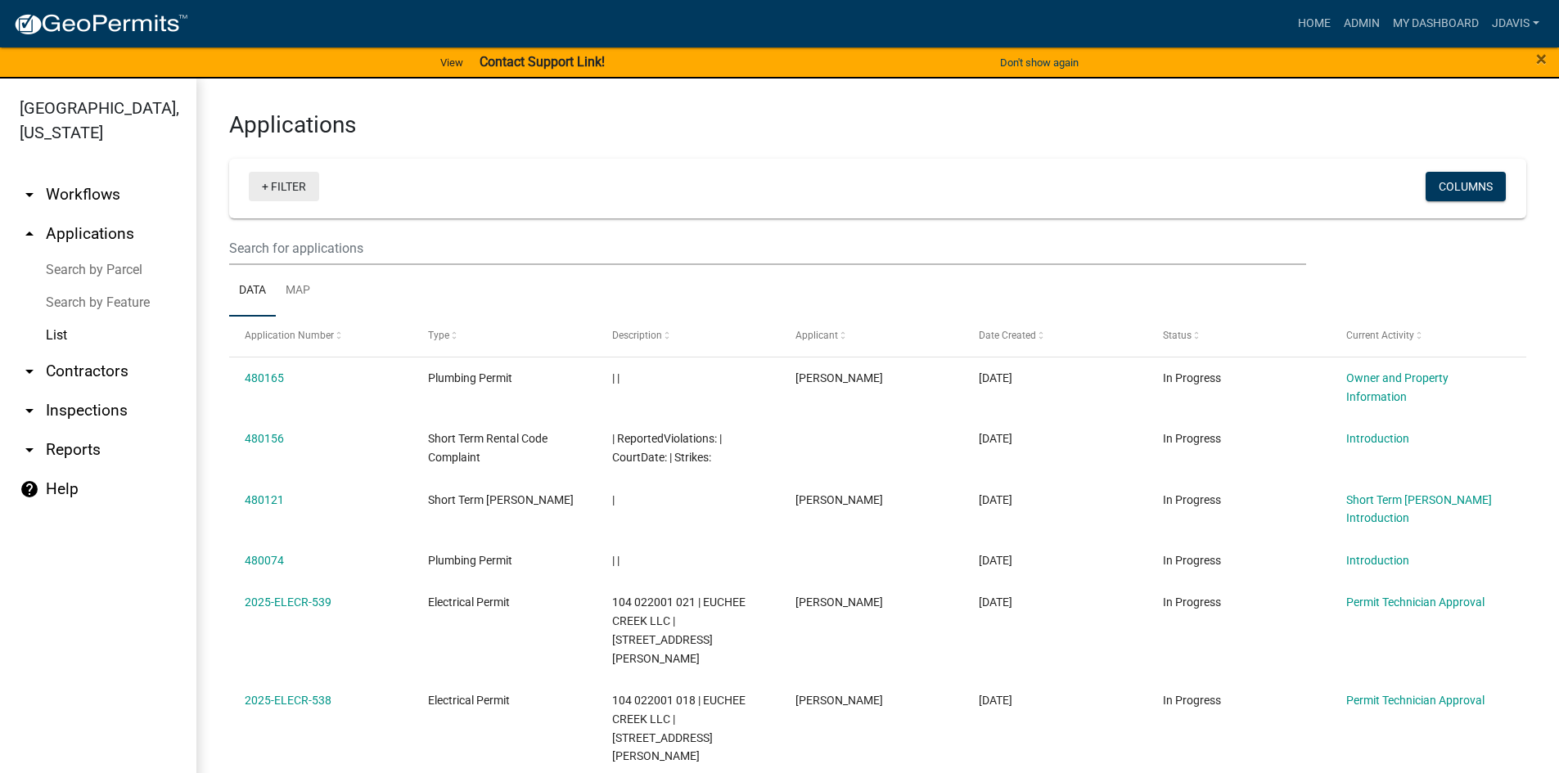
click at [267, 182] on link "+ Filter" at bounding box center [284, 186] width 70 height 29
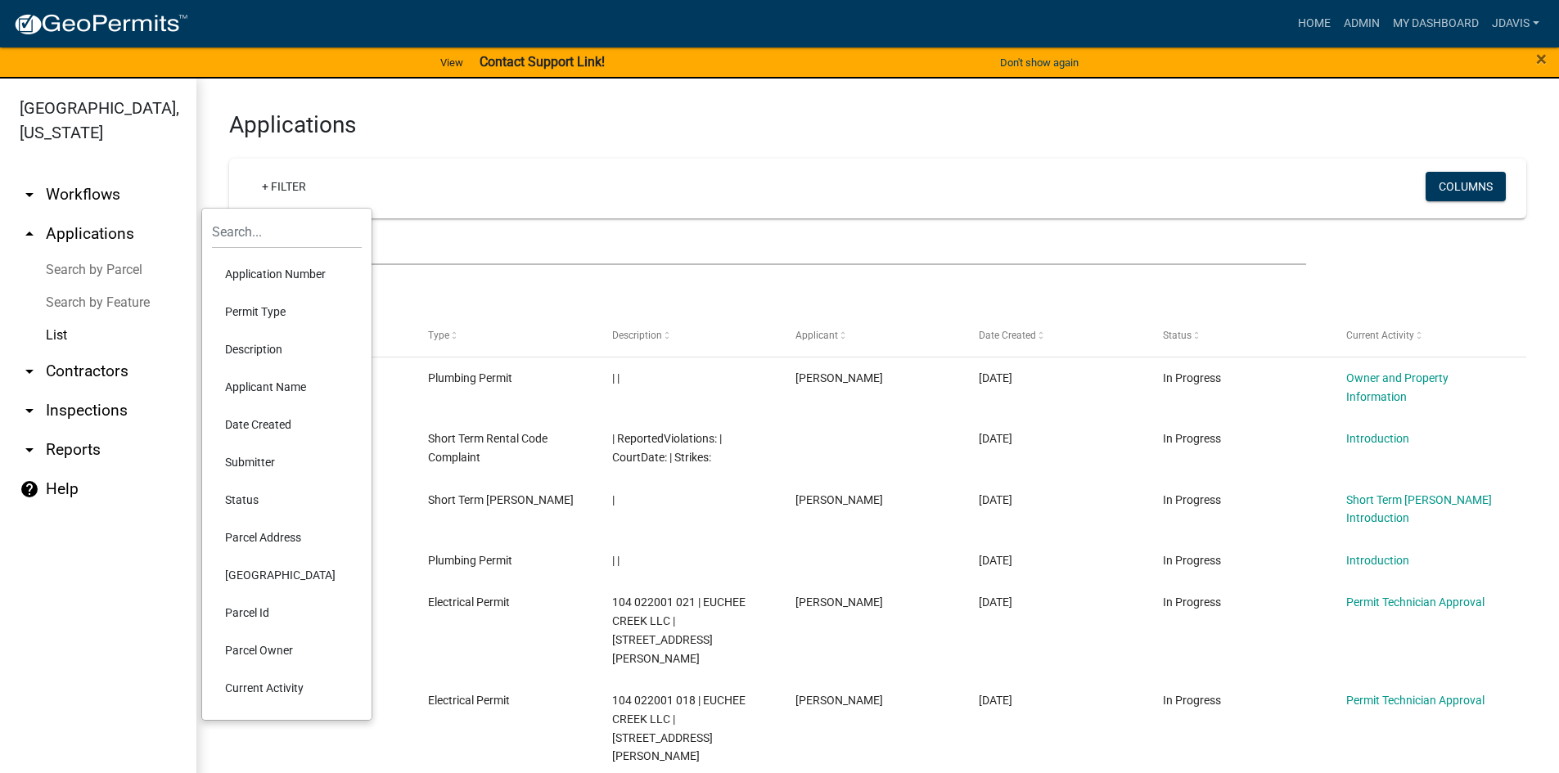
click at [268, 682] on li "Current Activity" at bounding box center [287, 688] width 150 height 38
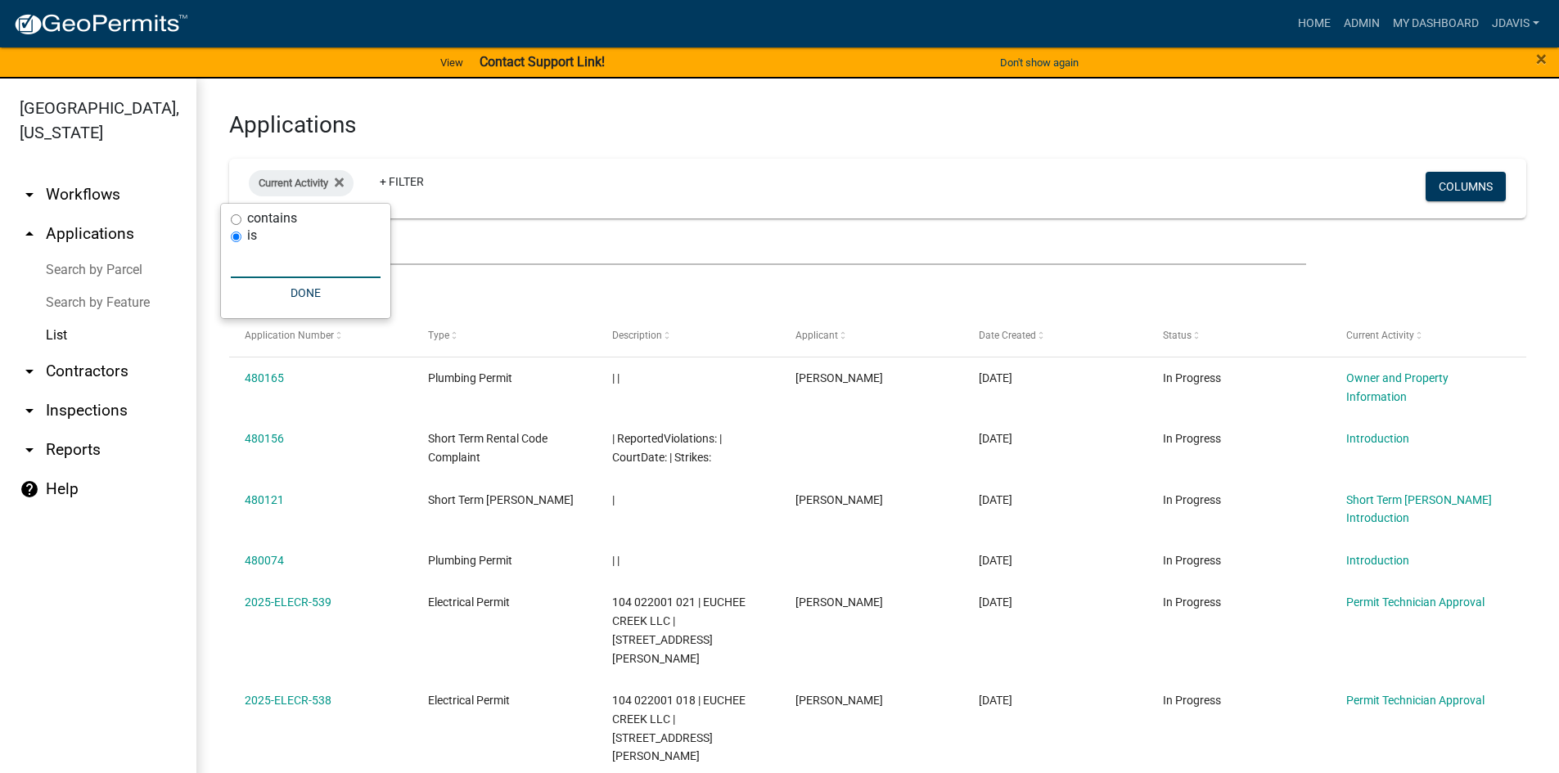
click at [306, 260] on input "text" at bounding box center [306, 262] width 150 height 34
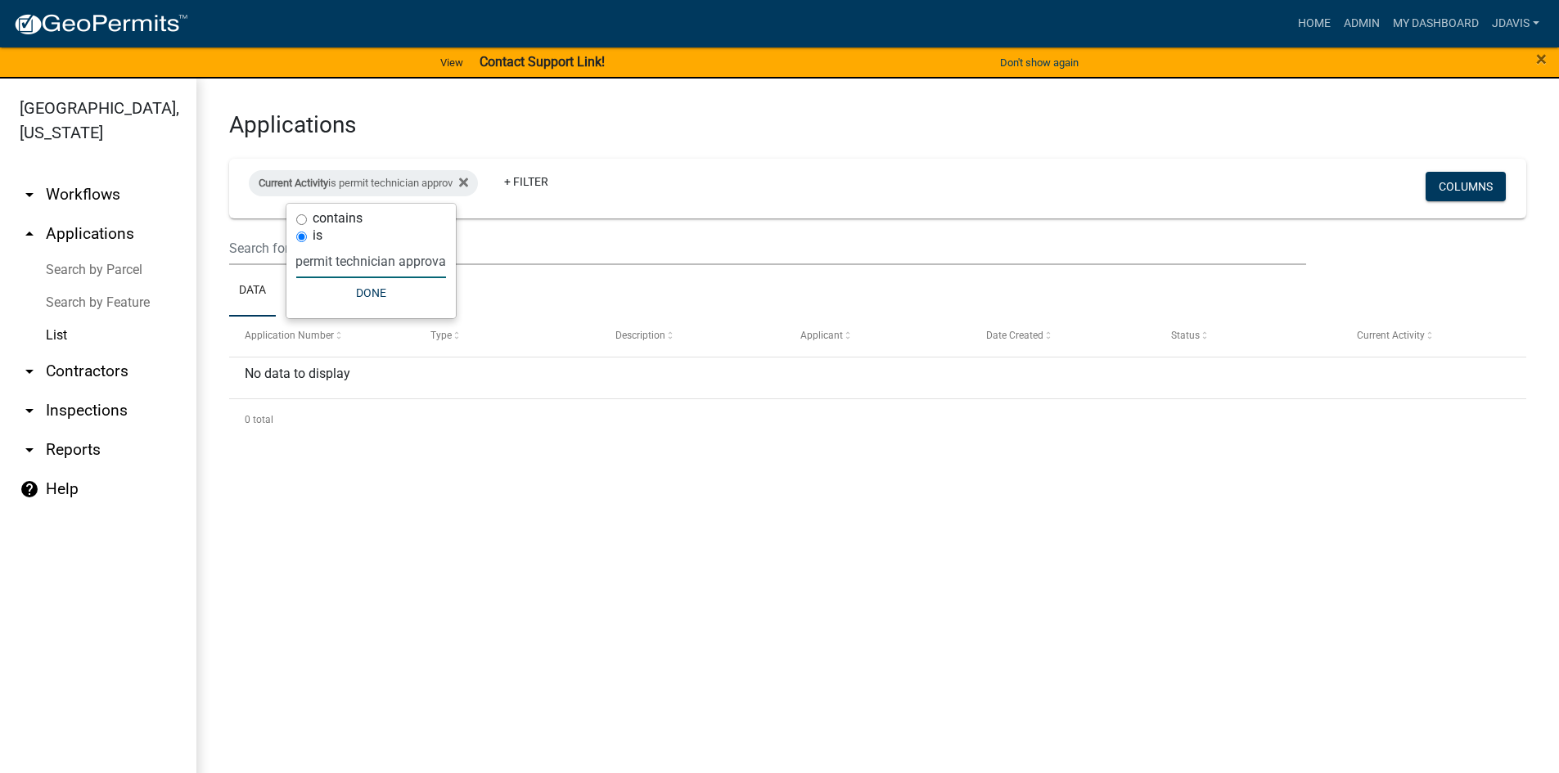
type input "permit technician approval"
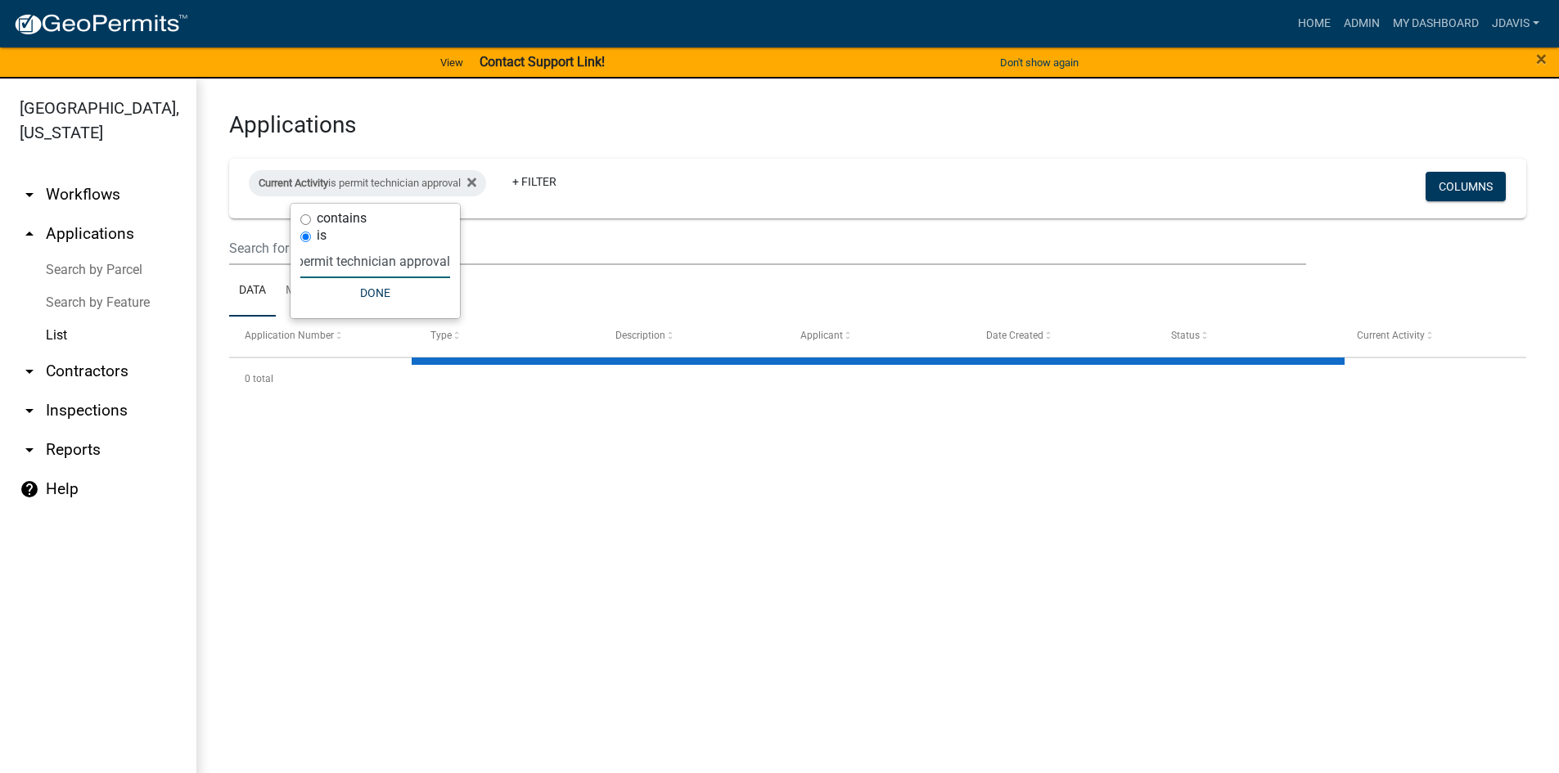
select select "2: 50"
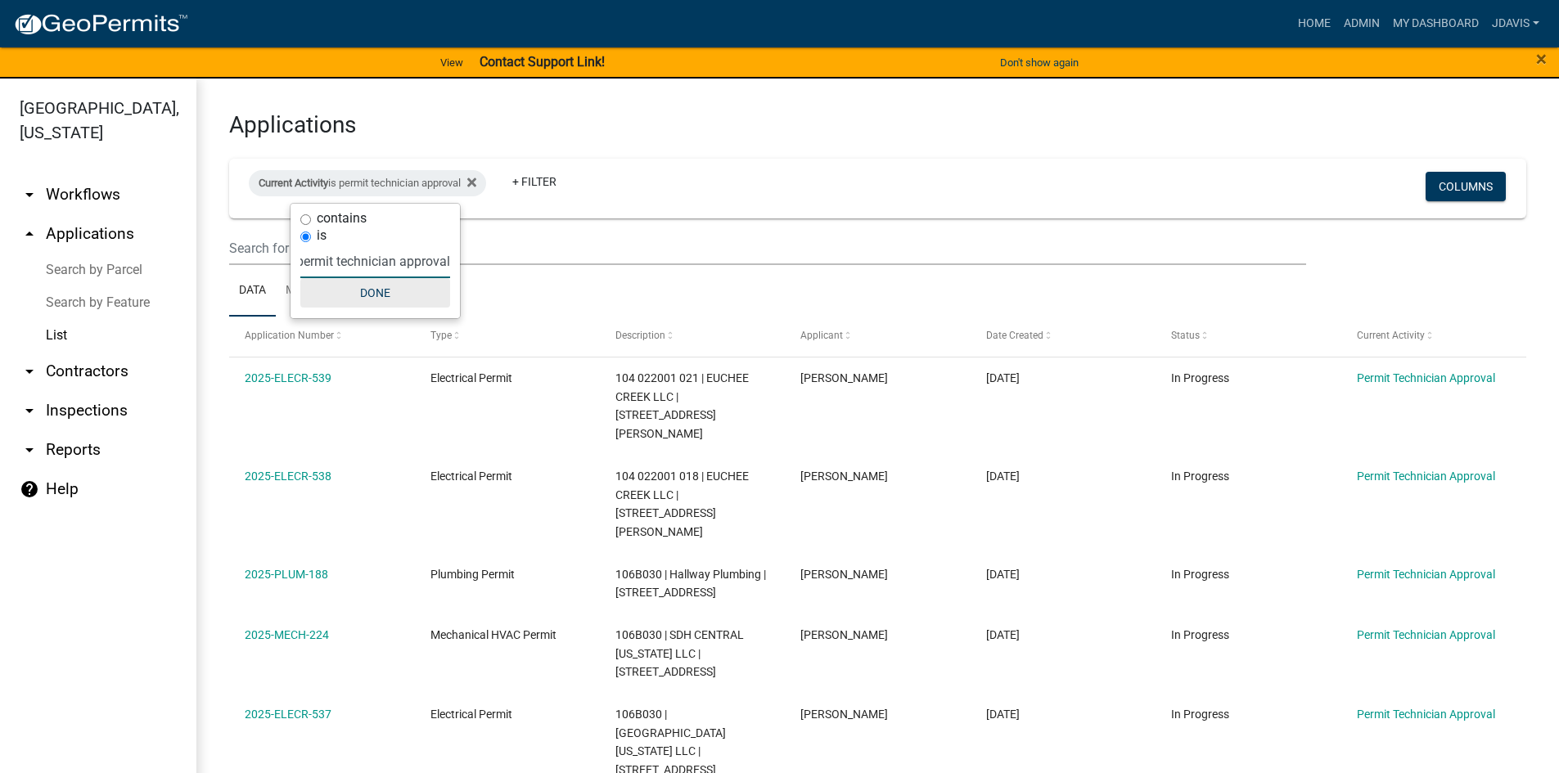
type input "permit technician approval"
click at [371, 291] on button "Done" at bounding box center [375, 292] width 150 height 29
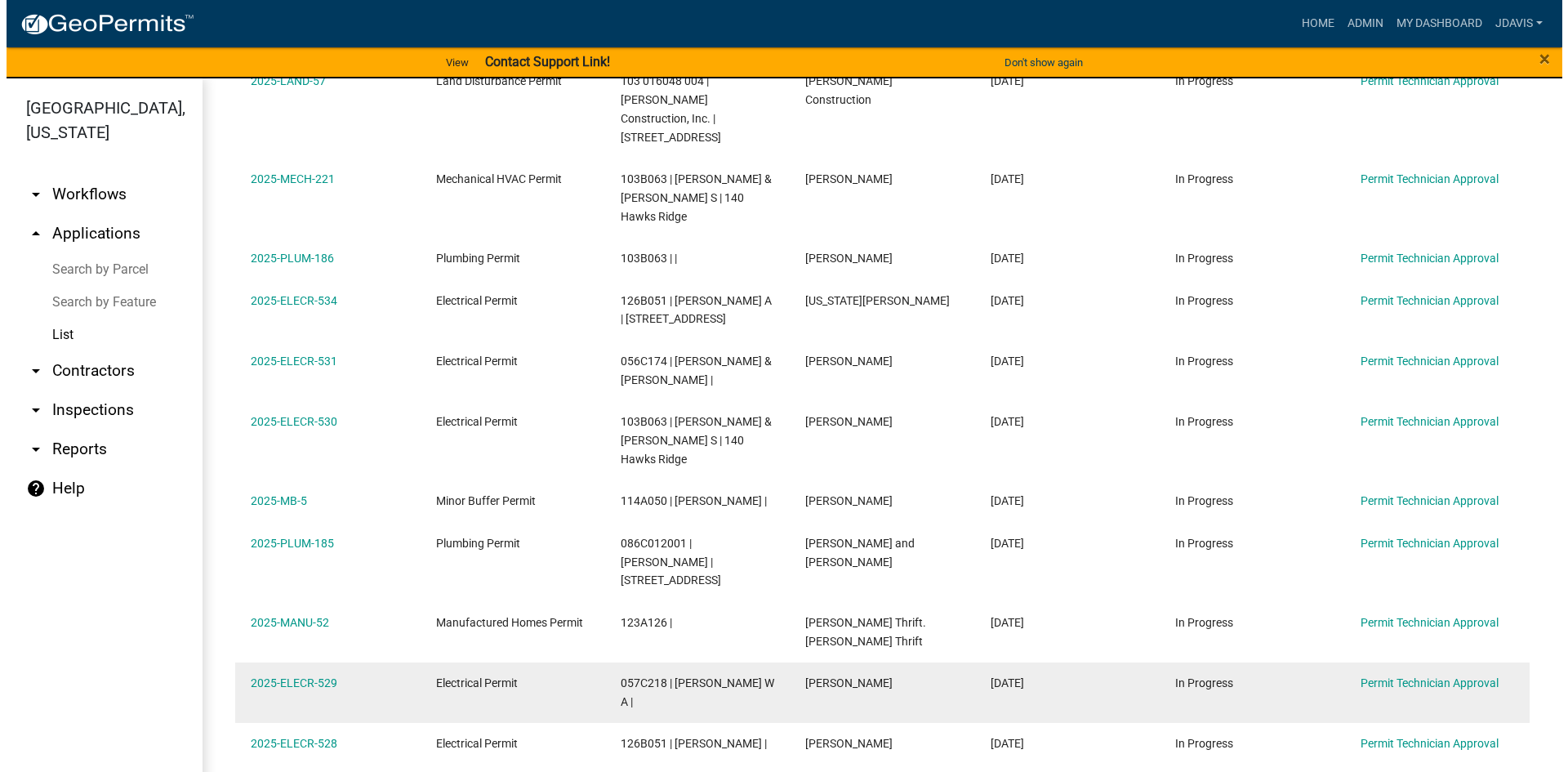
scroll to position [1215, 0]
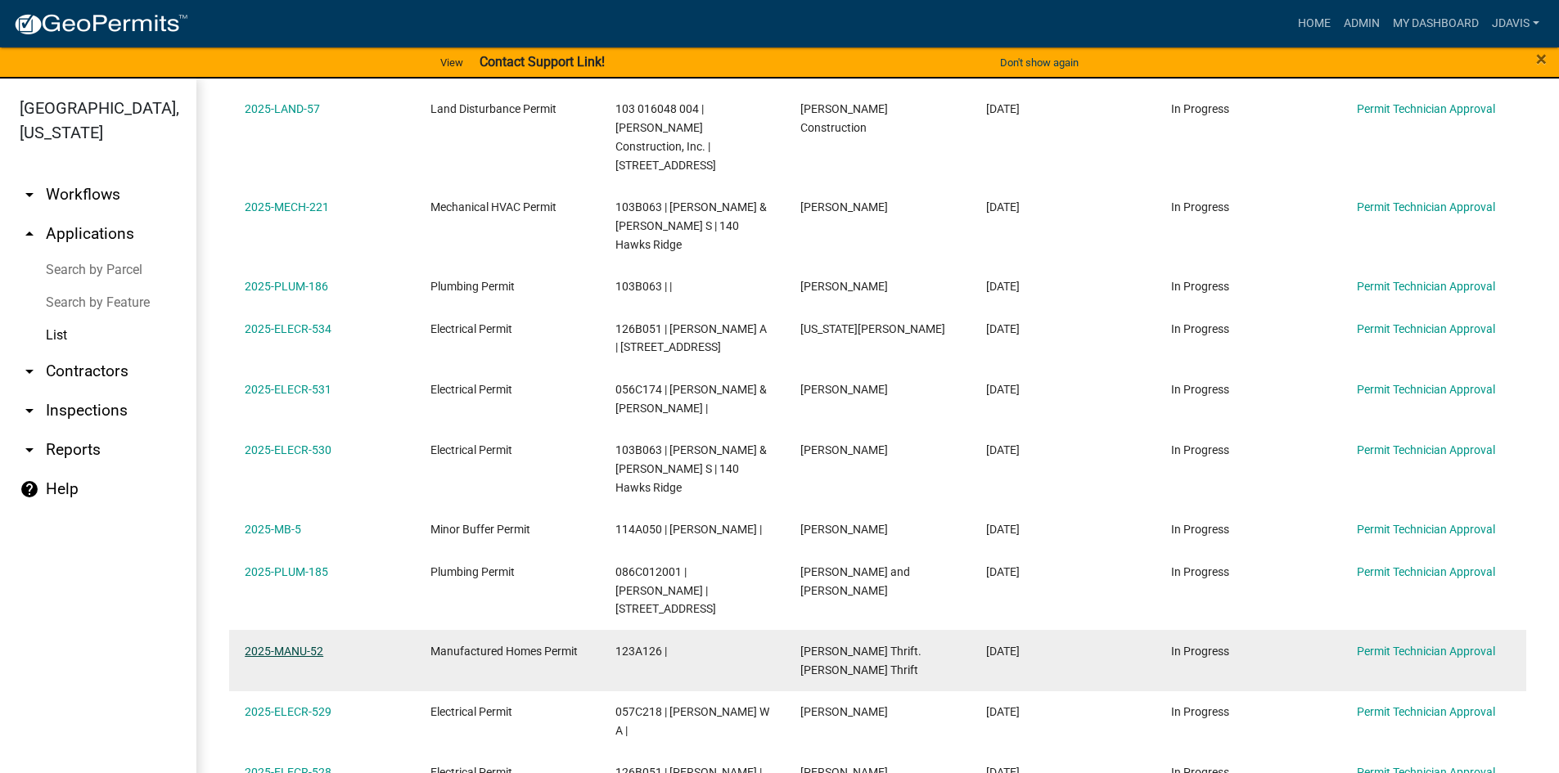
click at [292, 645] on link "2025-MANU-52" at bounding box center [284, 651] width 79 height 13
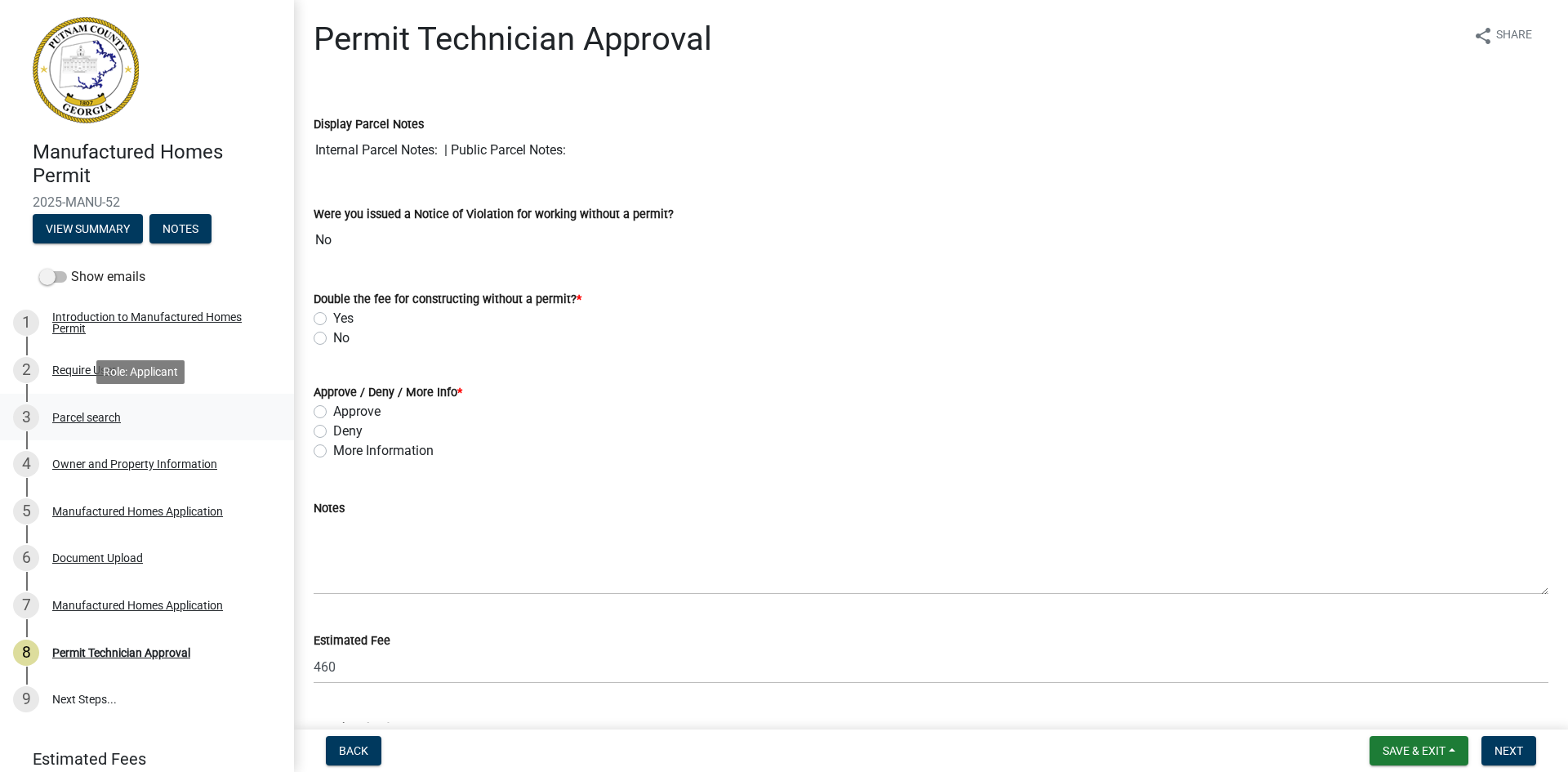
click at [93, 416] on div "Parcel search" at bounding box center [86, 416] width 69 height 11
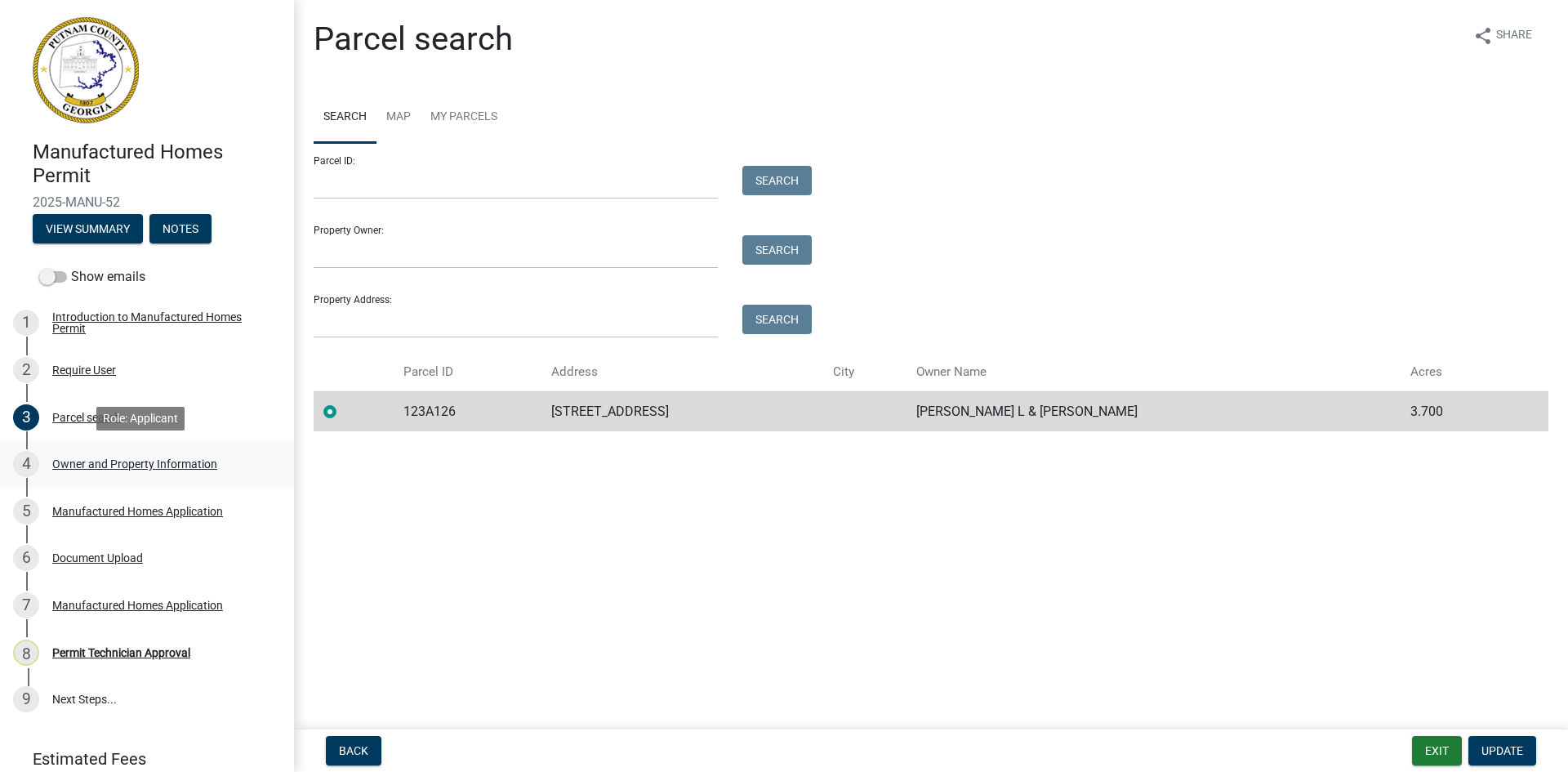
click at [109, 464] on div "Owner and Property Information" at bounding box center [134, 463] width 165 height 11
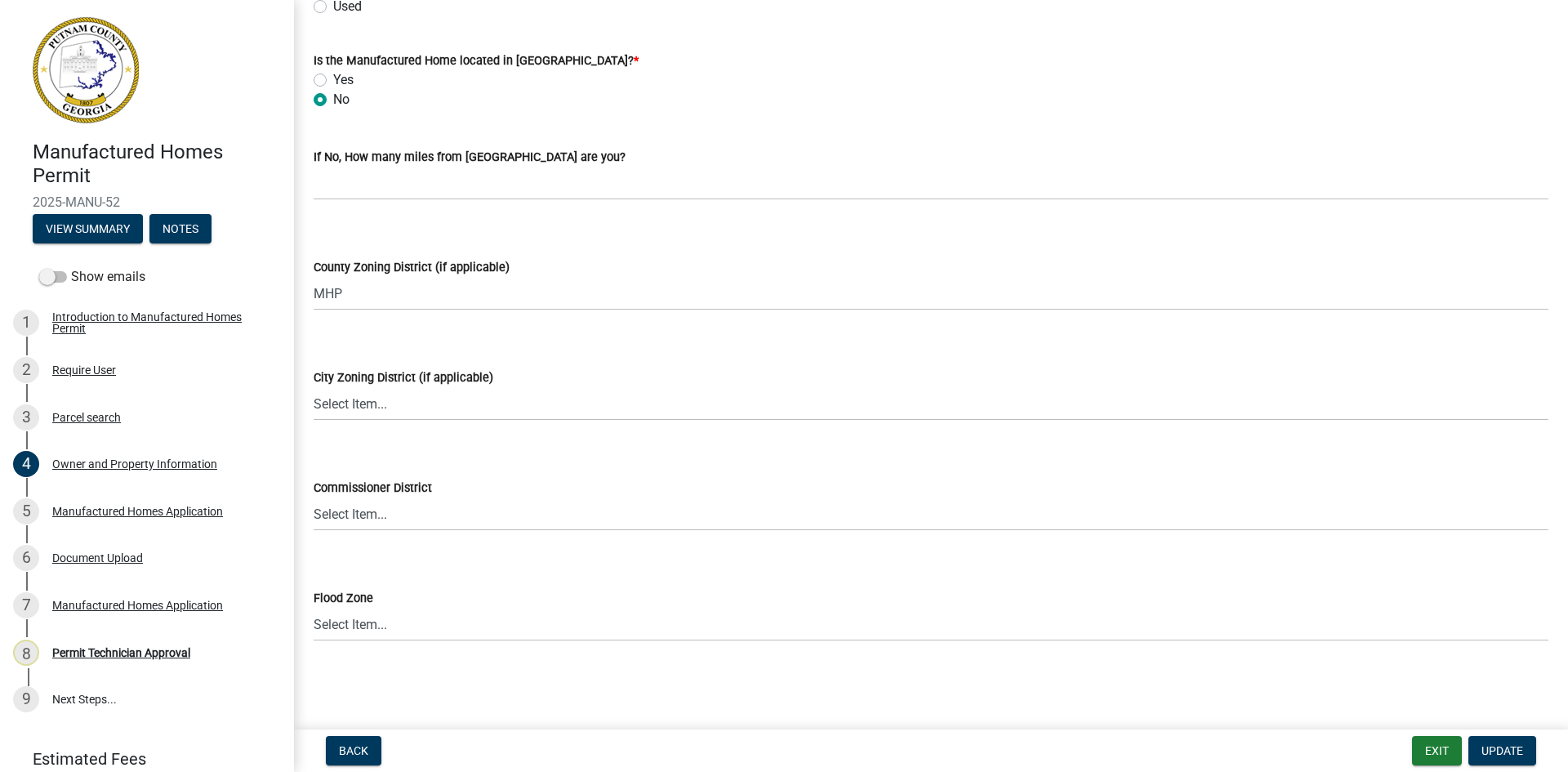
scroll to position [2005, 0]
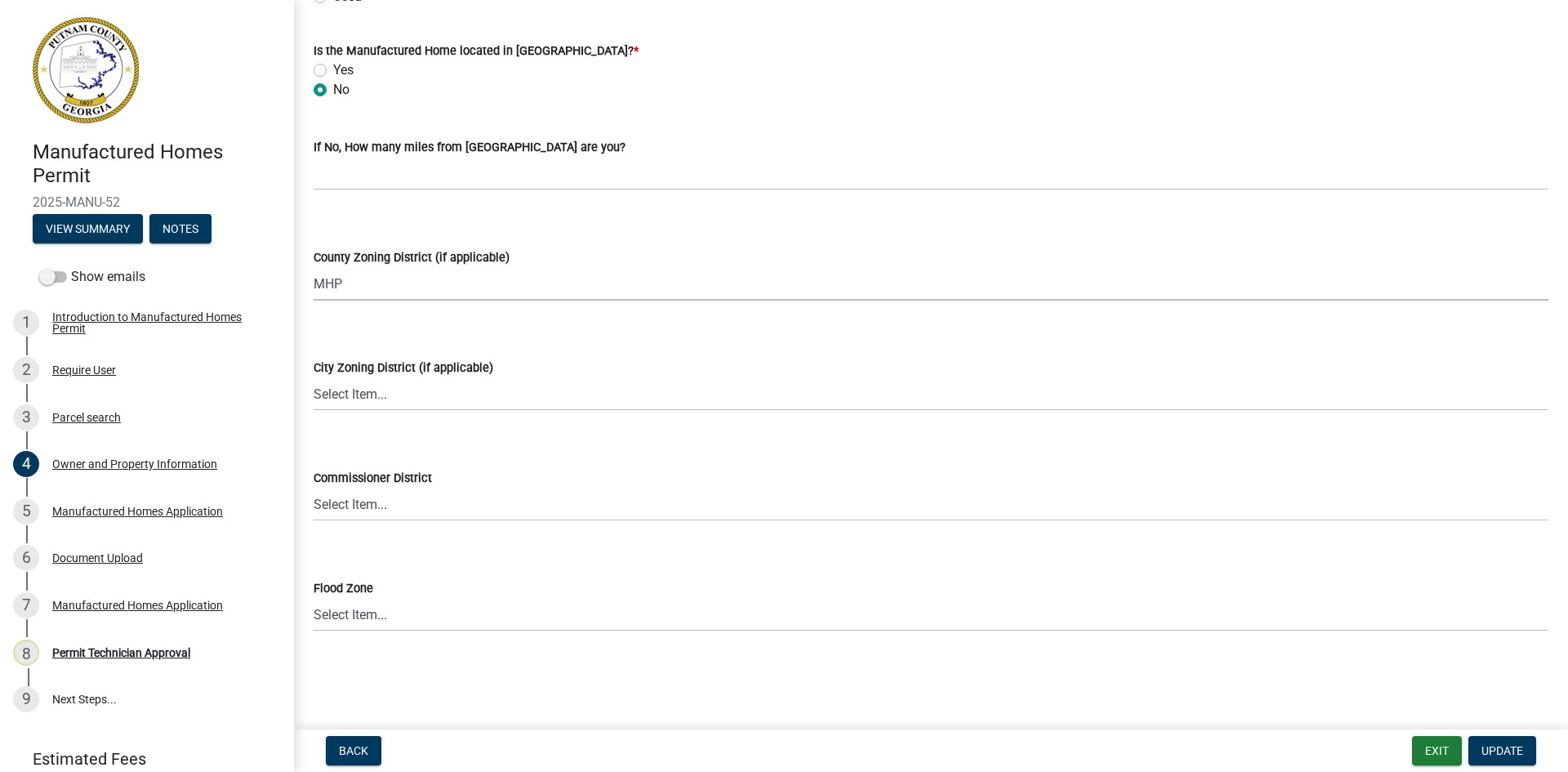
click at [397, 281] on select "Select Item... AG-1 R-1R R-1 R-2 MHP RM-1 RM-3 C-1 C-2 I-M PUD N/A" at bounding box center [930, 285] width 1235 height 34
click at [313, 268] on select "Select Item... AG-1 R-1R R-1 R-2 MHP RM-1 RM-3 C-1 C-2 I-M PUD N/A" at bounding box center [930, 285] width 1235 height 34
select select "34fe85c2-5f76-4343-b6bb-8ca387e0bed7"
click at [1508, 751] on span "Update" at bounding box center [1502, 750] width 42 height 13
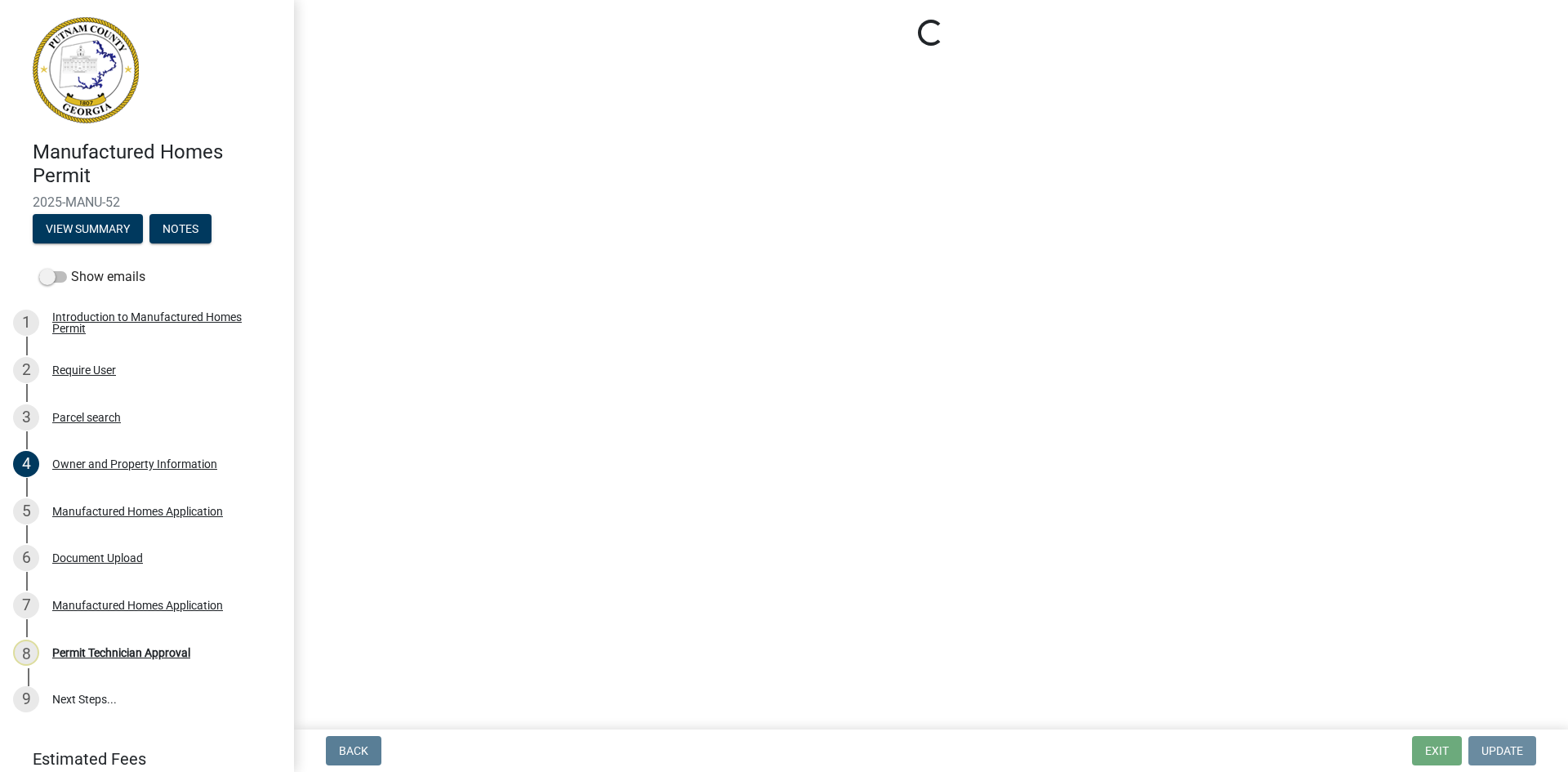
scroll to position [0, 0]
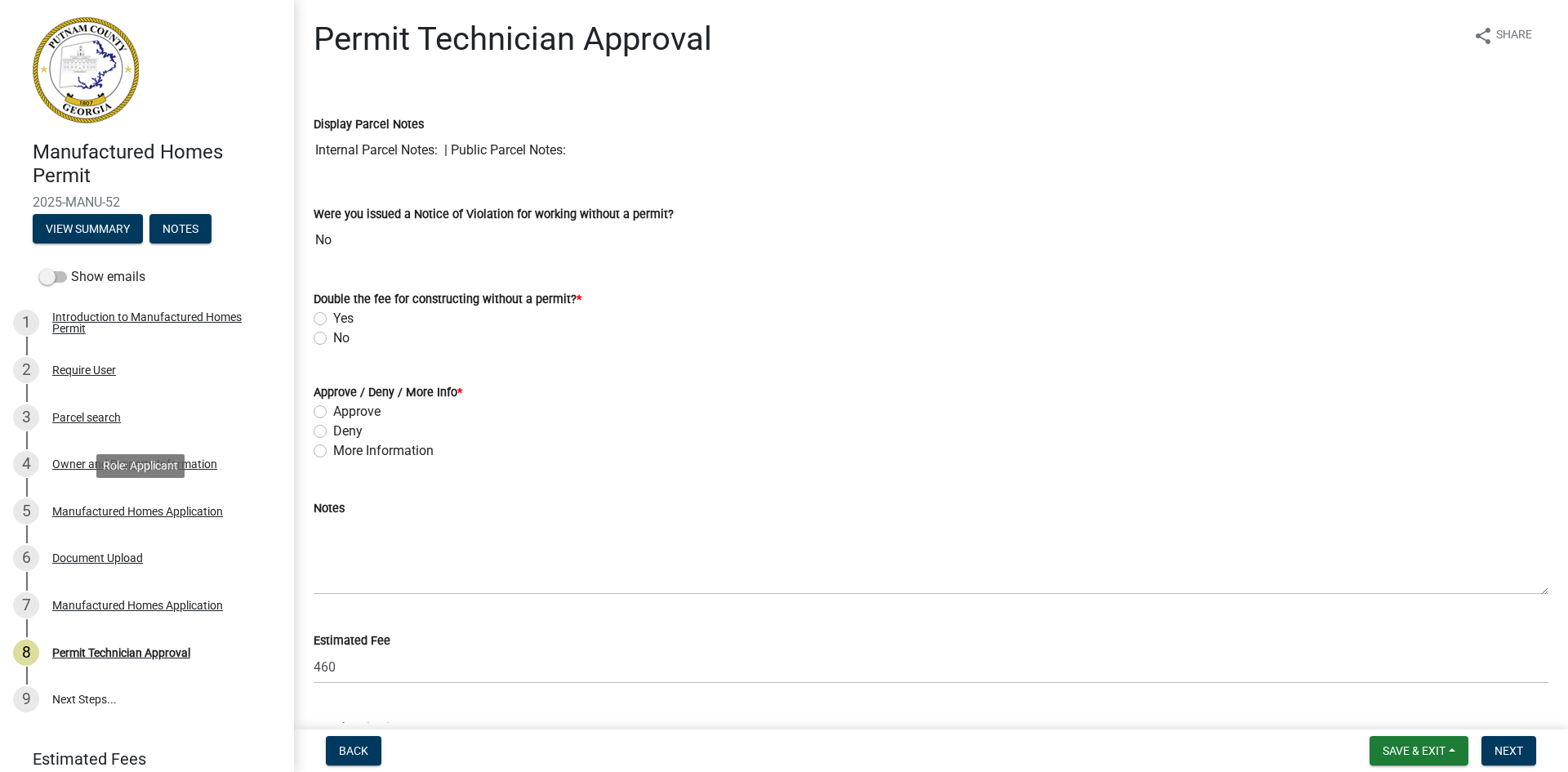
click at [127, 510] on div "Manufactured Homes Application" at bounding box center [137, 511] width 171 height 11
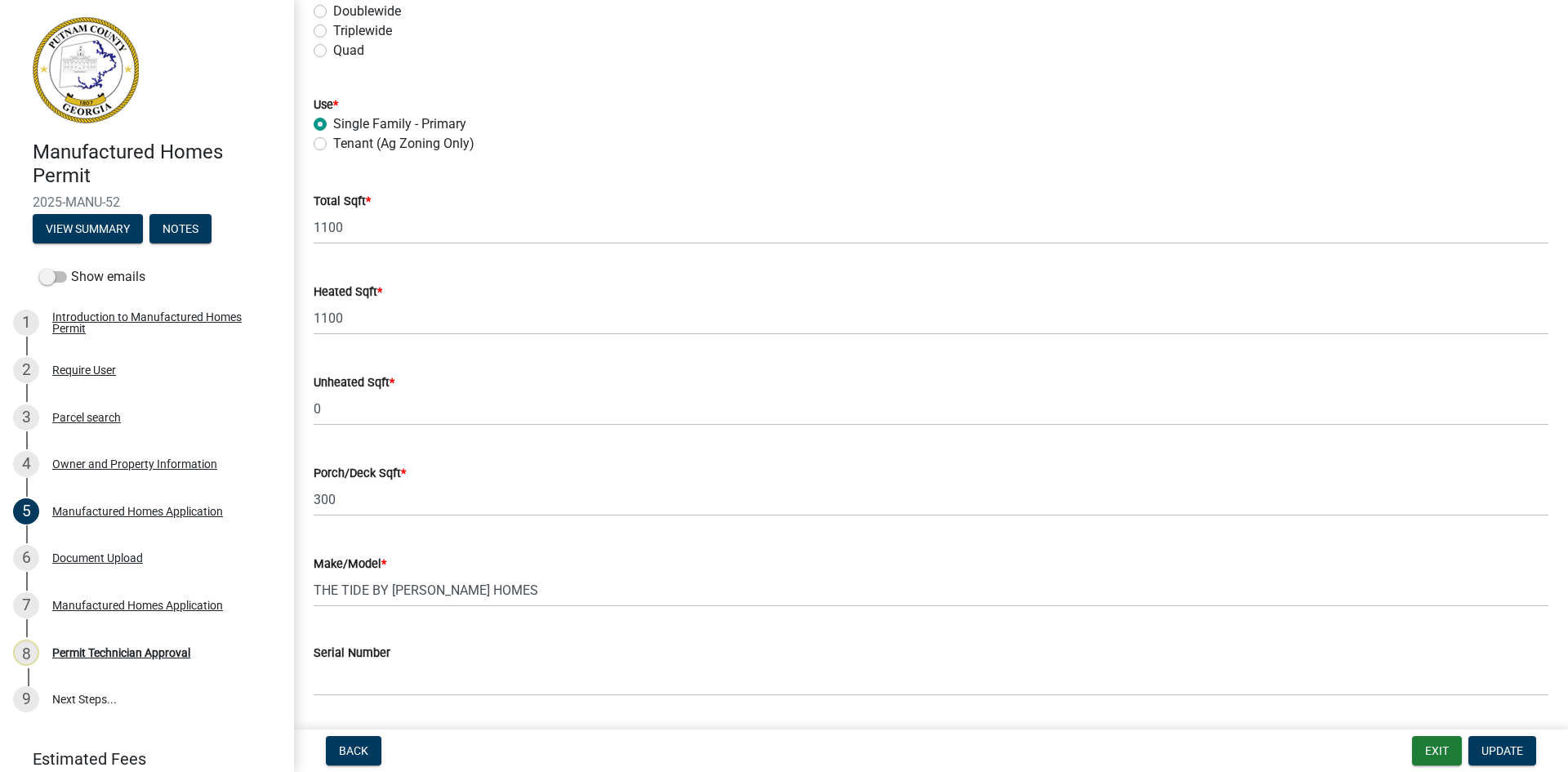
scroll to position [408, 0]
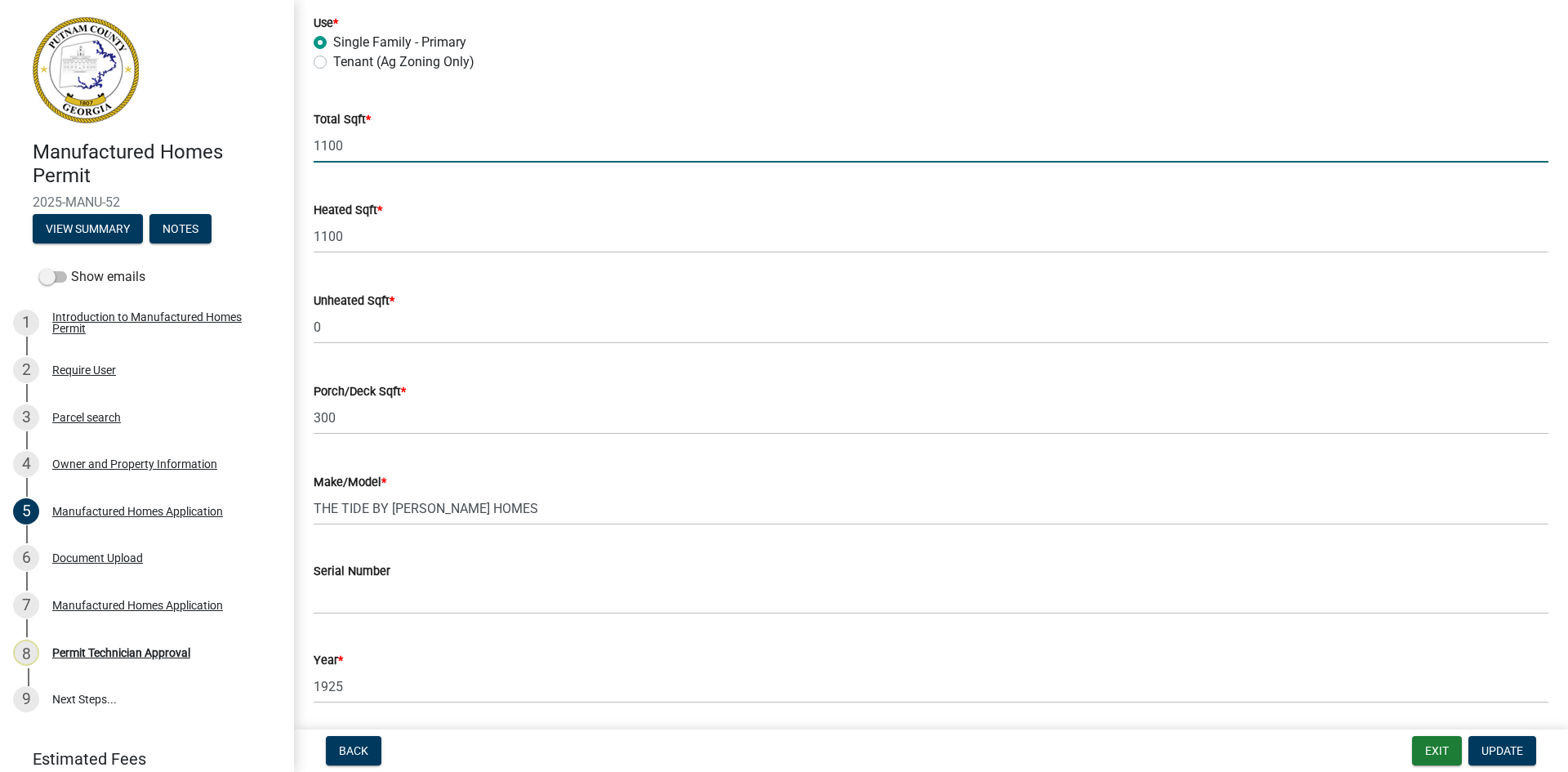
click at [330, 151] on input "1100" at bounding box center [930, 146] width 1235 height 34
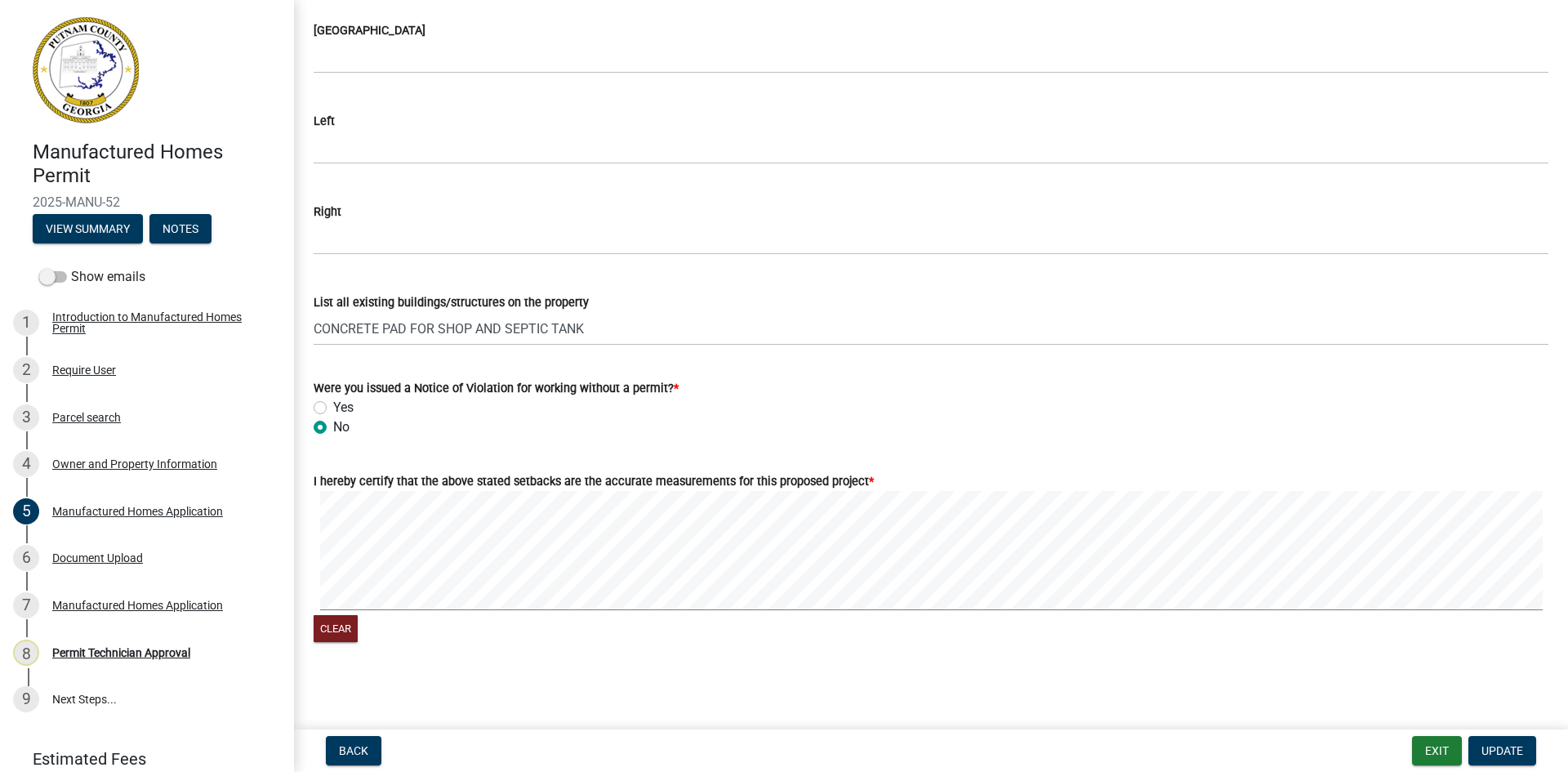
scroll to position [2457, 0]
type input "1400"
click at [1502, 758] on span "Update" at bounding box center [1502, 750] width 42 height 13
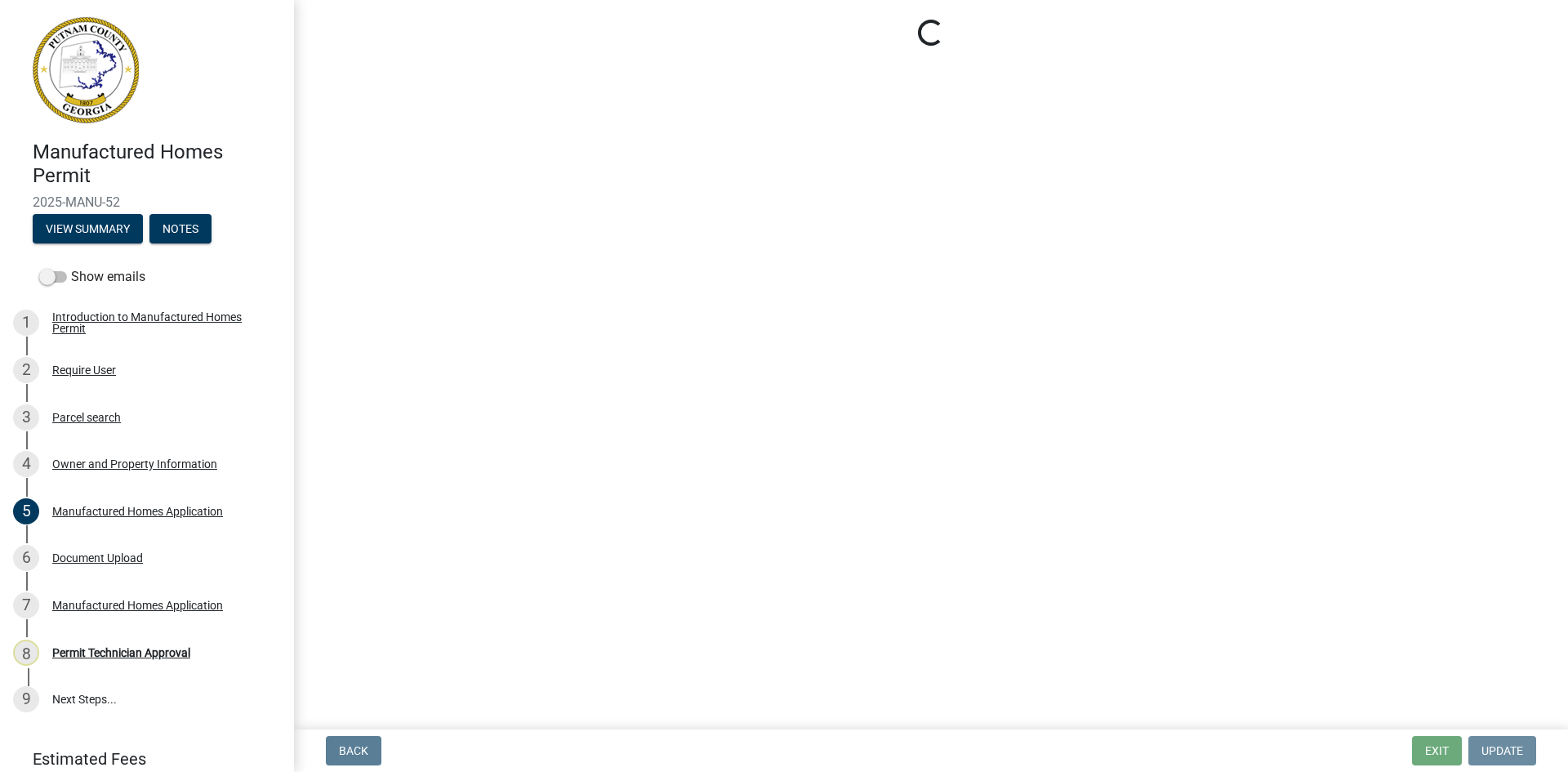
scroll to position [0, 0]
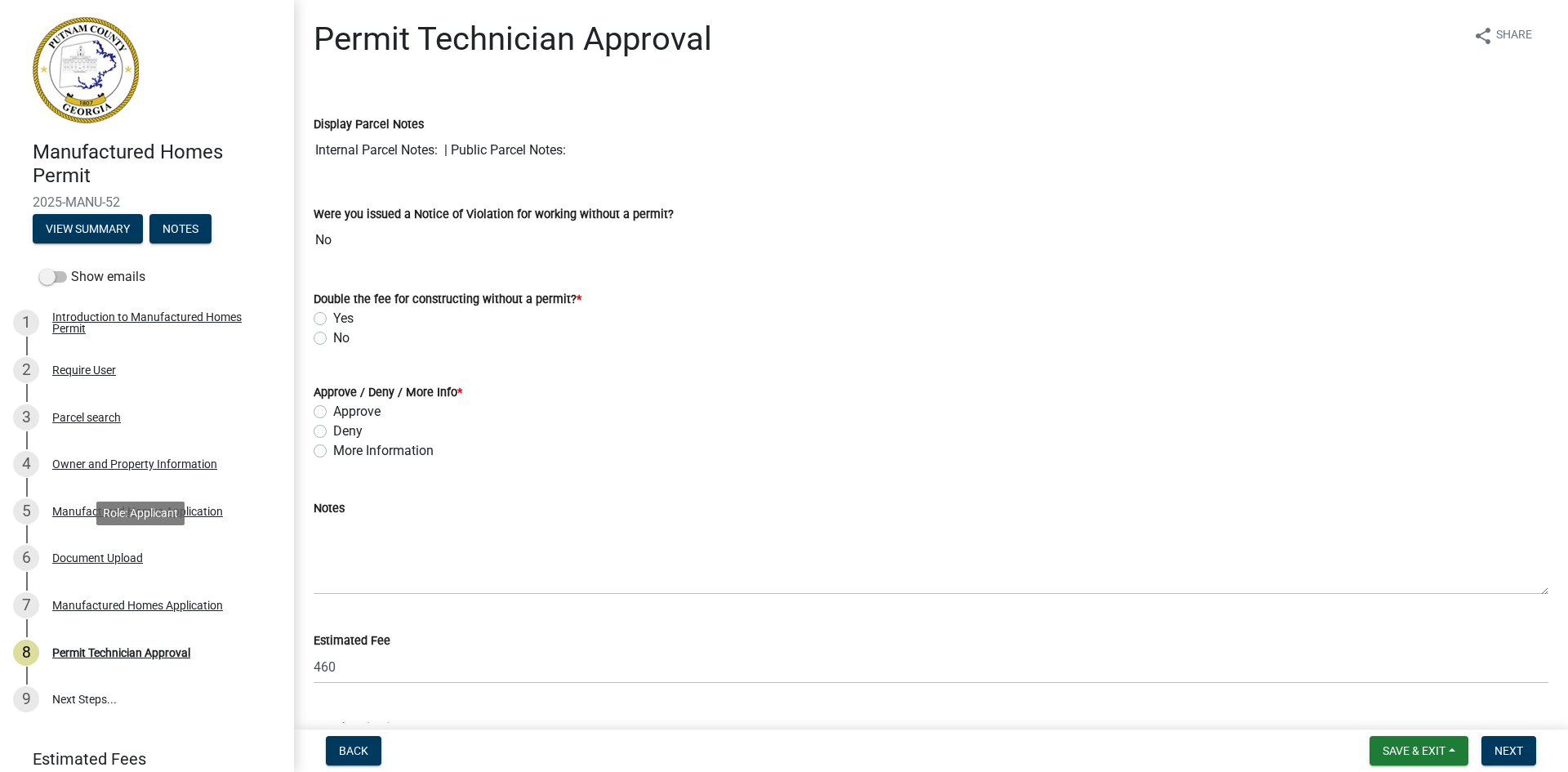
click at [115, 552] on div "Document Upload" at bounding box center [97, 557] width 91 height 11
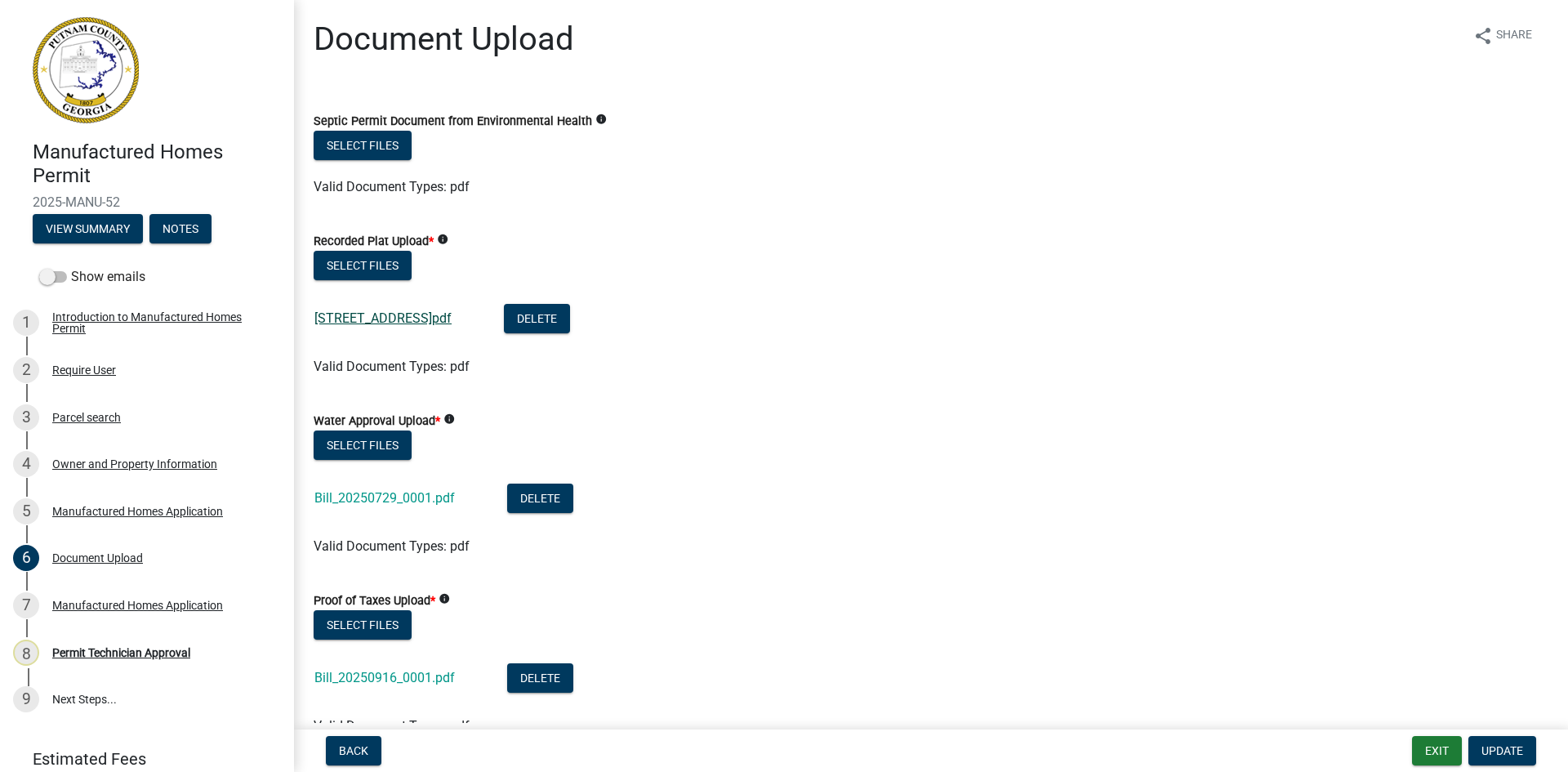
click at [403, 320] on link "[STREET_ADDRESS]pdf" at bounding box center [382, 319] width 137 height 16
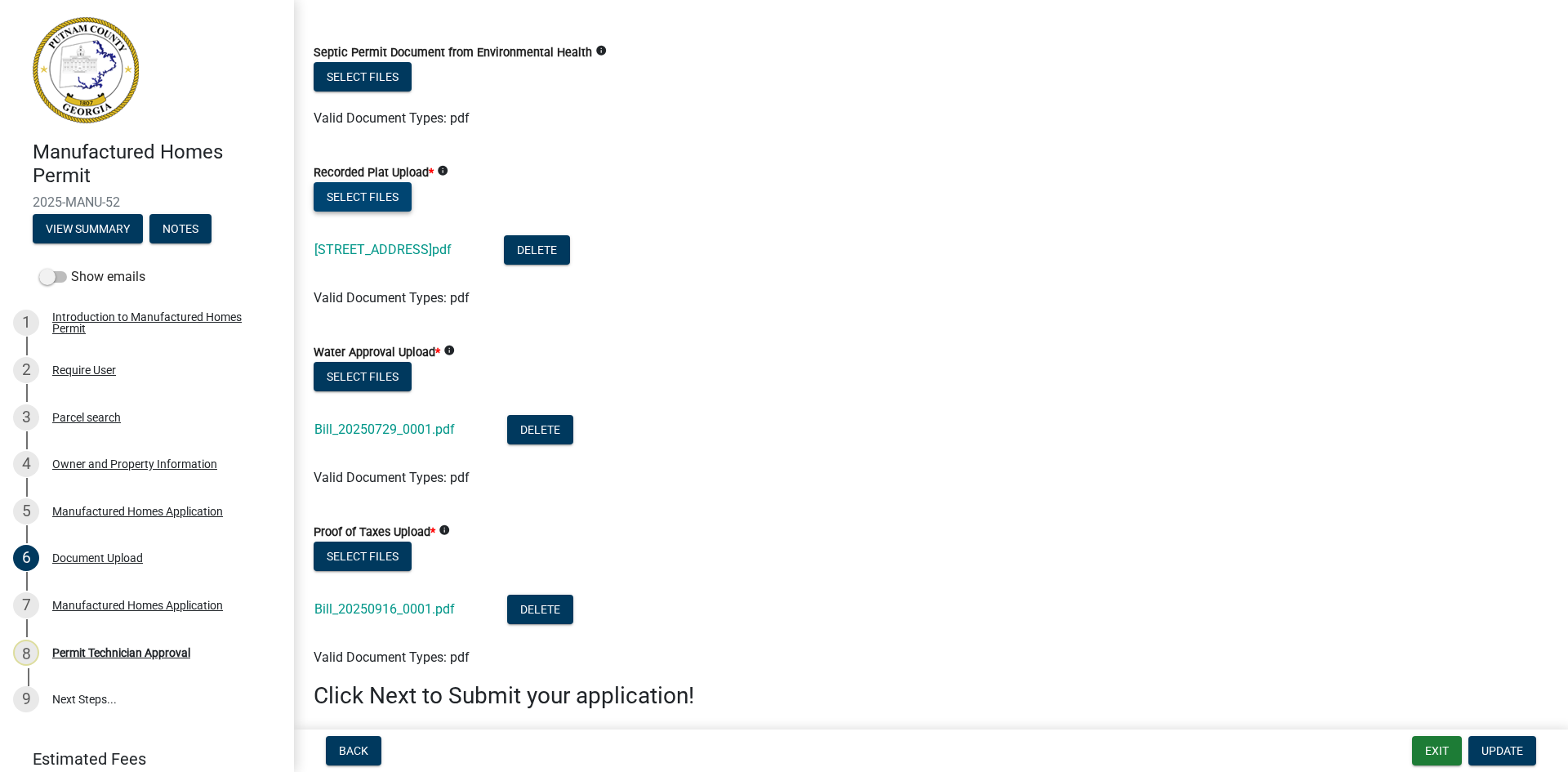
scroll to position [133, 0]
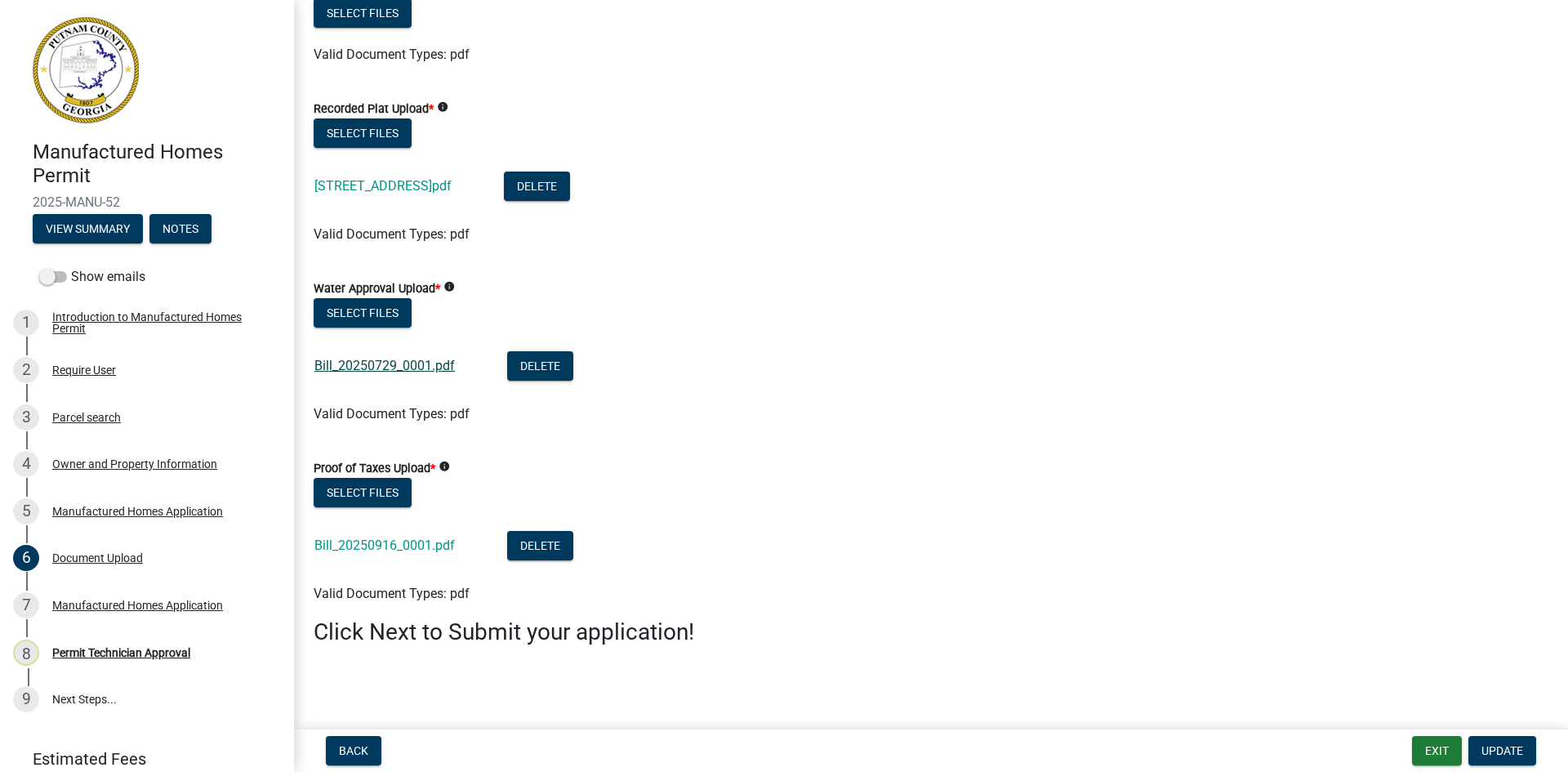
click at [386, 367] on link "Bill_20250729_0001.pdf" at bounding box center [384, 366] width 141 height 16
click at [399, 549] on link "Bill_20250916_0001.pdf" at bounding box center [384, 545] width 141 height 16
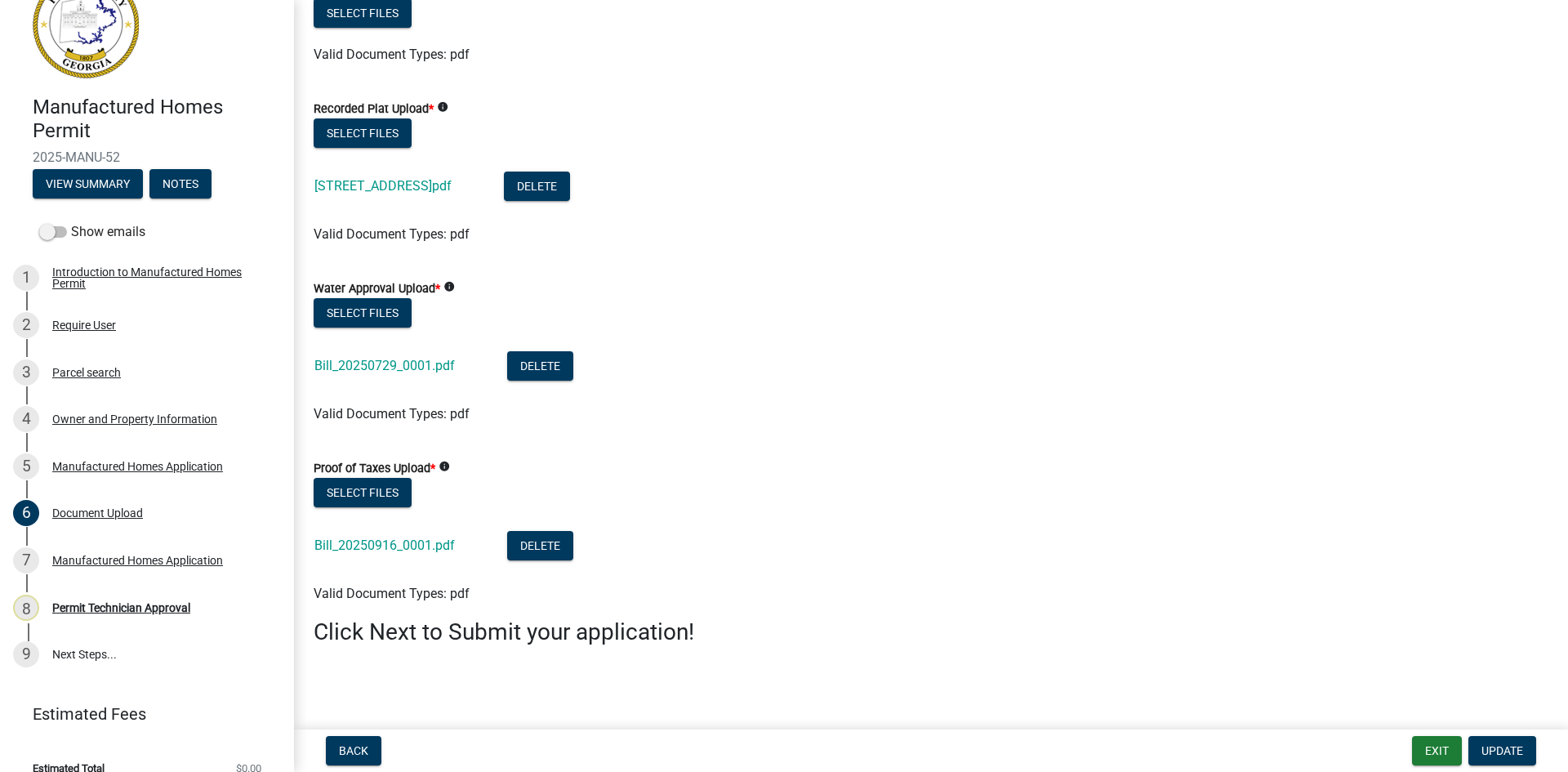
scroll to position [66, 0]
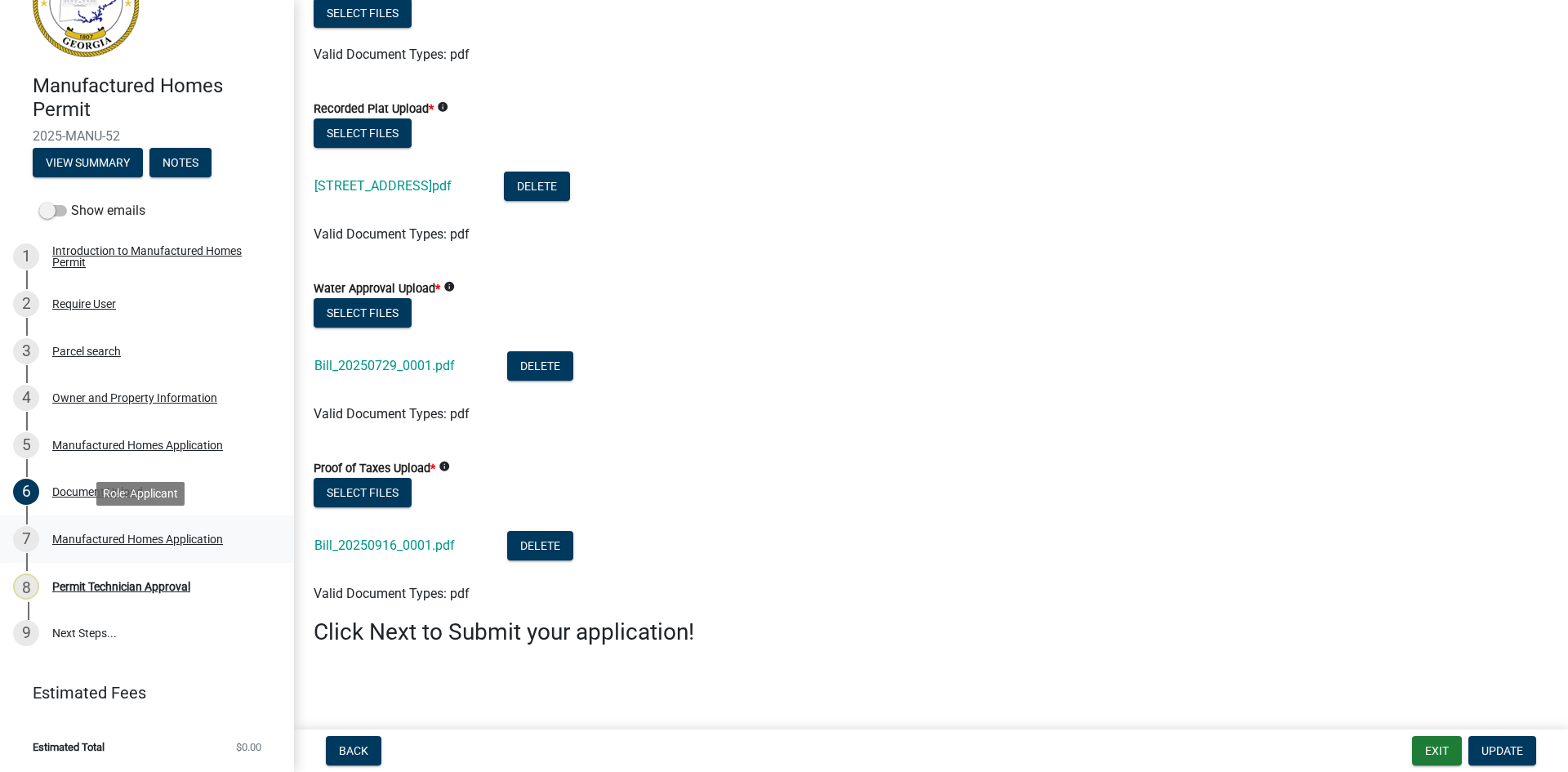
click at [122, 538] on div "Manufactured Homes Application" at bounding box center [137, 538] width 171 height 11
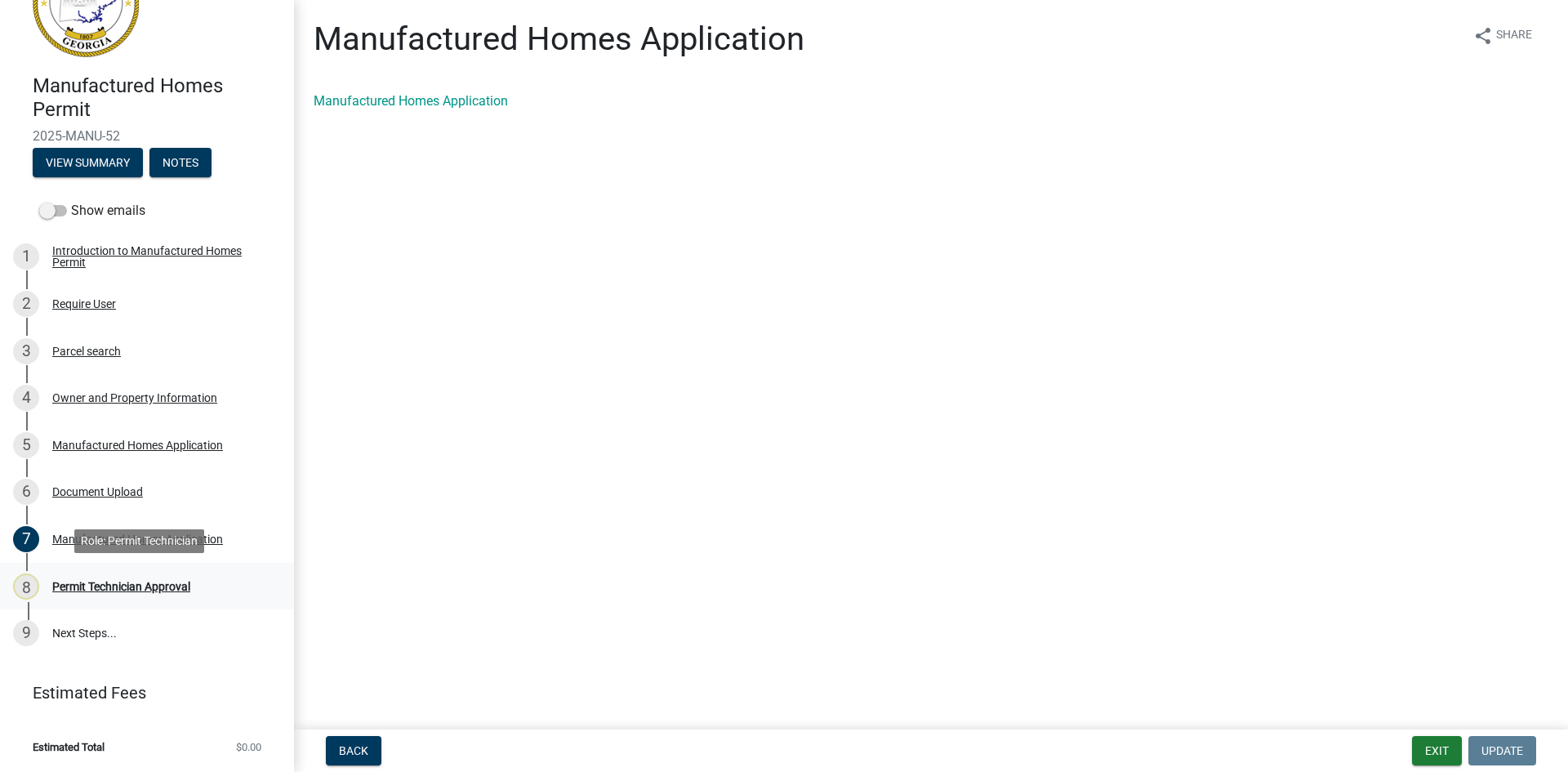
click at [114, 575] on div "8 Permit Technician Approval" at bounding box center [140, 586] width 255 height 26
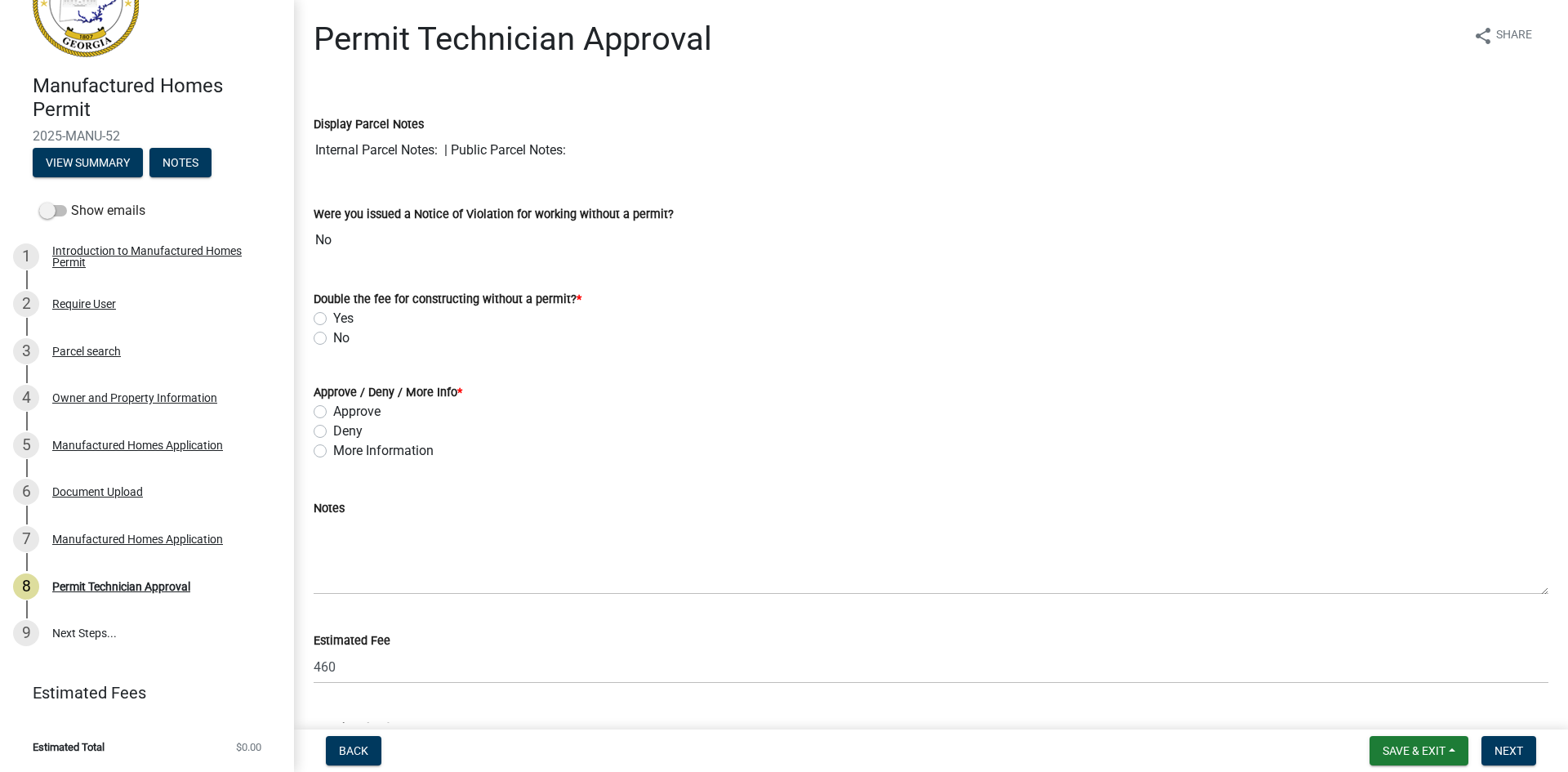
click at [333, 340] on label "No" at bounding box center [341, 339] width 16 height 20
click at [333, 340] on input "No" at bounding box center [338, 334] width 11 height 11
radio input "true"
click at [333, 453] on label "More Information" at bounding box center [383, 451] width 101 height 20
click at [333, 452] on input "More Information" at bounding box center [338, 446] width 11 height 11
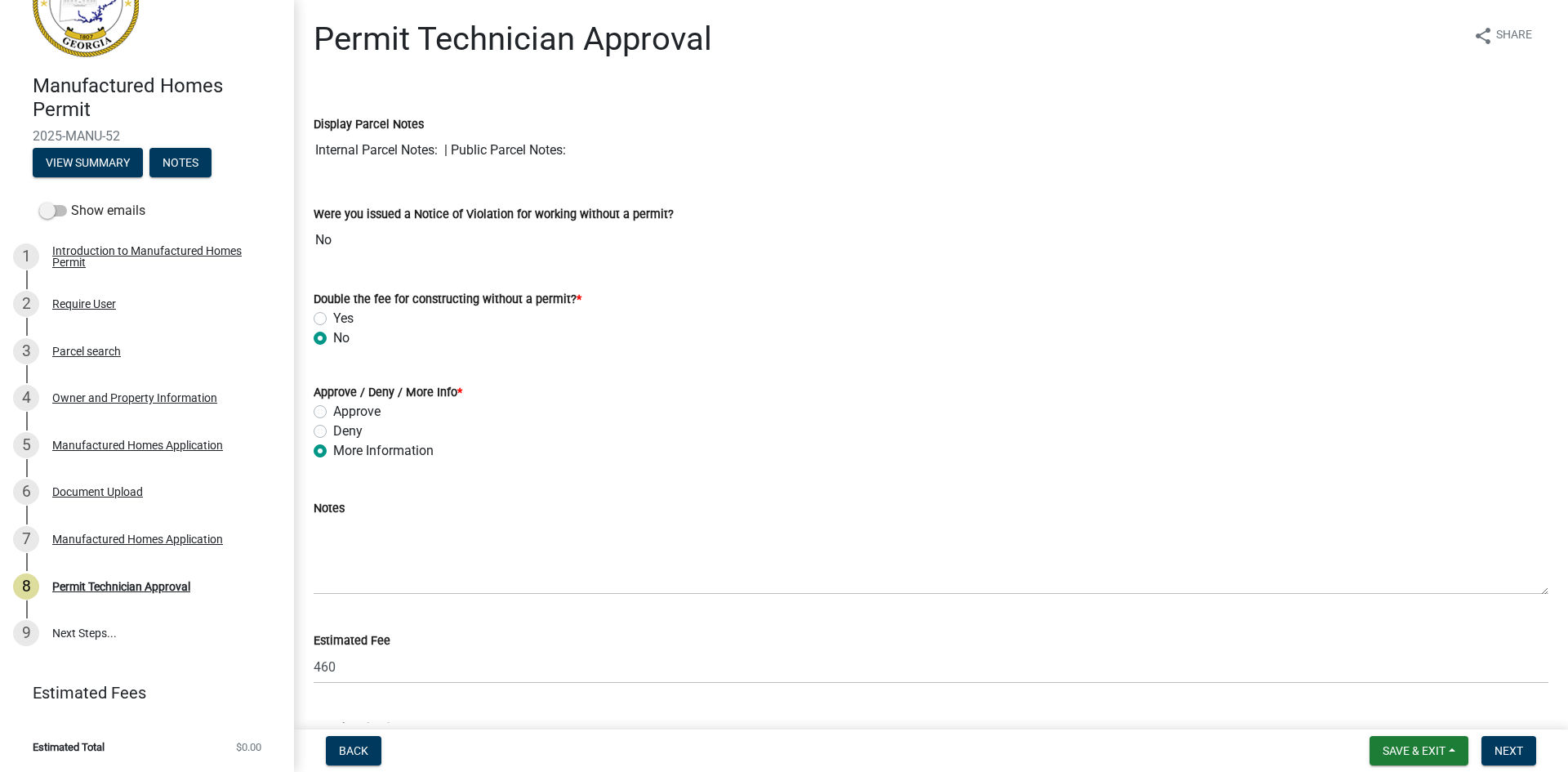
radio input "true"
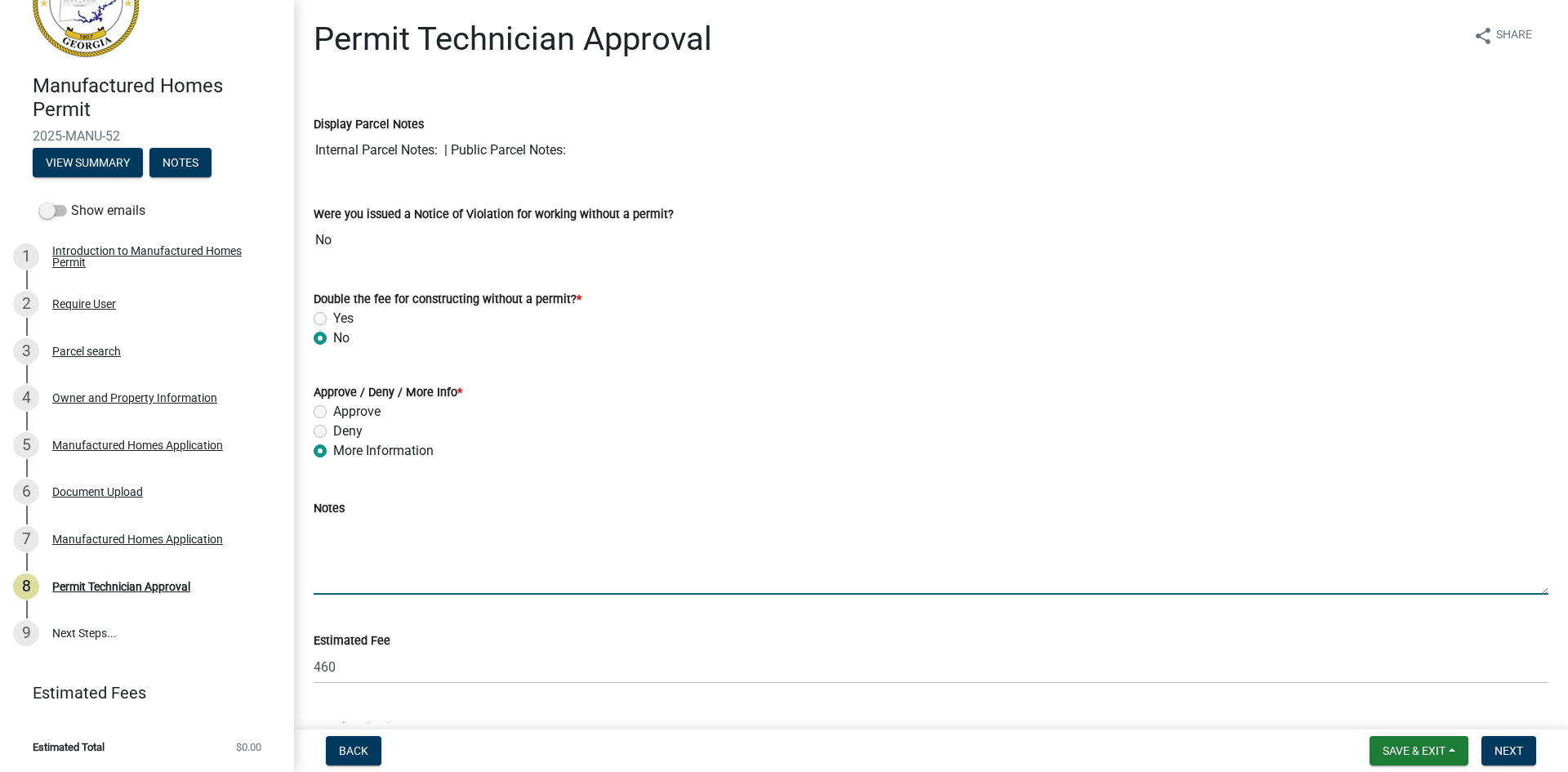
click at [334, 524] on textarea "Notes" at bounding box center [930, 556] width 1235 height 77
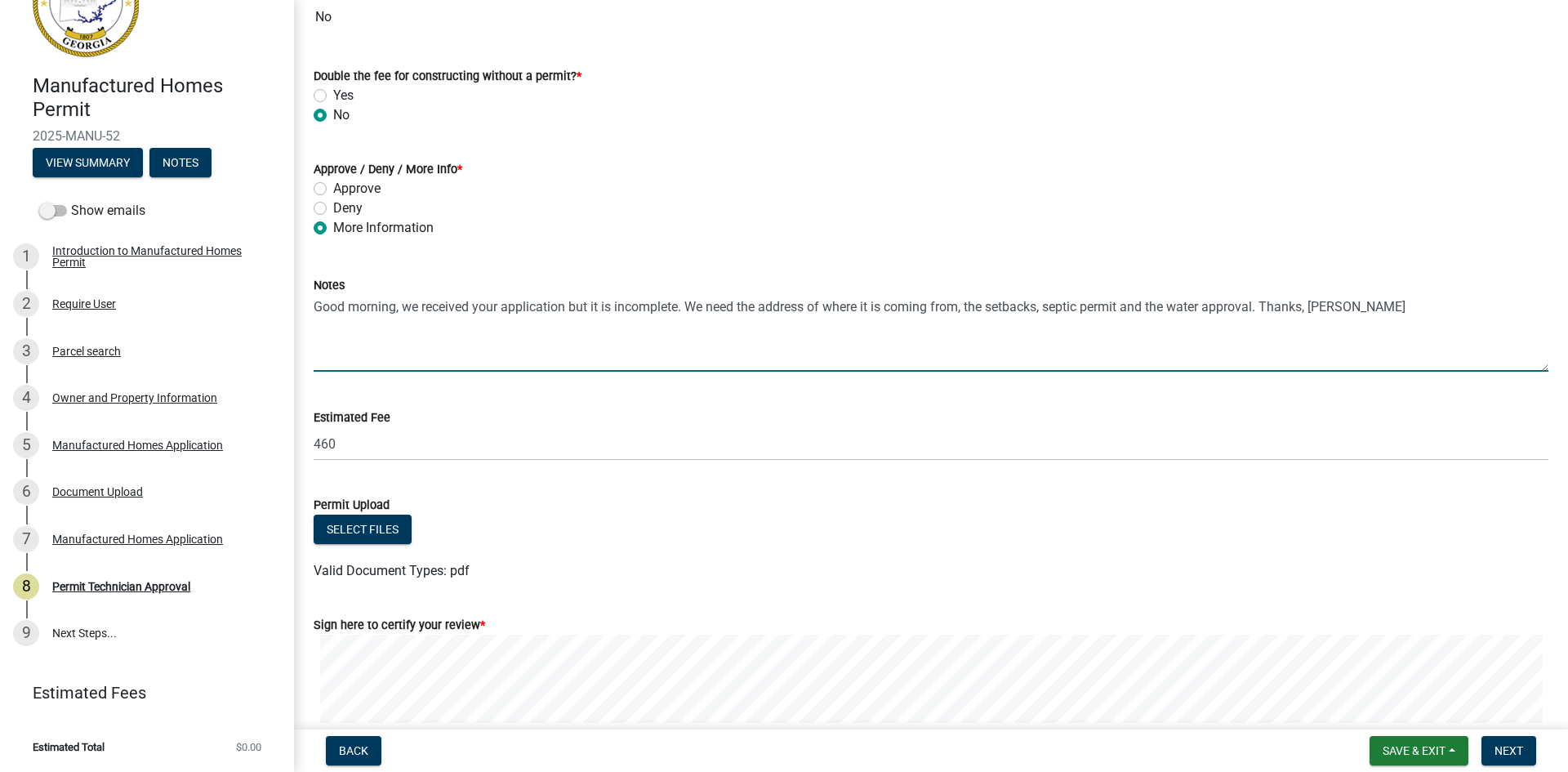
scroll to position [369, 0]
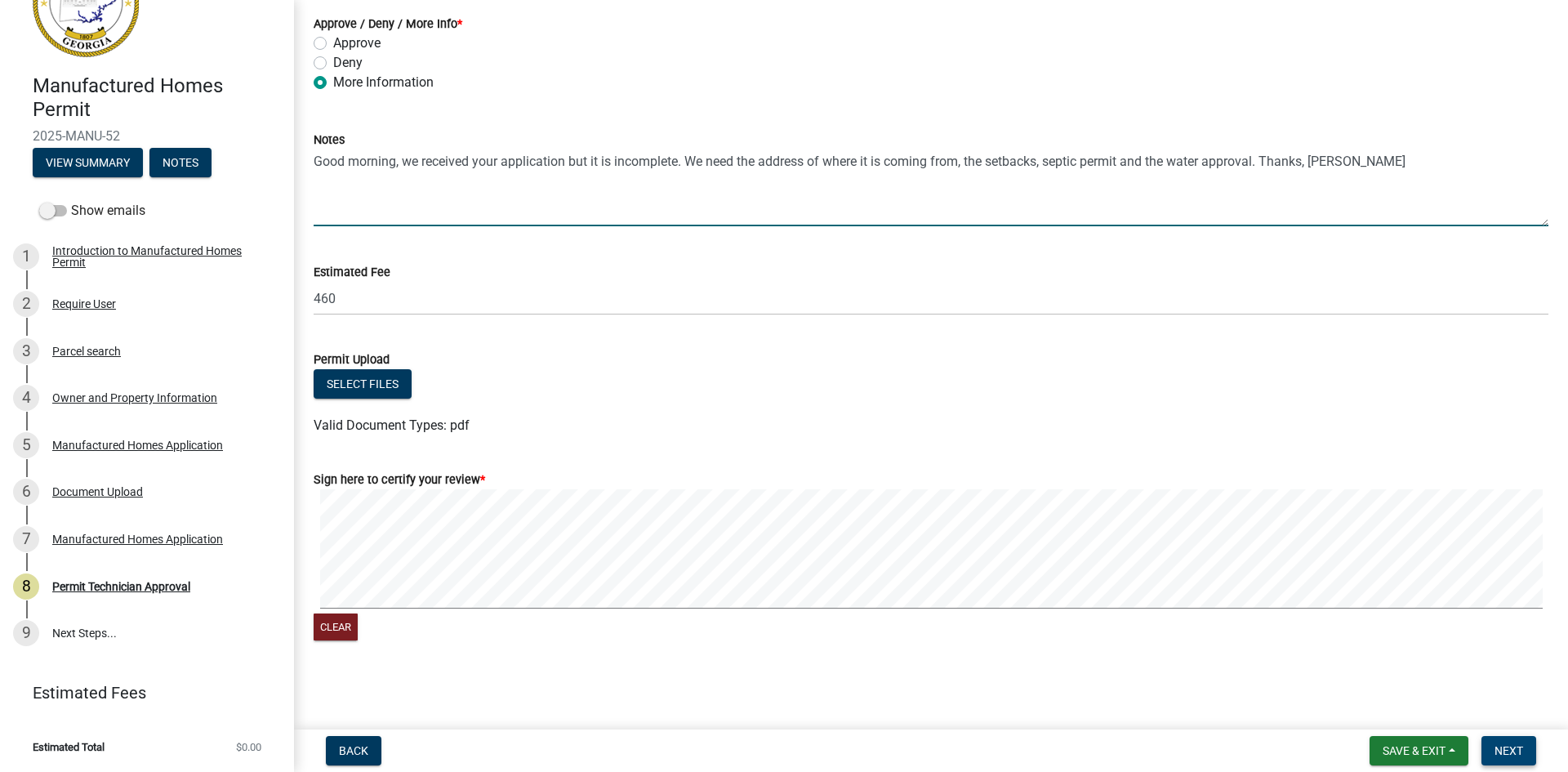
type textarea "Good morning, we received your application but it is incomplete. We need the ad…"
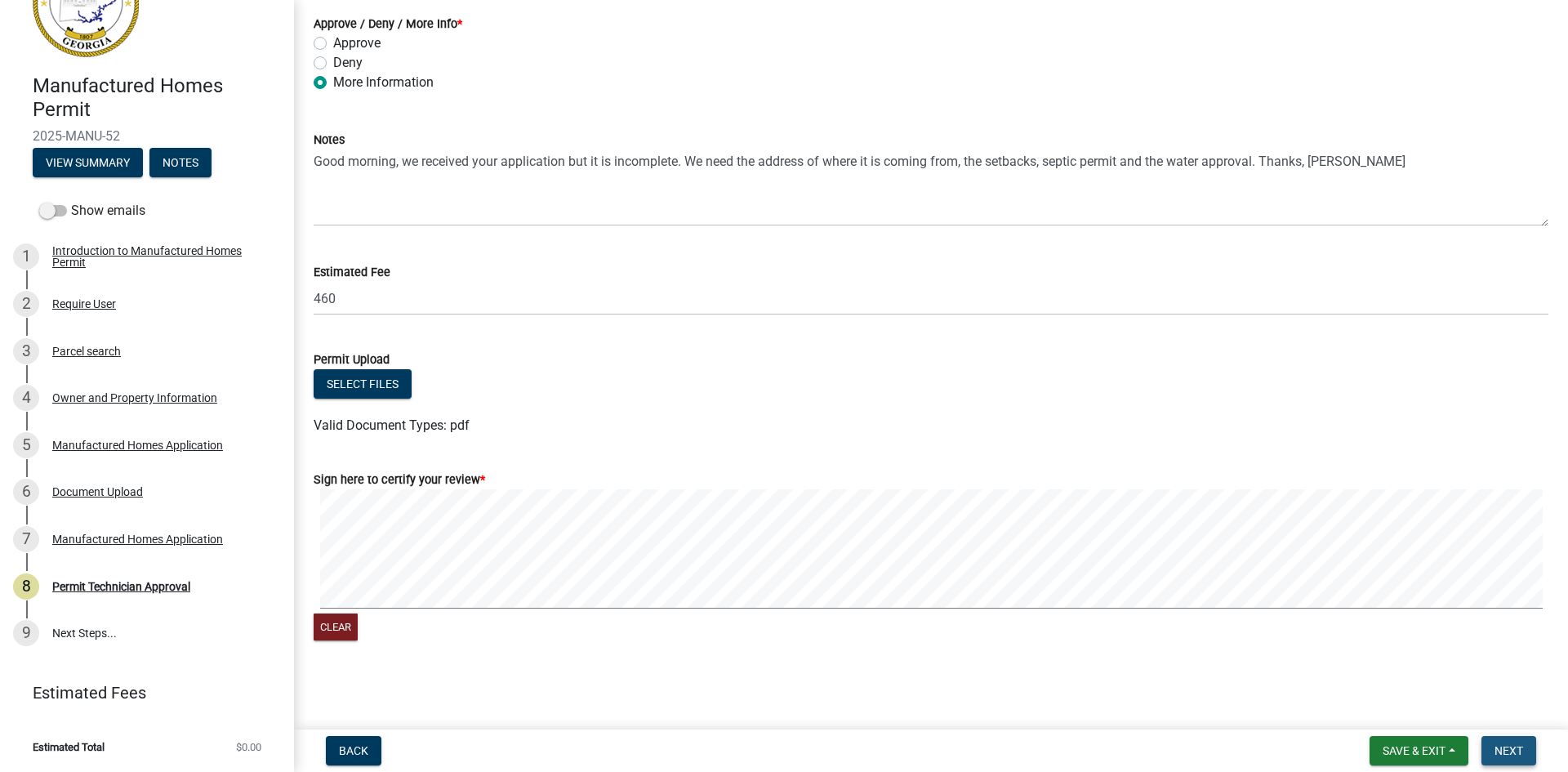
click at [1521, 751] on span "Next" at bounding box center [1508, 750] width 29 height 13
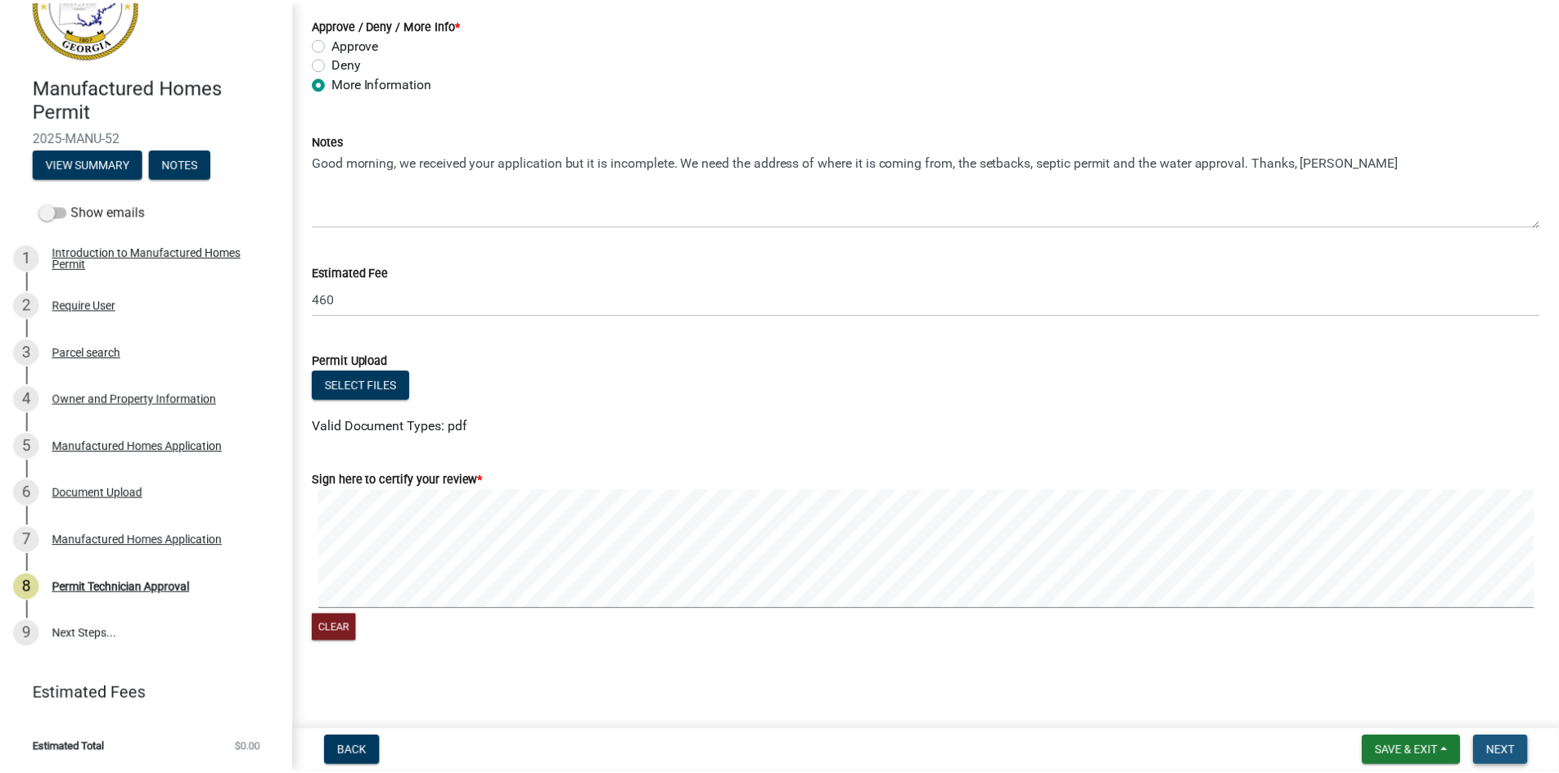
scroll to position [0, 0]
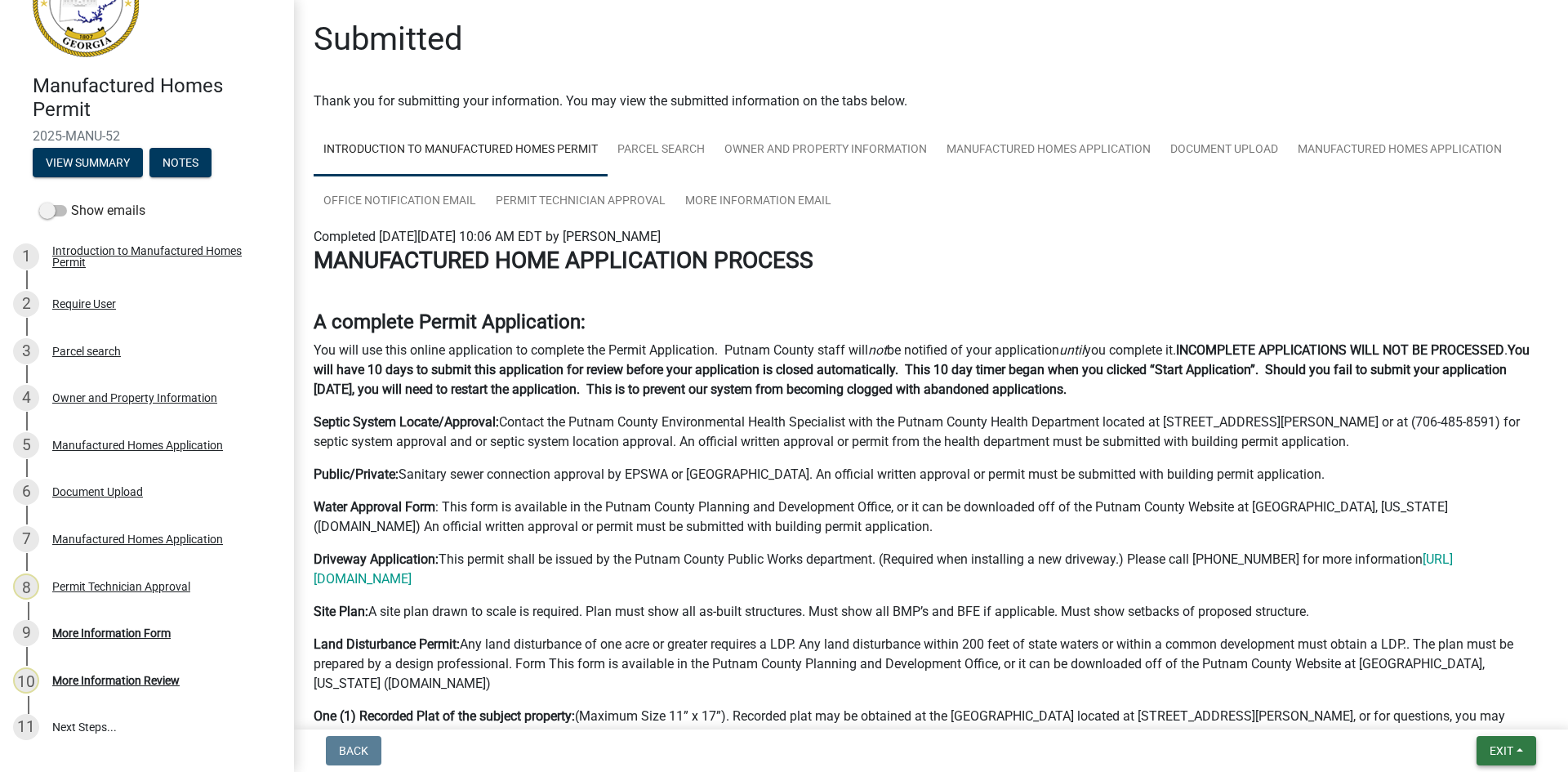
click at [1500, 754] on span "Exit" at bounding box center [1502, 750] width 24 height 13
click at [1500, 704] on button "Save & Exit" at bounding box center [1470, 708] width 131 height 39
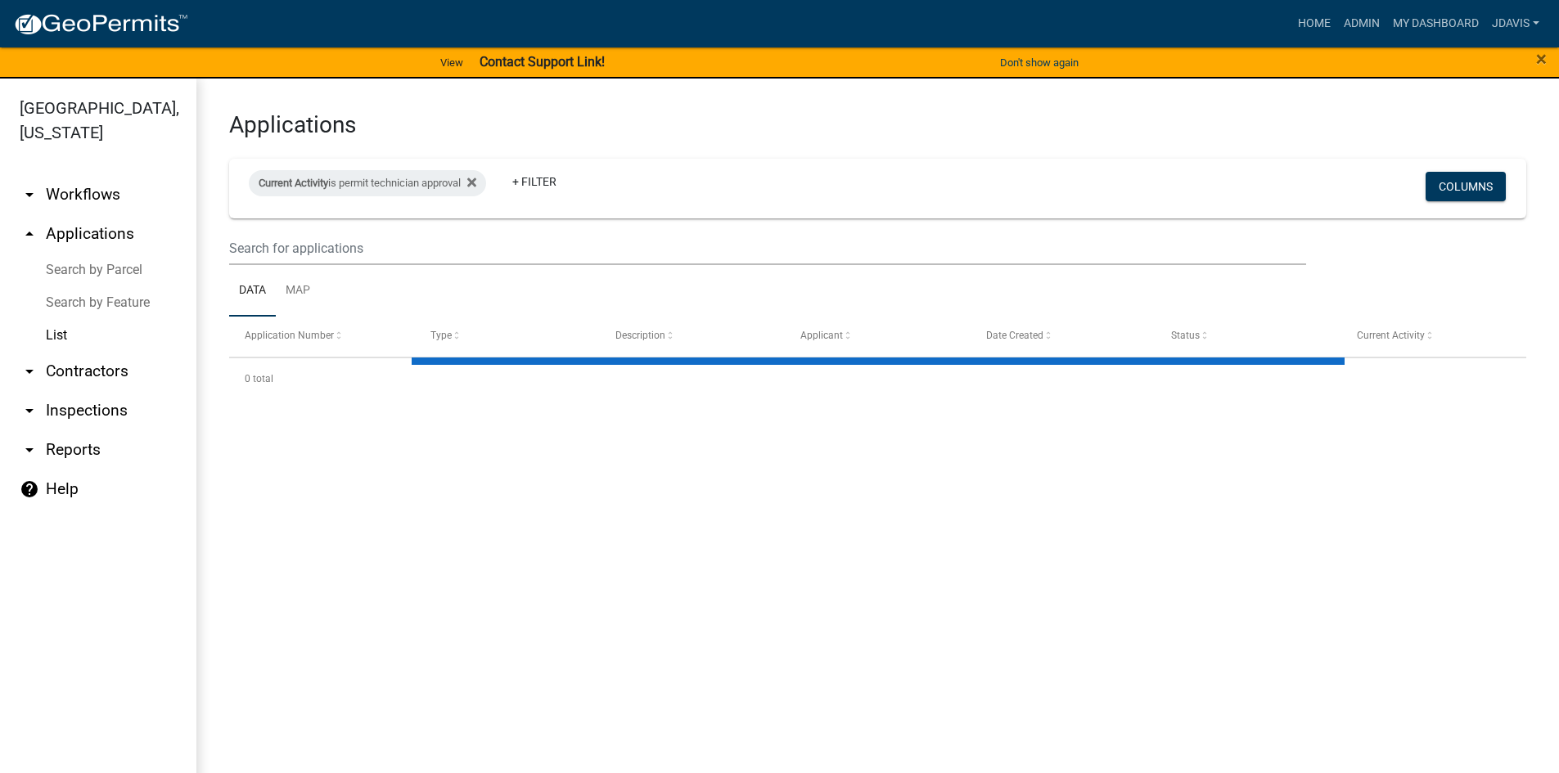
select select "2: 50"
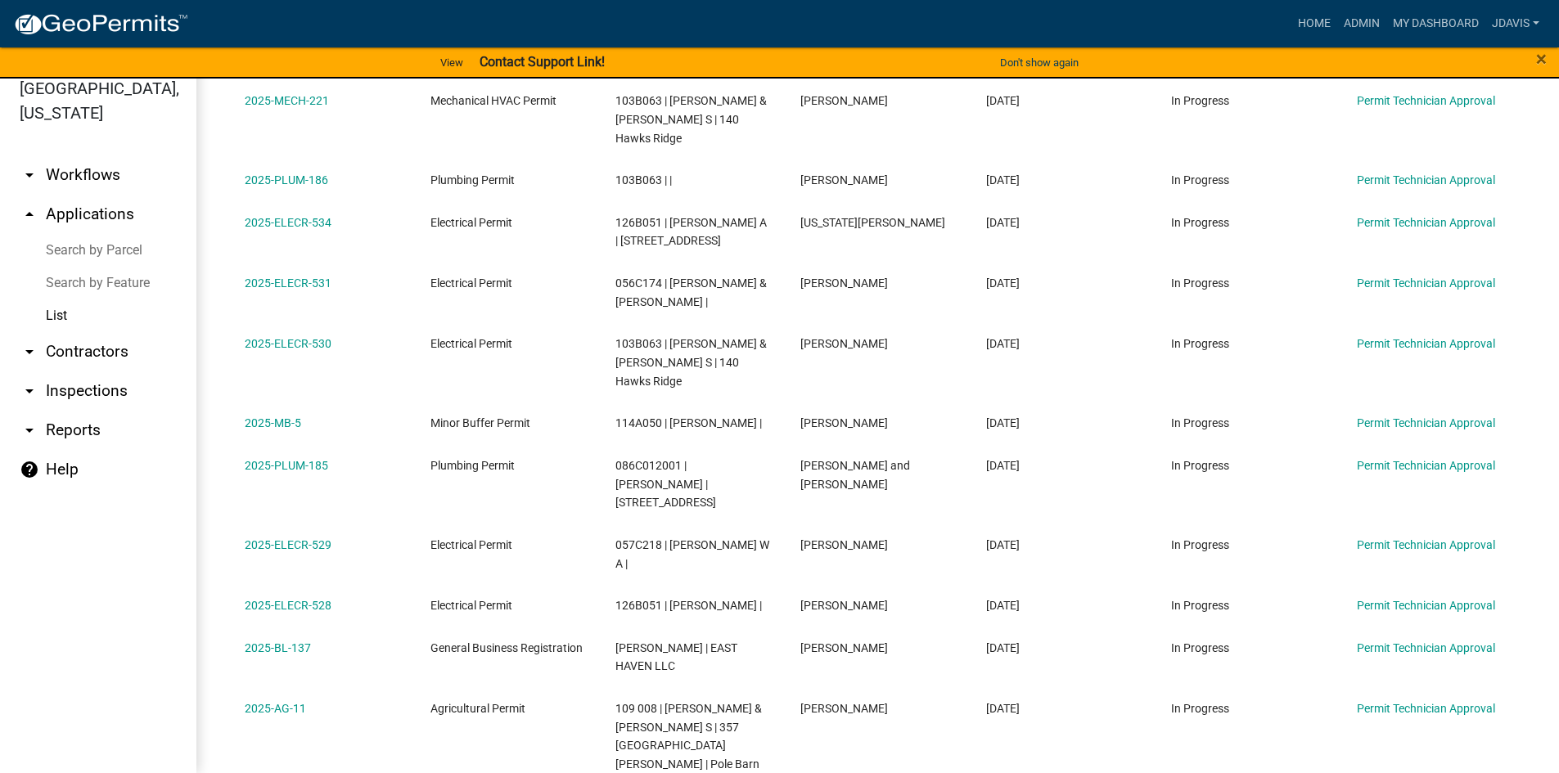
scroll to position [1401, 0]
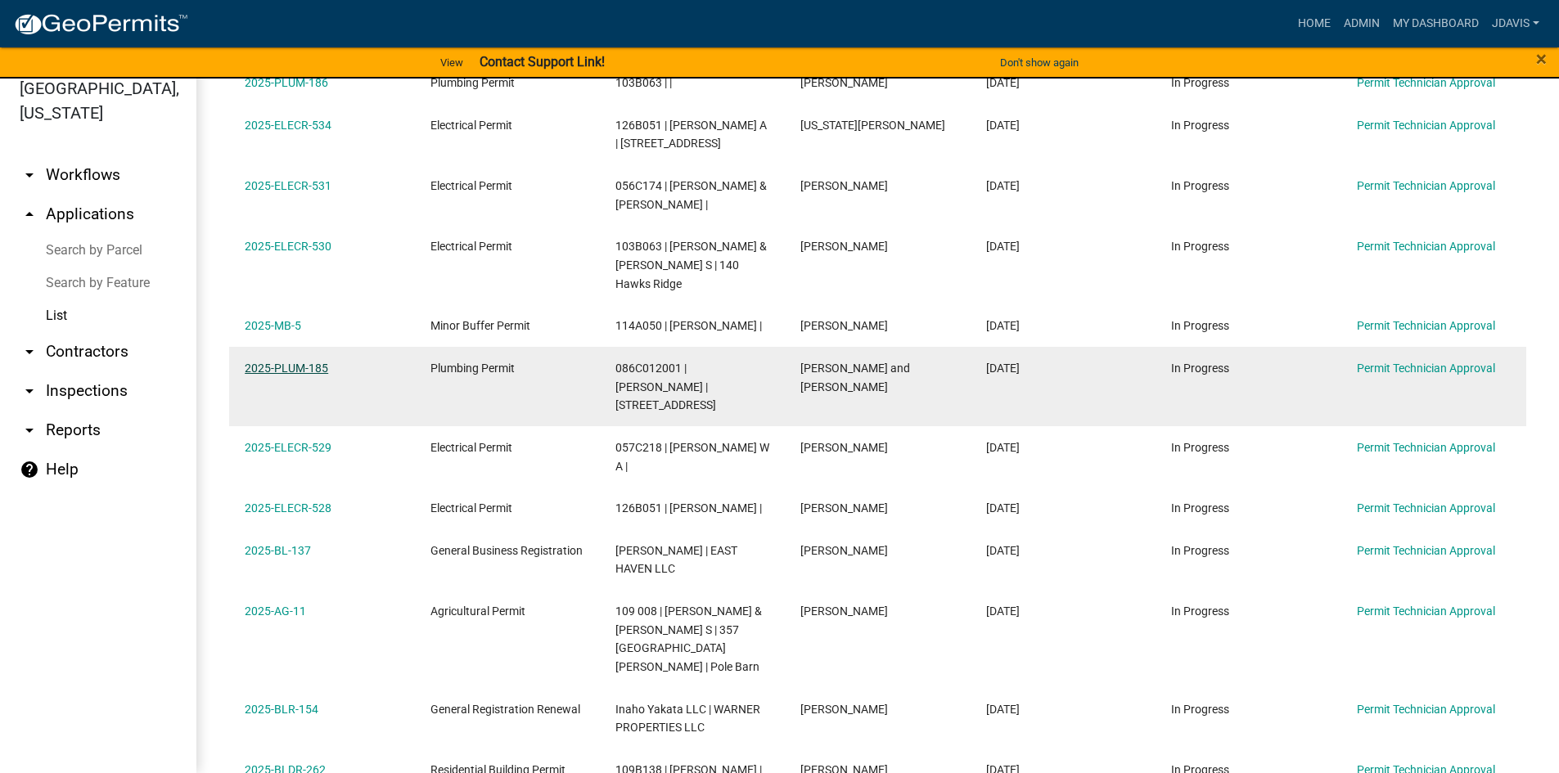
click at [315, 362] on link "2025-PLUM-185" at bounding box center [286, 368] width 83 height 13
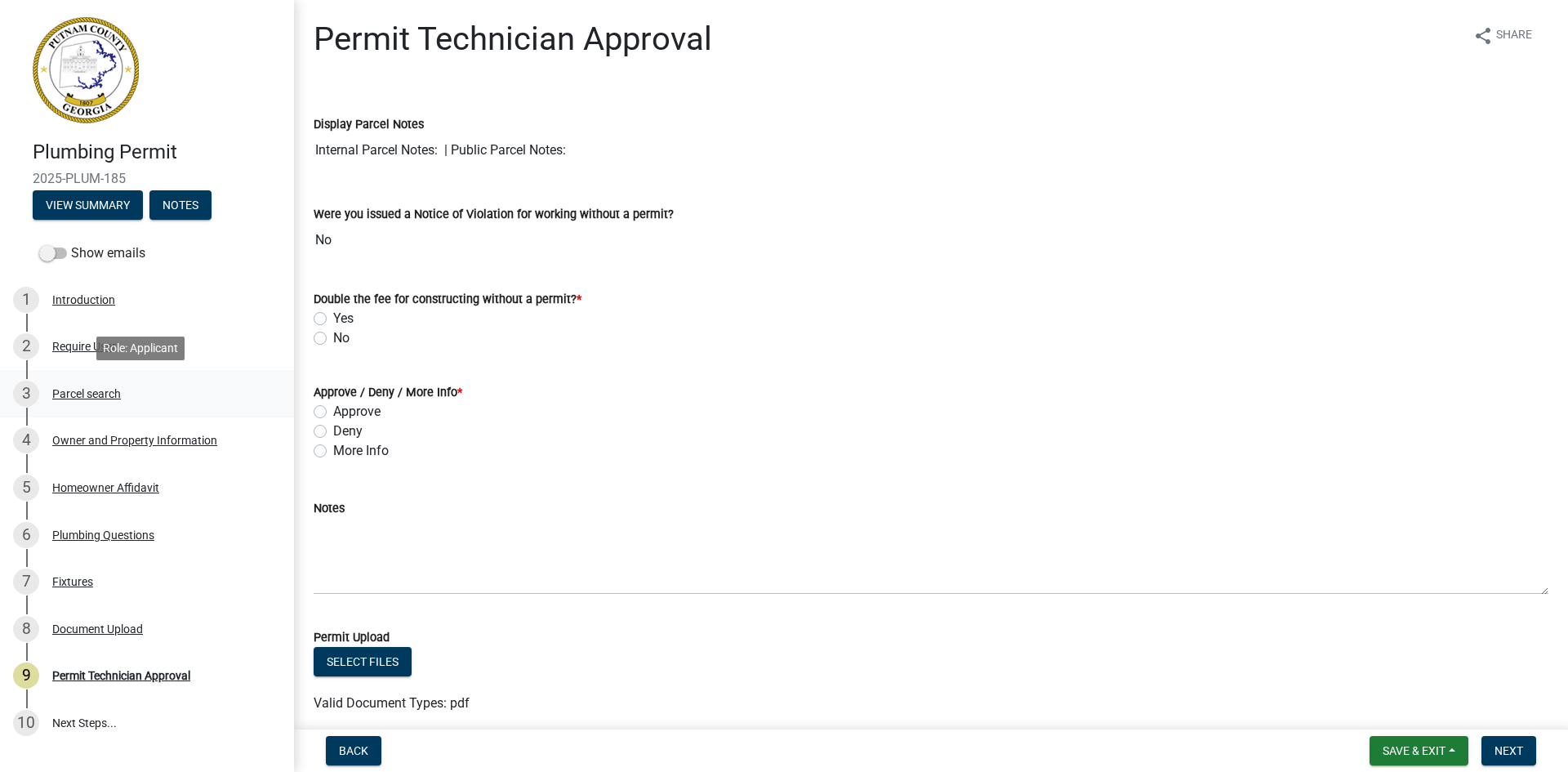
click at [106, 393] on div "Parcel search" at bounding box center [86, 393] width 69 height 11
